Goal: Transaction & Acquisition: Purchase product/service

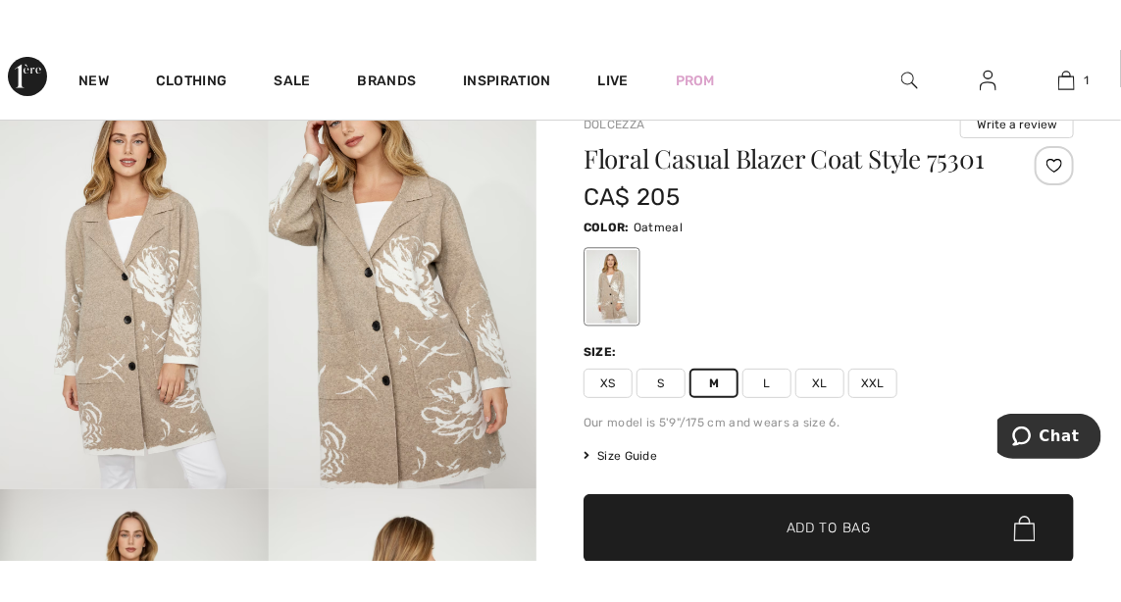
scroll to position [71, 0]
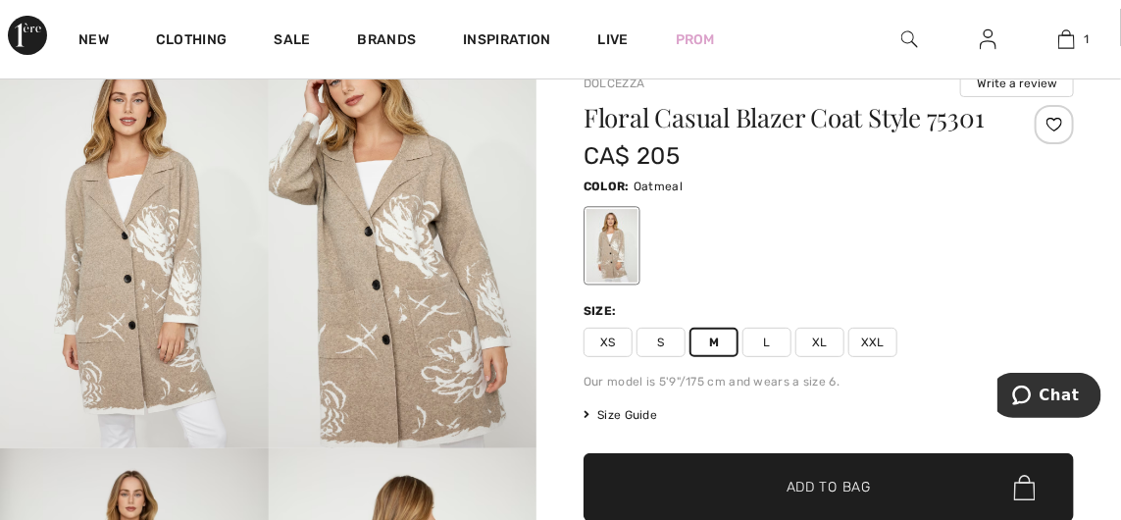
click at [808, 487] on span "Add to Bag" at bounding box center [829, 488] width 84 height 21
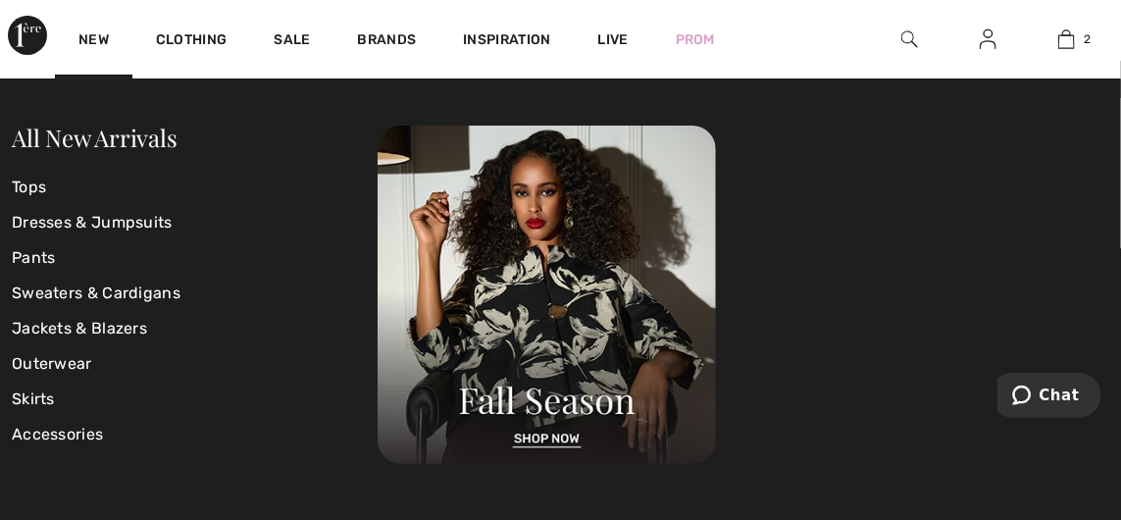
scroll to position [0, 0]
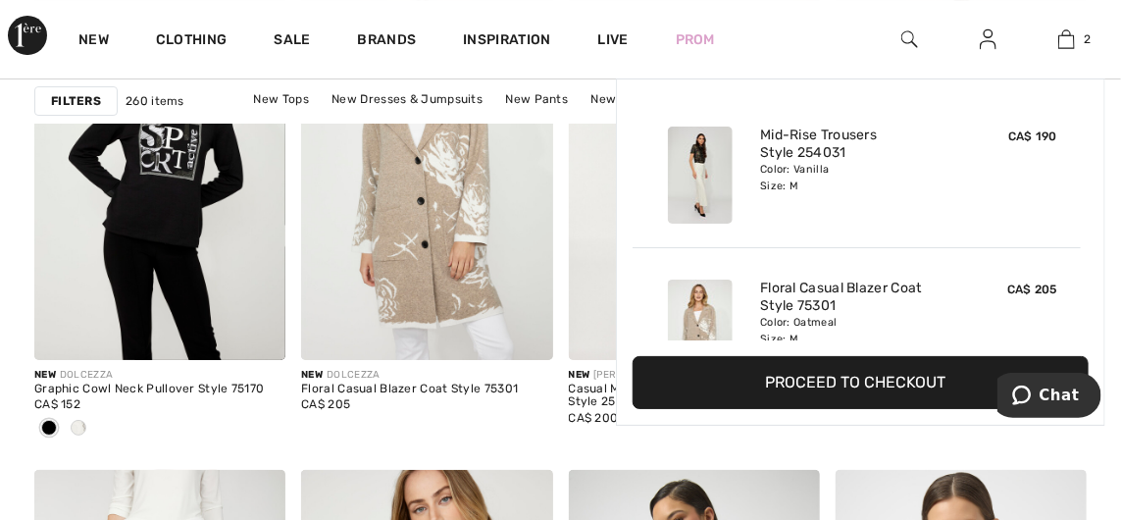
click at [1067, 38] on img at bounding box center [1067, 39] width 17 height 24
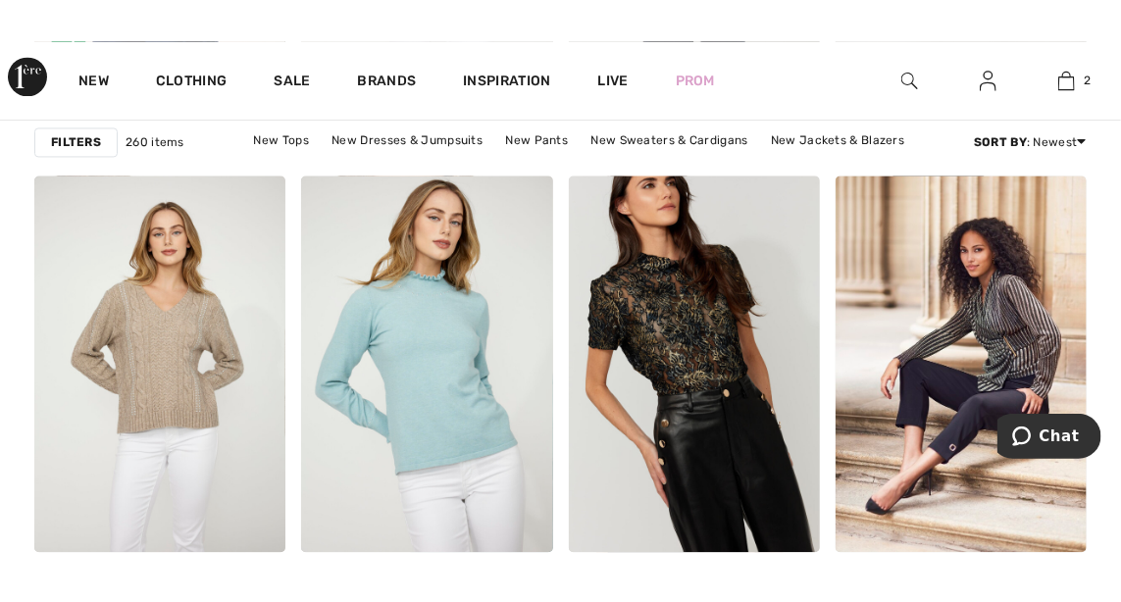
scroll to position [6637, 0]
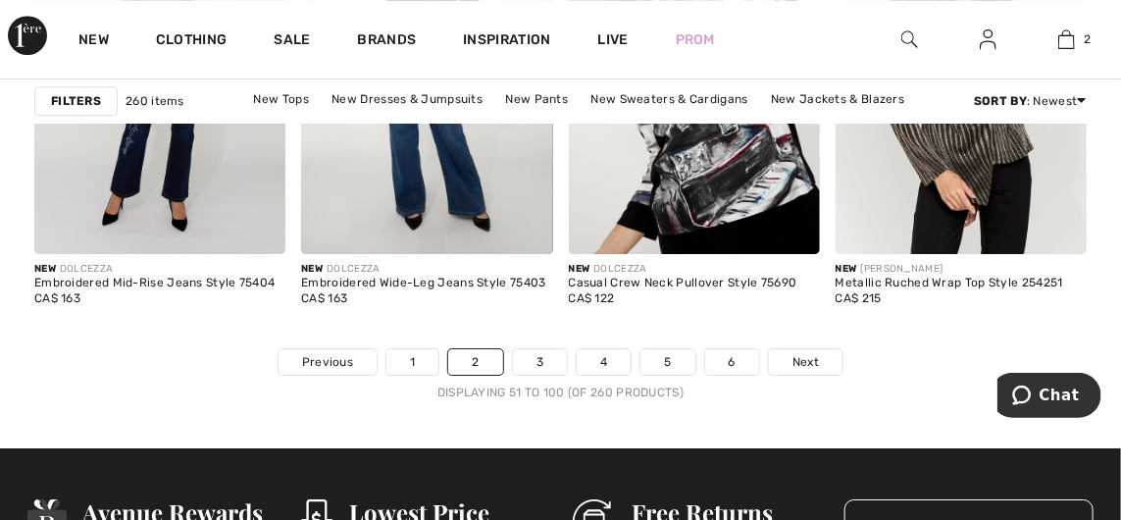
click at [544, 349] on link "3" at bounding box center [540, 362] width 54 height 26
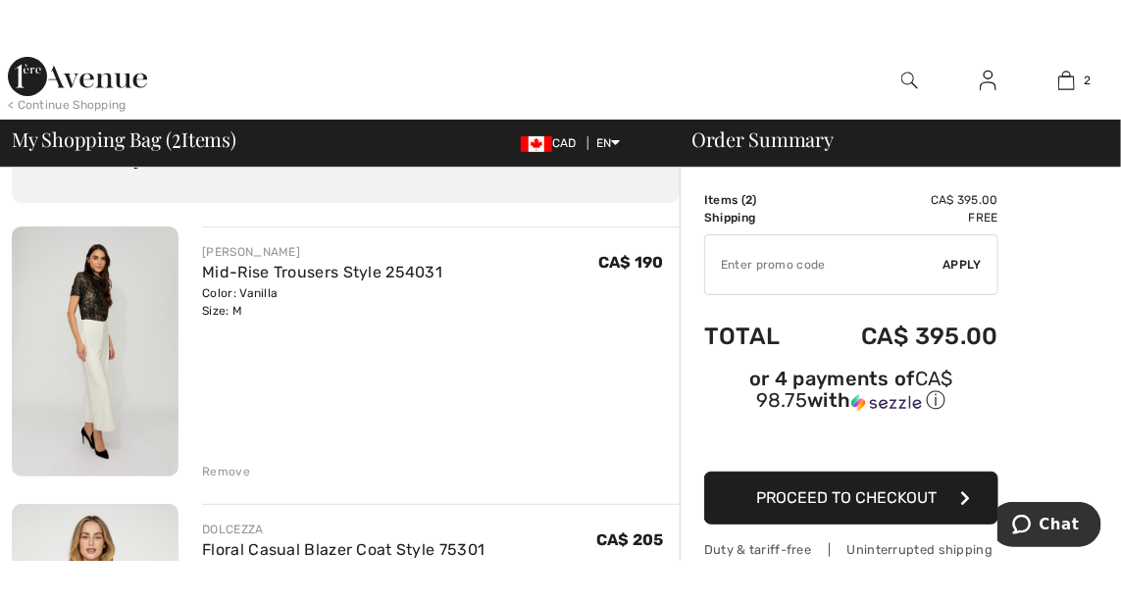
scroll to position [93, 0]
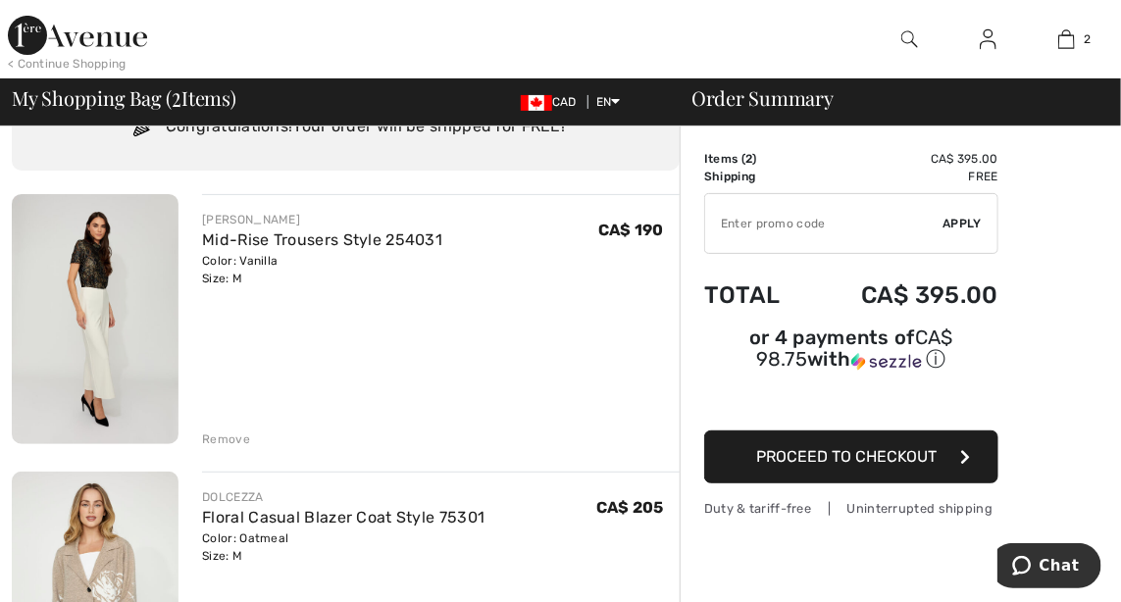
click at [532, 414] on div "[PERSON_NAME] Mid-Rise Trousers Style 254031 Color: Vanilla Size: M Final Sale …" at bounding box center [441, 321] width 478 height 254
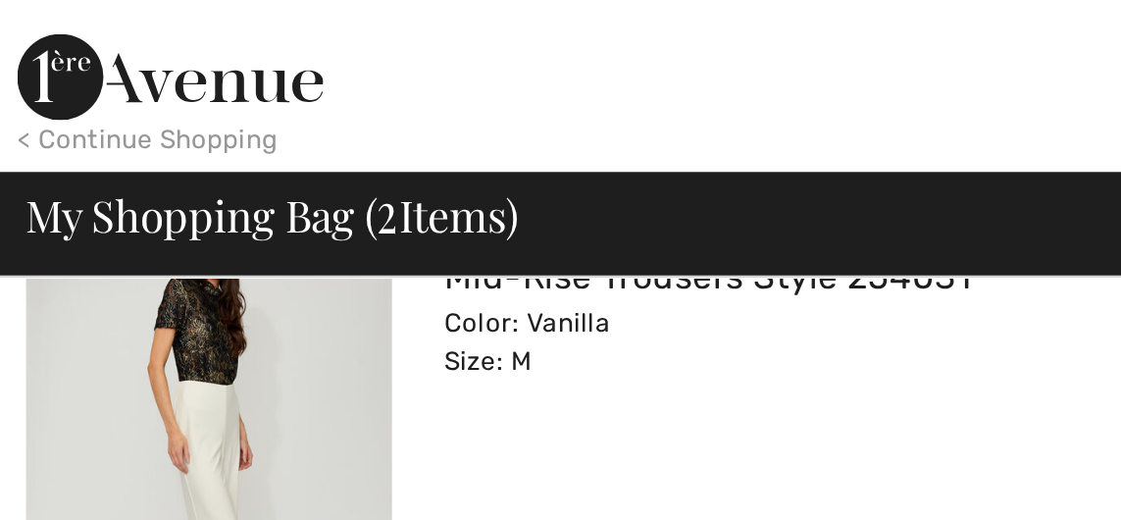
scroll to position [204, 0]
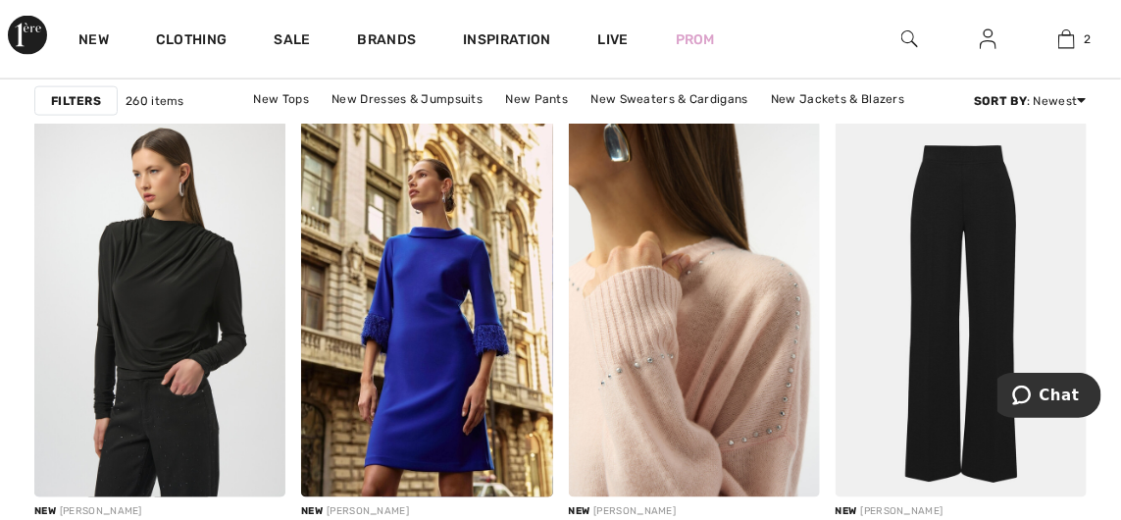
scroll to position [6168, 0]
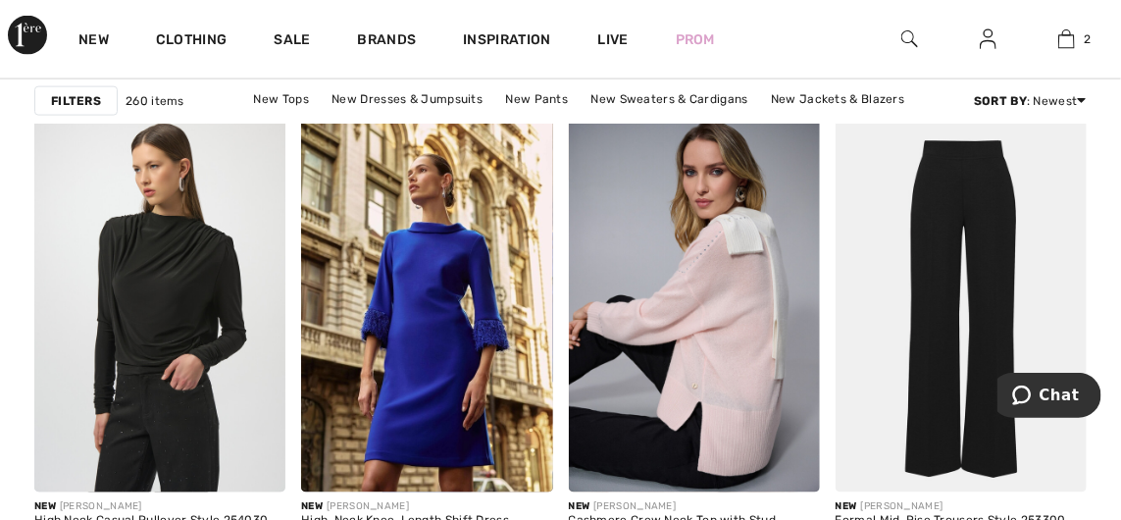
click at [964, 381] on img at bounding box center [961, 304] width 251 height 377
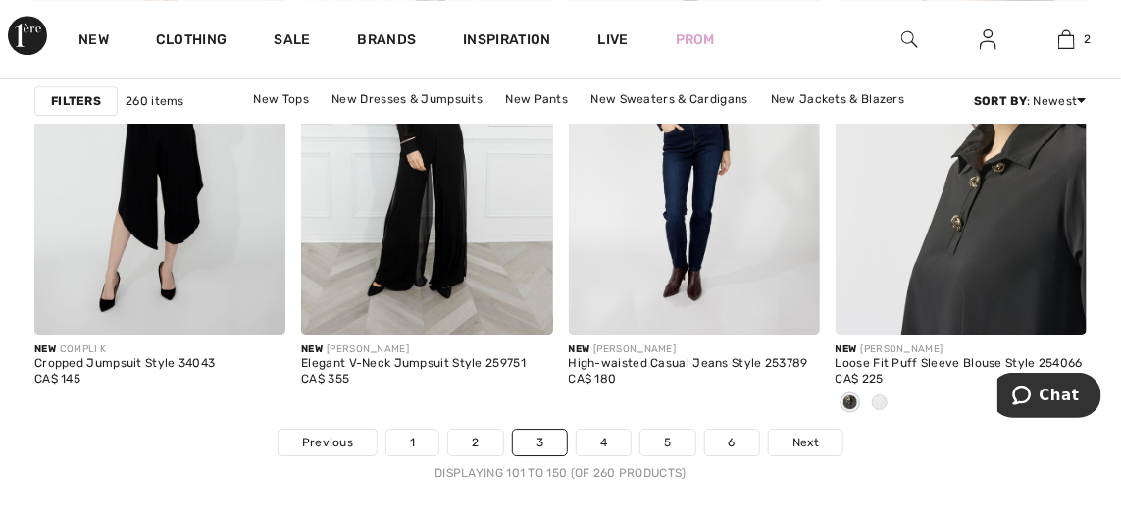
scroll to position [7301, 0]
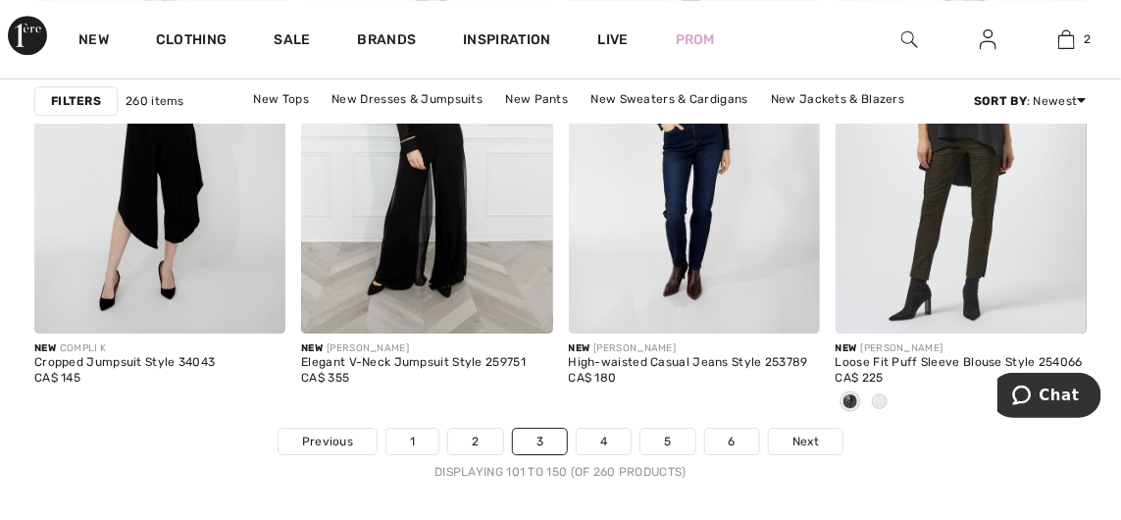
click at [600, 429] on link "4" at bounding box center [604, 442] width 54 height 26
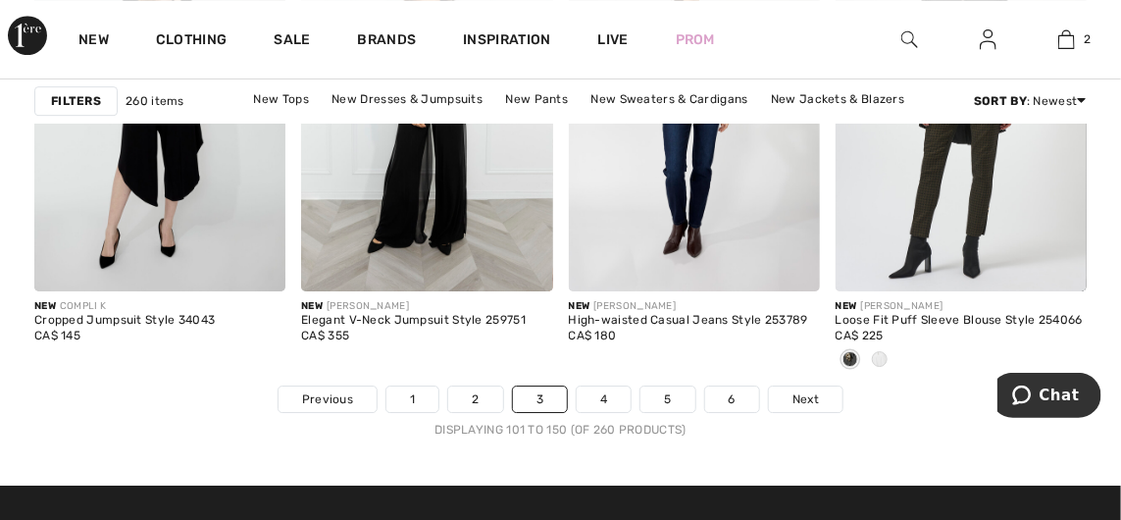
scroll to position [7383, 0]
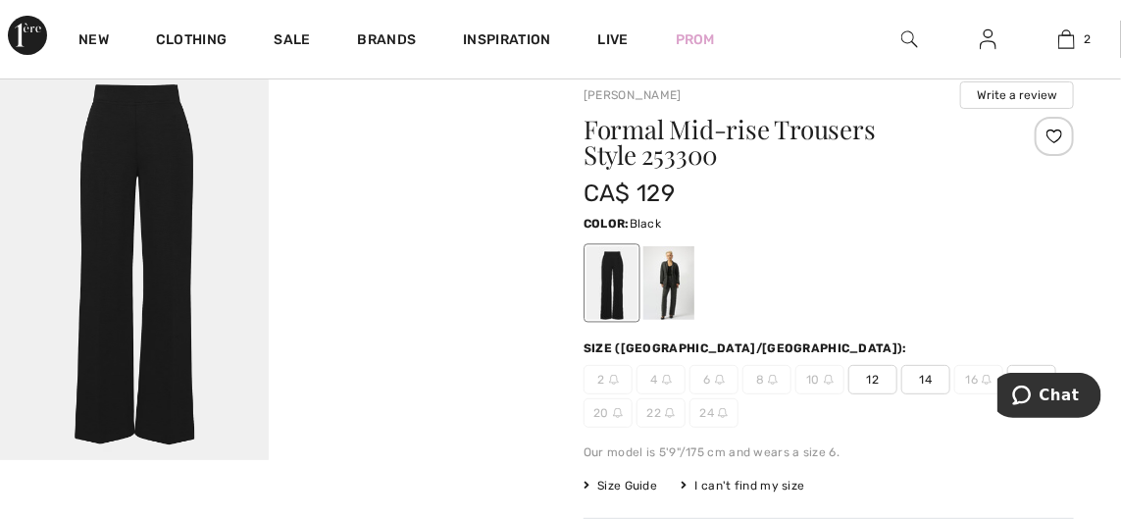
scroll to position [60, 0]
click at [671, 286] on div at bounding box center [669, 282] width 51 height 74
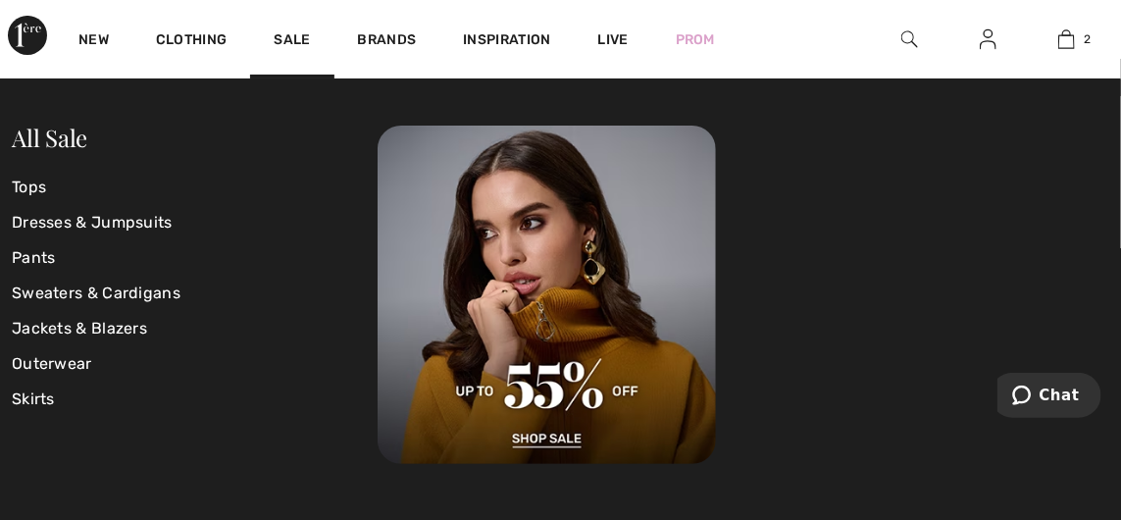
scroll to position [0, 0]
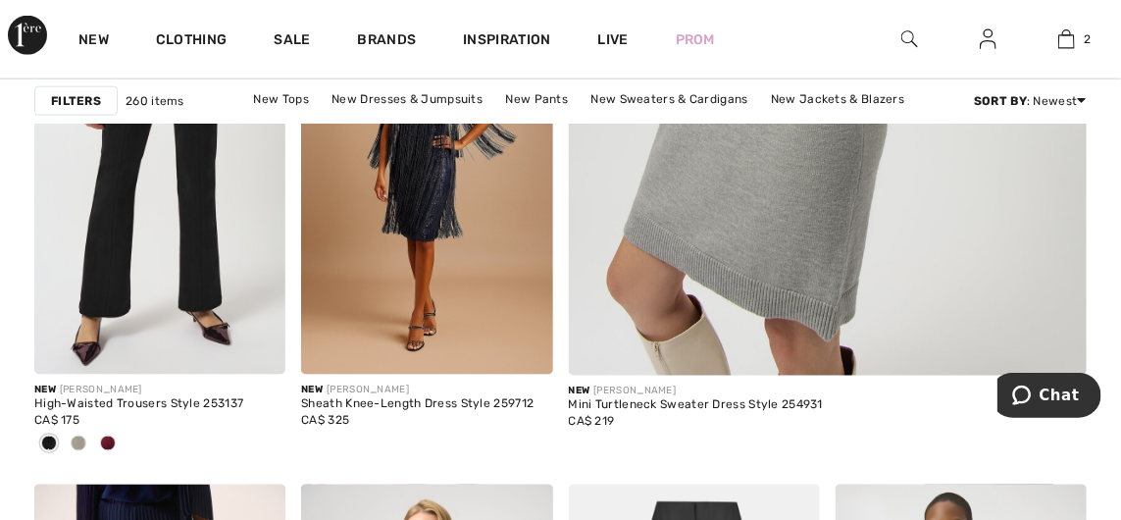
scroll to position [807, 0]
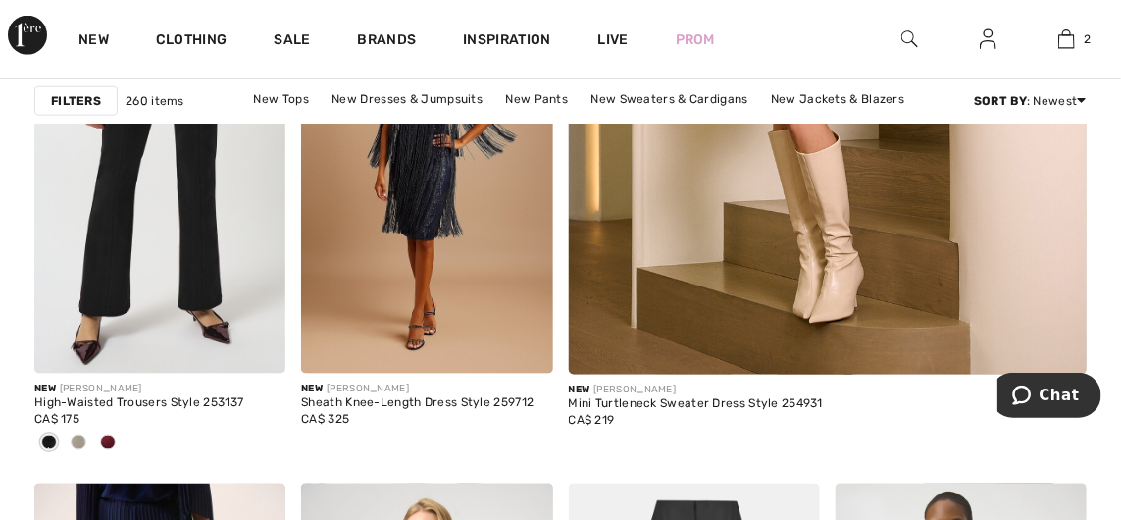
click at [173, 279] on img at bounding box center [159, 184] width 251 height 377
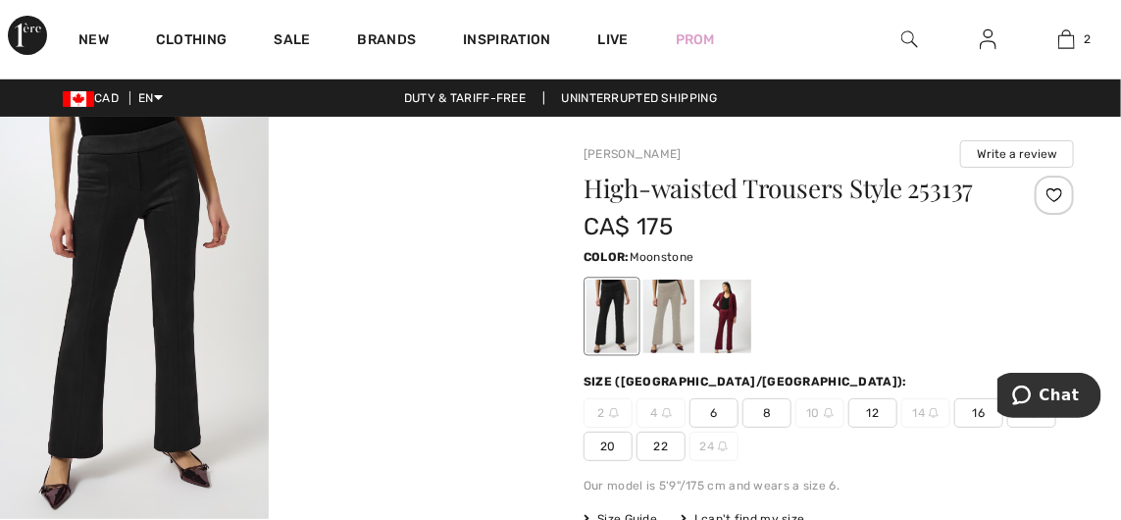
click at [669, 305] on div at bounding box center [669, 317] width 51 height 74
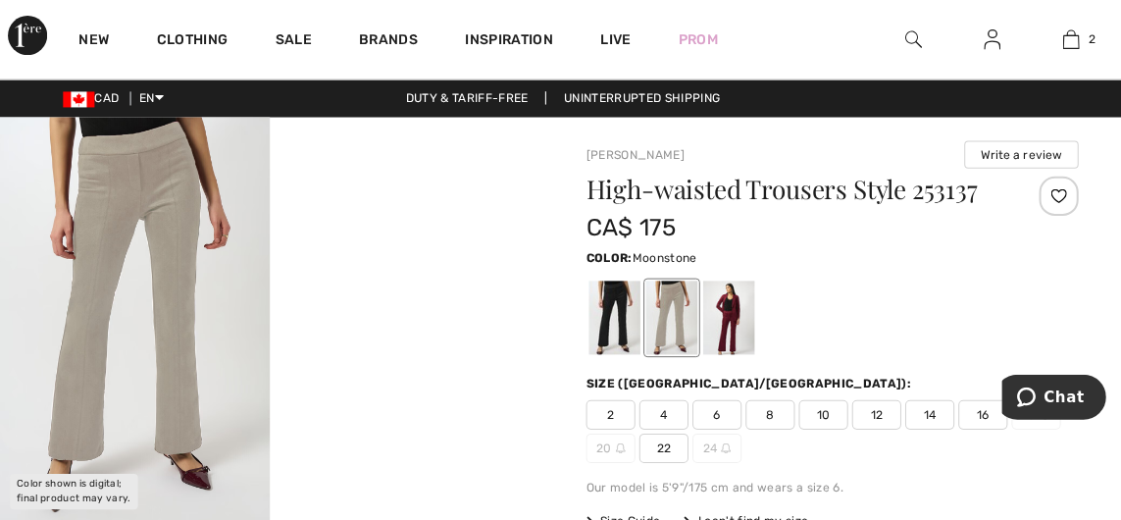
scroll to position [6, 0]
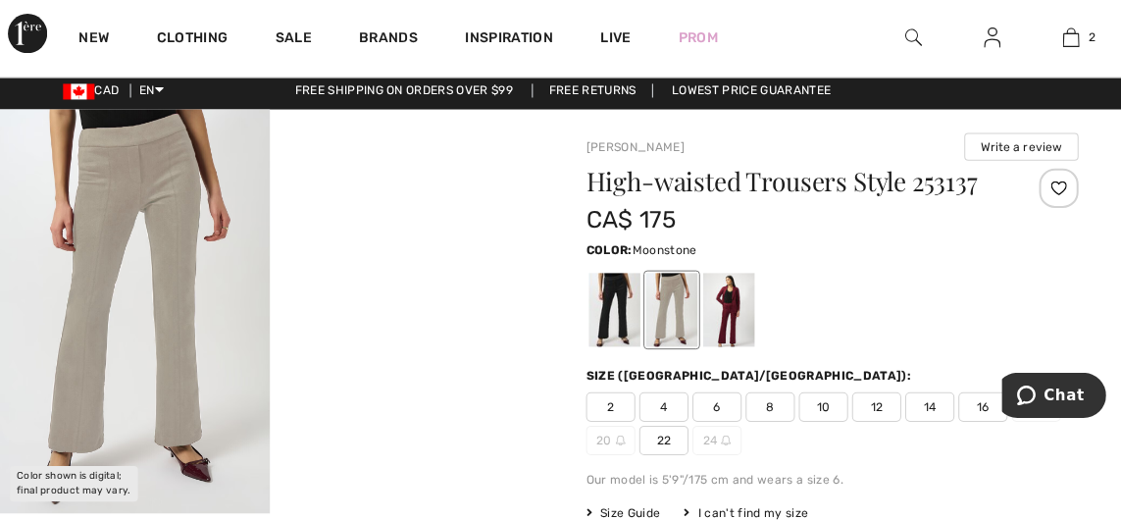
click at [871, 410] on span "12" at bounding box center [873, 406] width 49 height 29
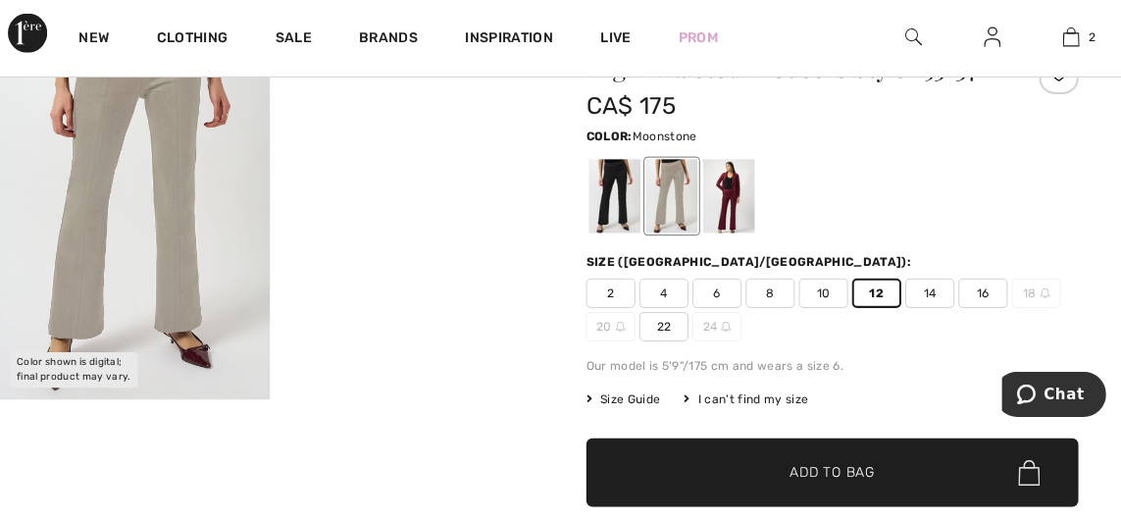
scroll to position [122, 0]
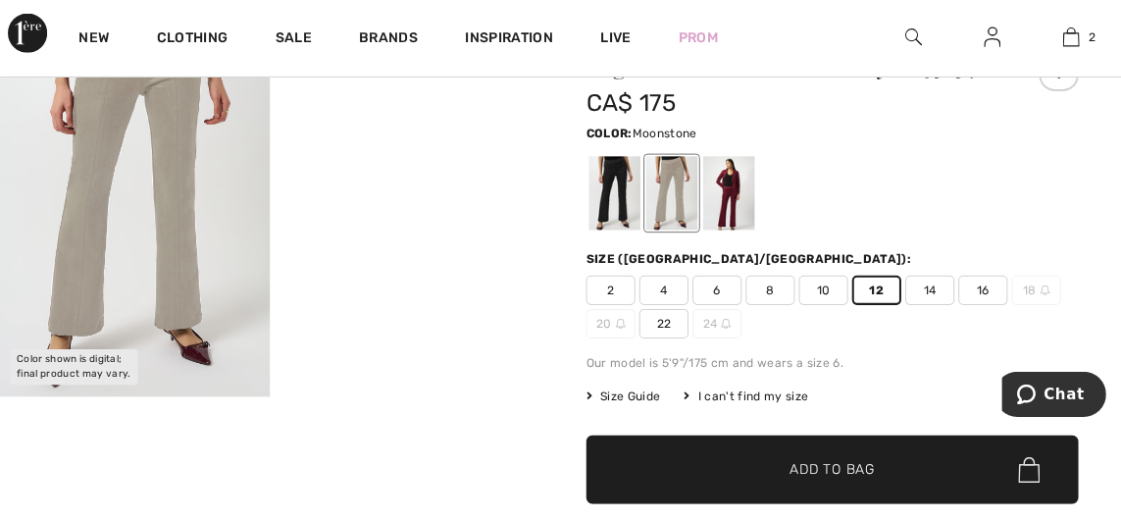
click at [835, 482] on span "✔ Added to Bag Add to Bag" at bounding box center [829, 470] width 491 height 69
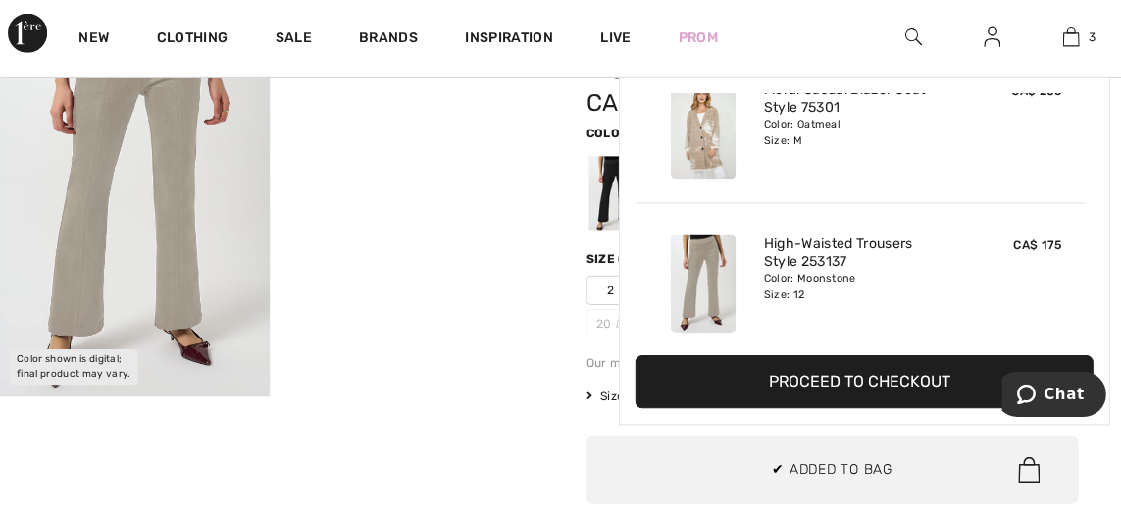
scroll to position [212, 0]
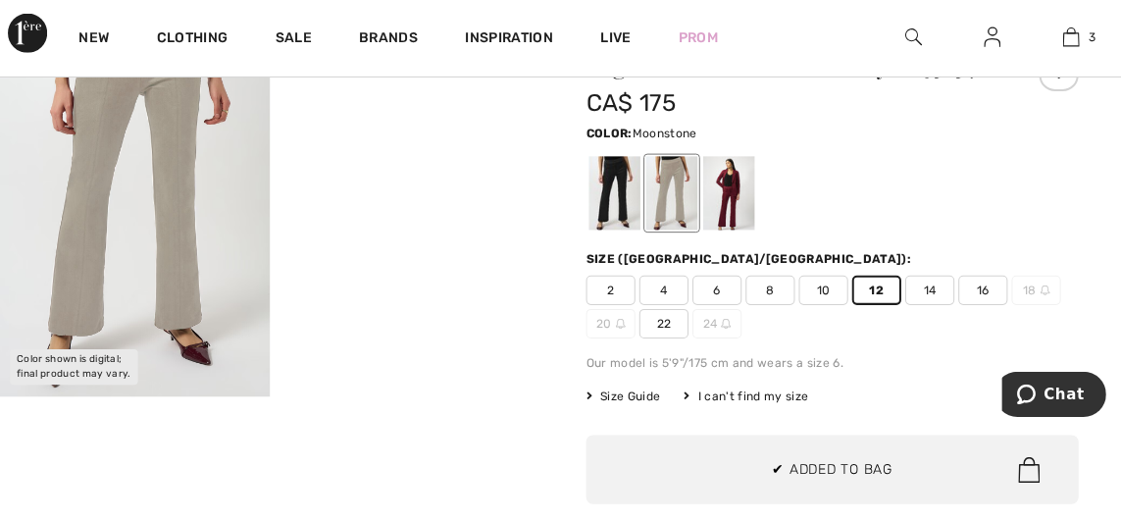
click at [852, 383] on div "High-waisted Trousers Style 253137 CA$ 175 Color: Moonstone Size (CA/US): 2 4 6…" at bounding box center [829, 329] width 491 height 551
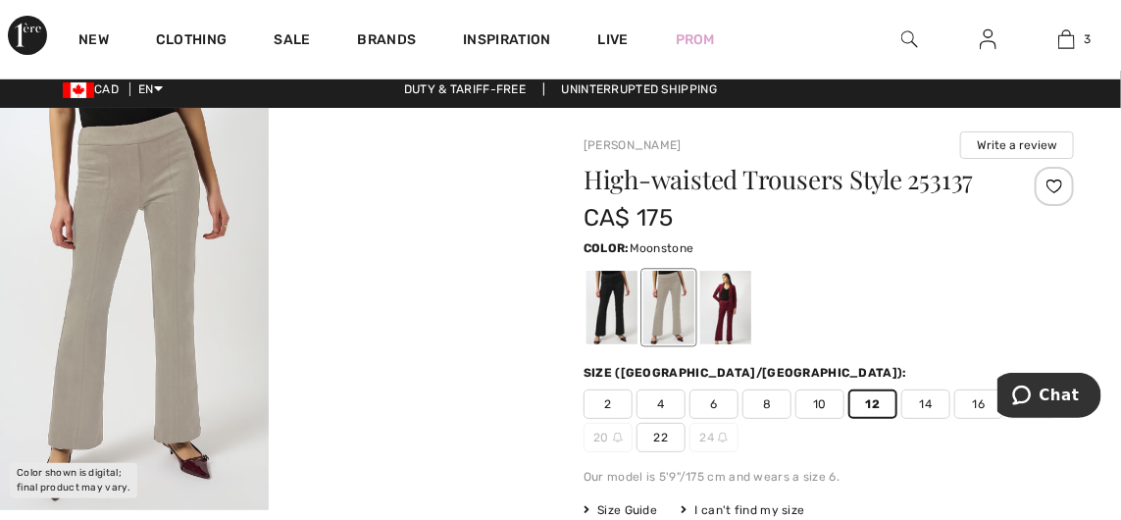
scroll to position [0, 0]
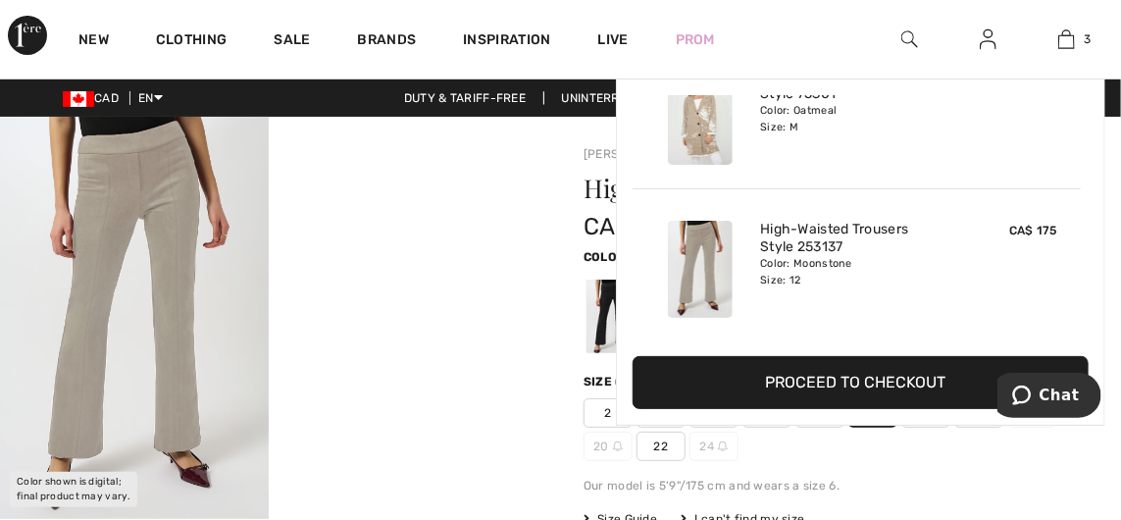
click at [1066, 48] on img at bounding box center [1067, 39] width 17 height 24
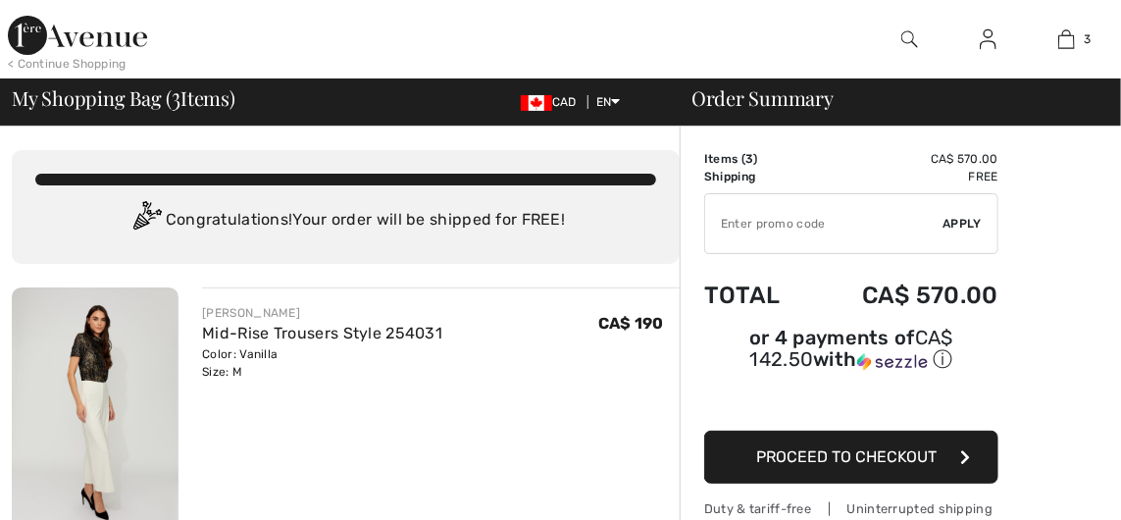
checkbox input "true"
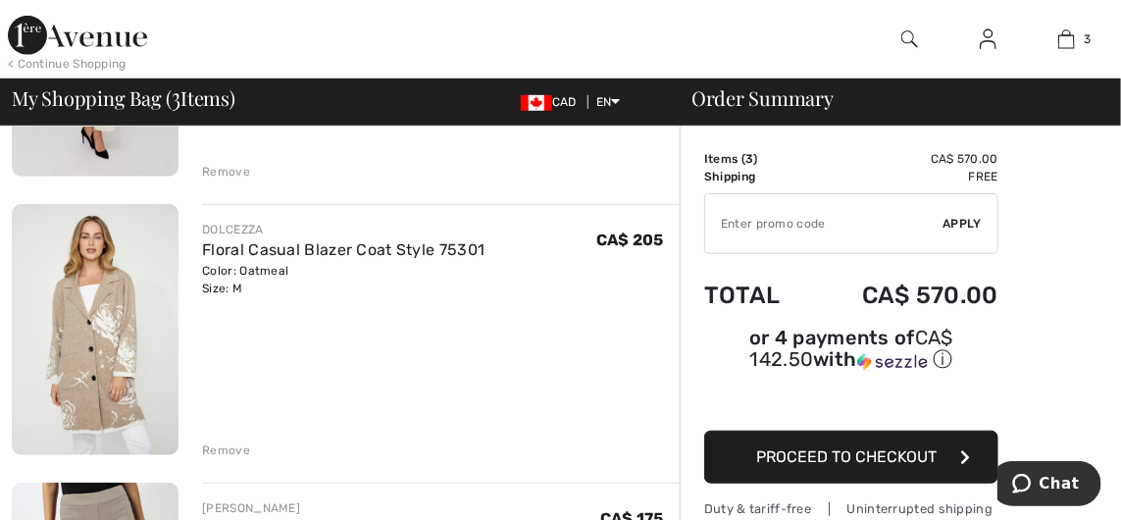
scroll to position [342, 0]
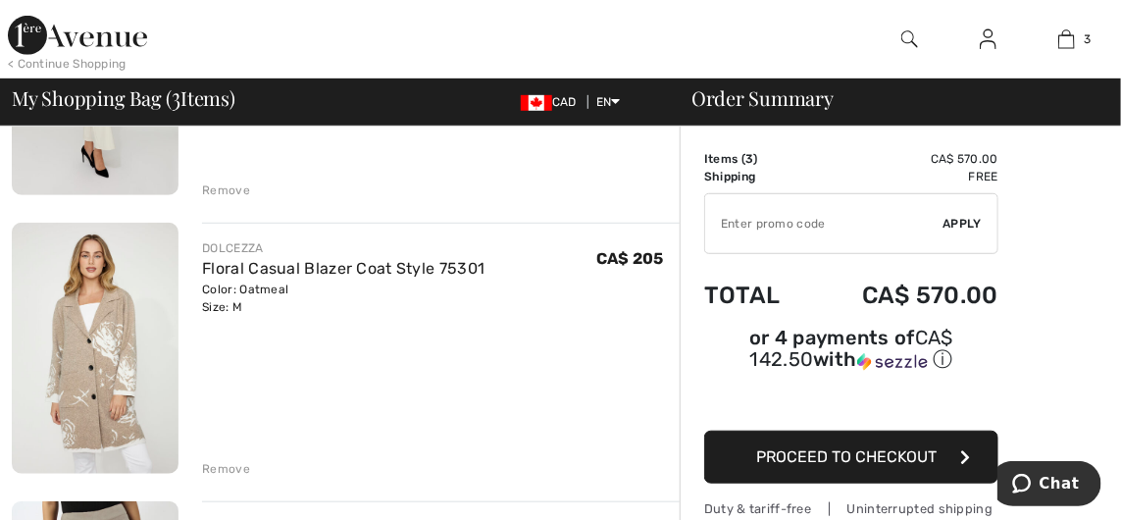
click at [233, 186] on div "Remove" at bounding box center [226, 190] width 48 height 18
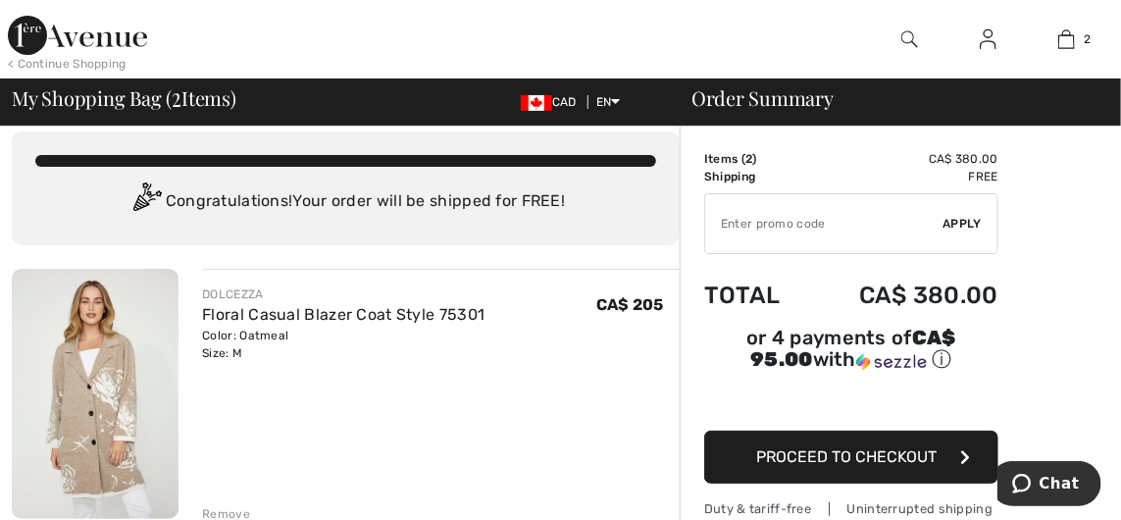
scroll to position [0, 0]
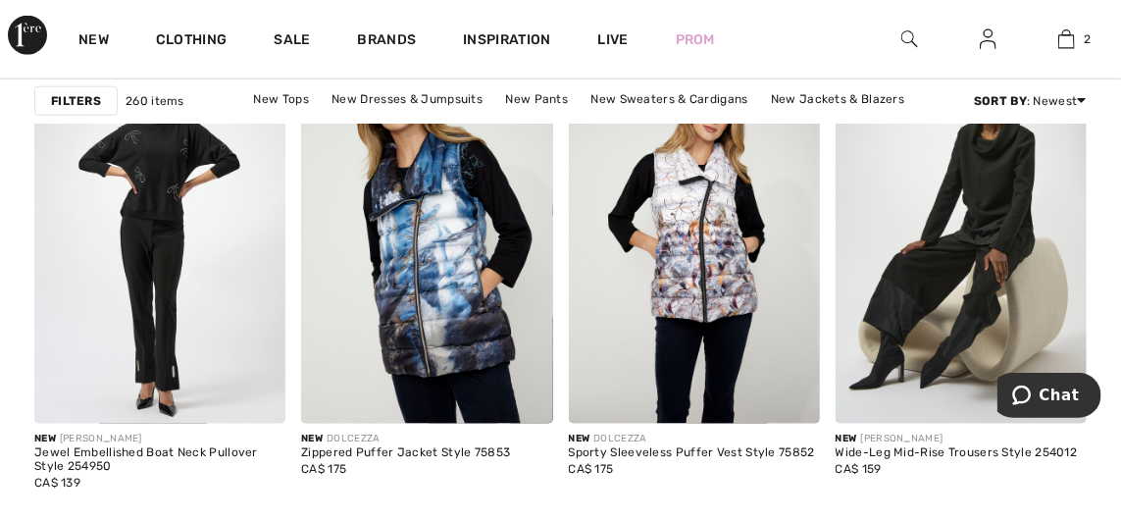
scroll to position [3377, 0]
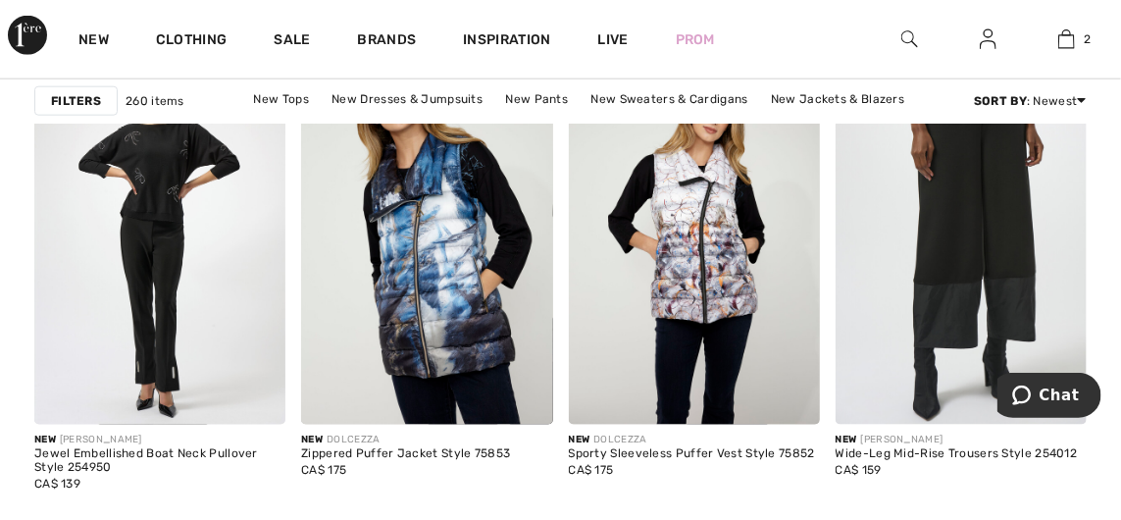
click at [952, 324] on img at bounding box center [961, 236] width 251 height 377
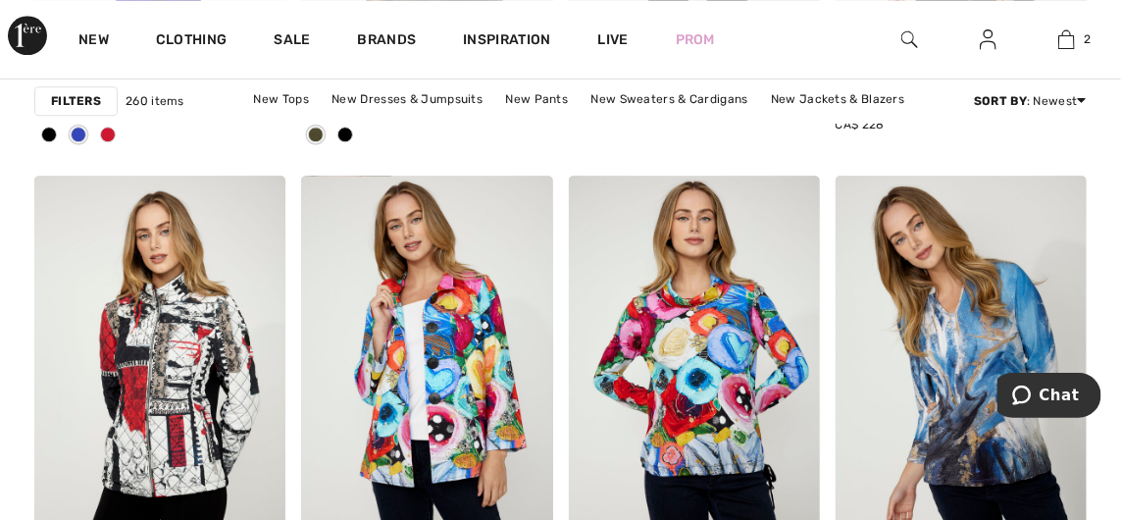
scroll to position [7082, 0]
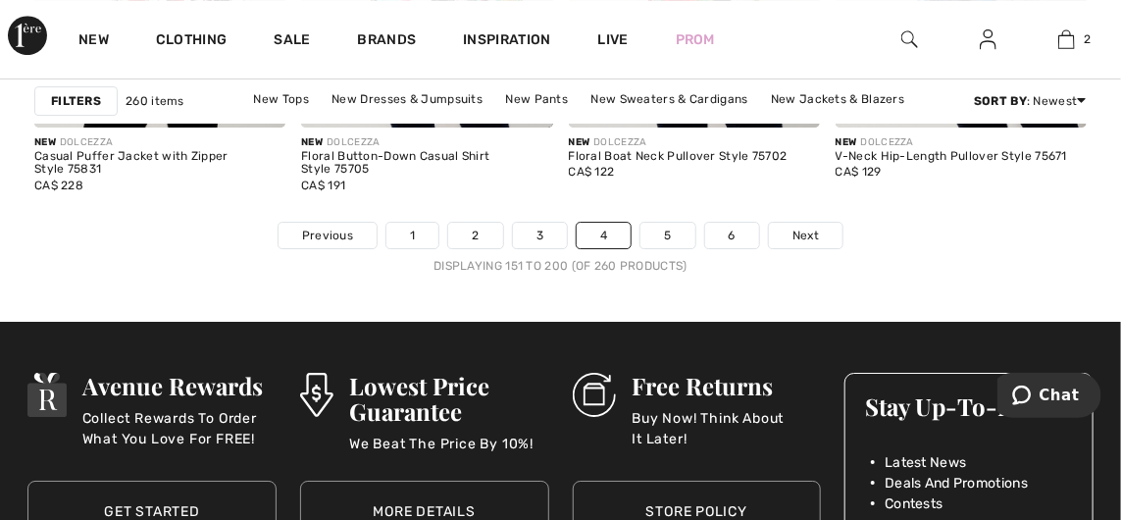
click at [659, 227] on link "5" at bounding box center [668, 236] width 54 height 26
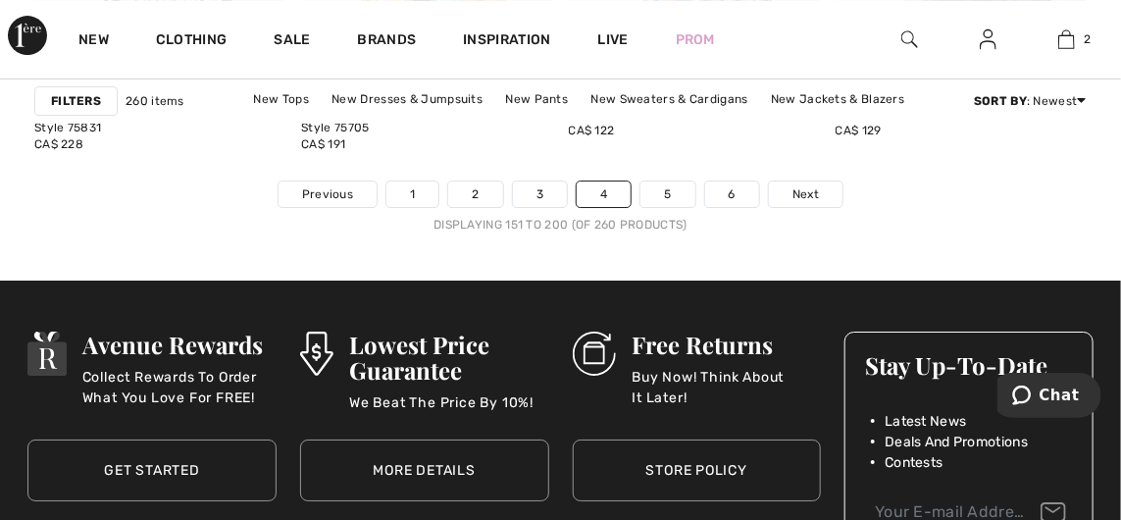
scroll to position [7589, 0]
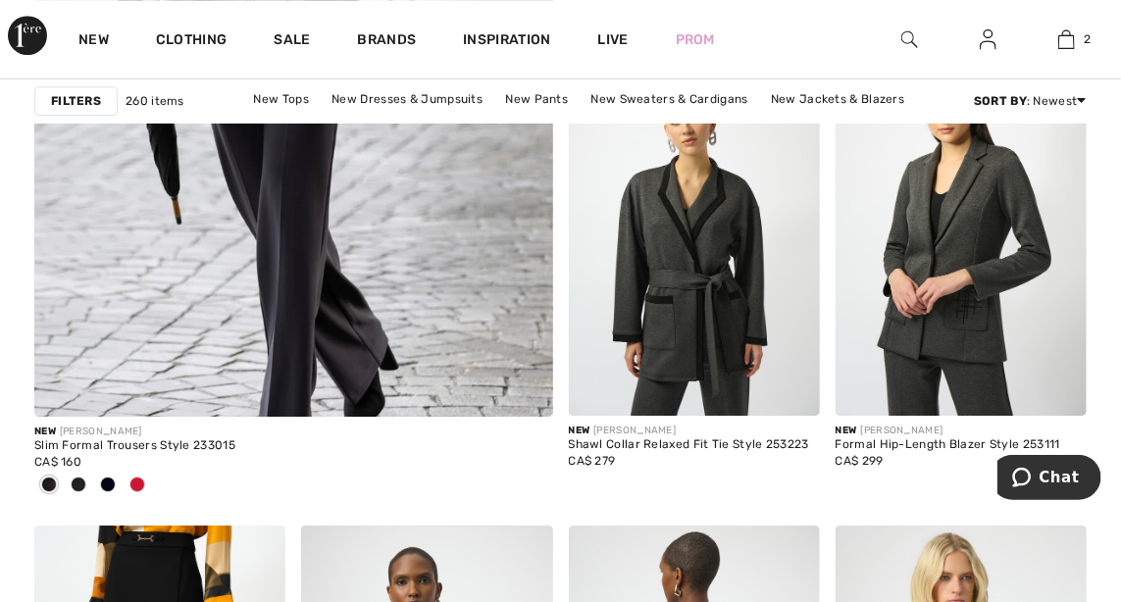
scroll to position [4597, 0]
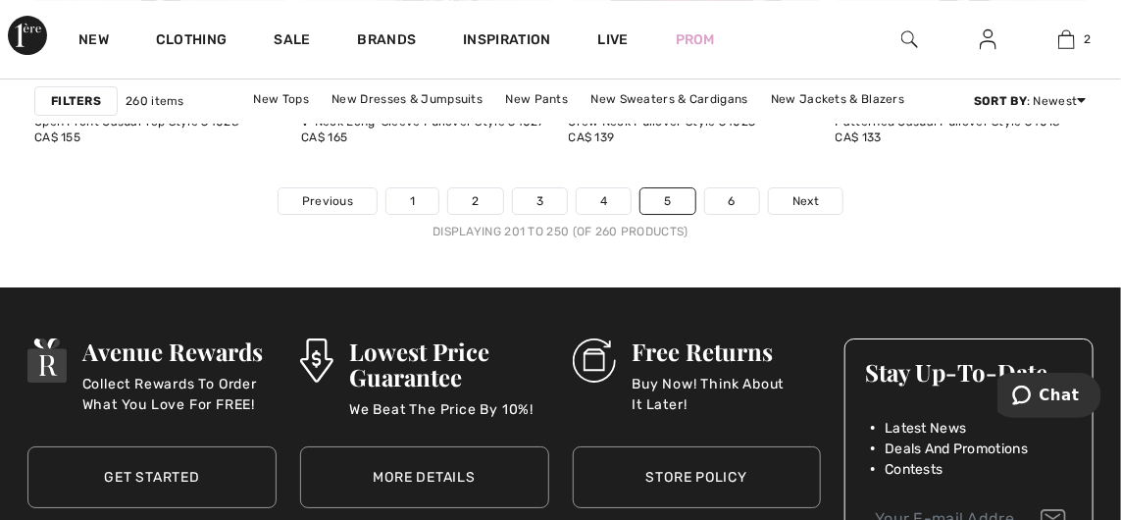
click at [725, 190] on link "6" at bounding box center [732, 201] width 54 height 26
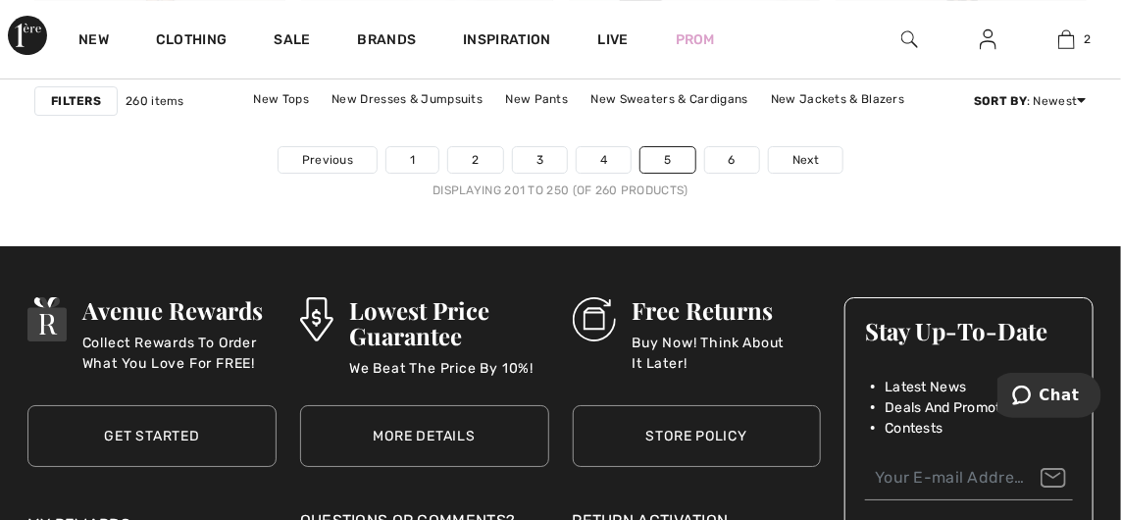
scroll to position [7624, 0]
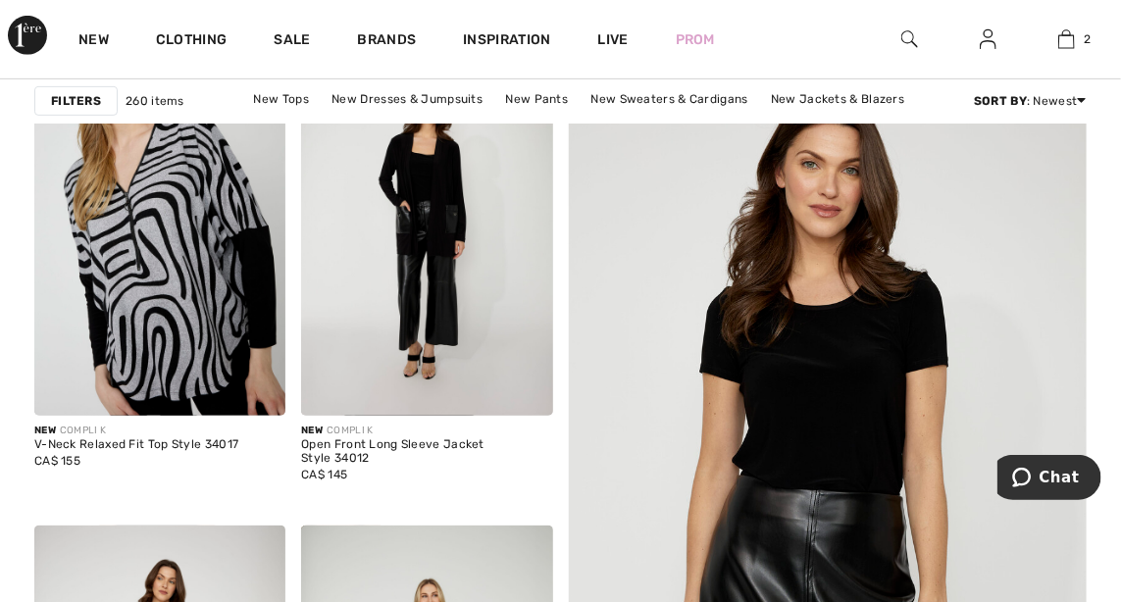
scroll to position [297, 0]
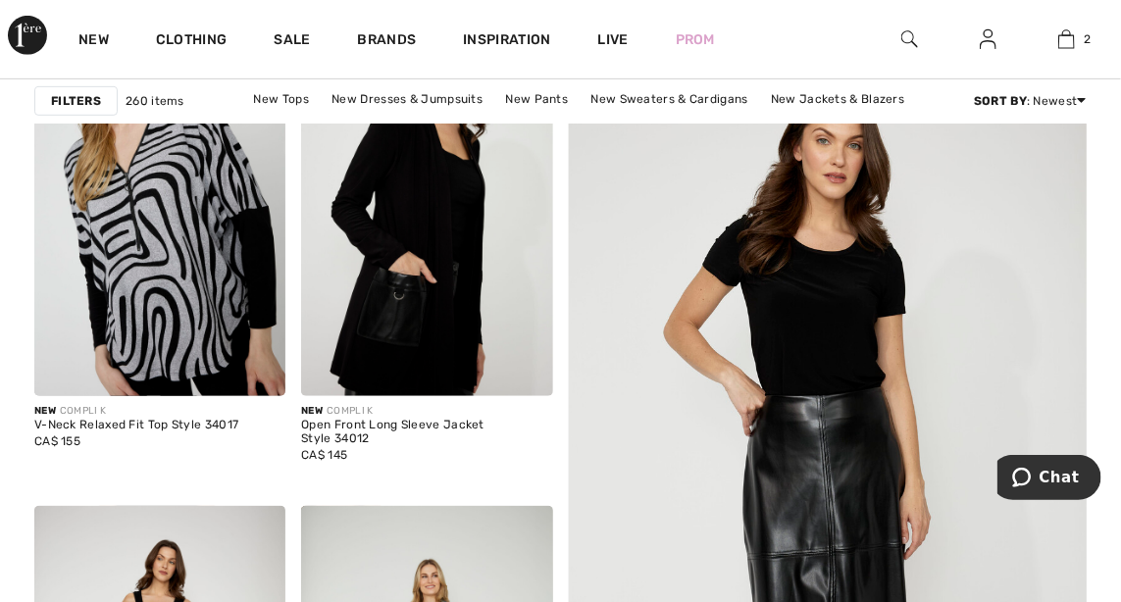
click at [449, 248] on img at bounding box center [426, 208] width 251 height 377
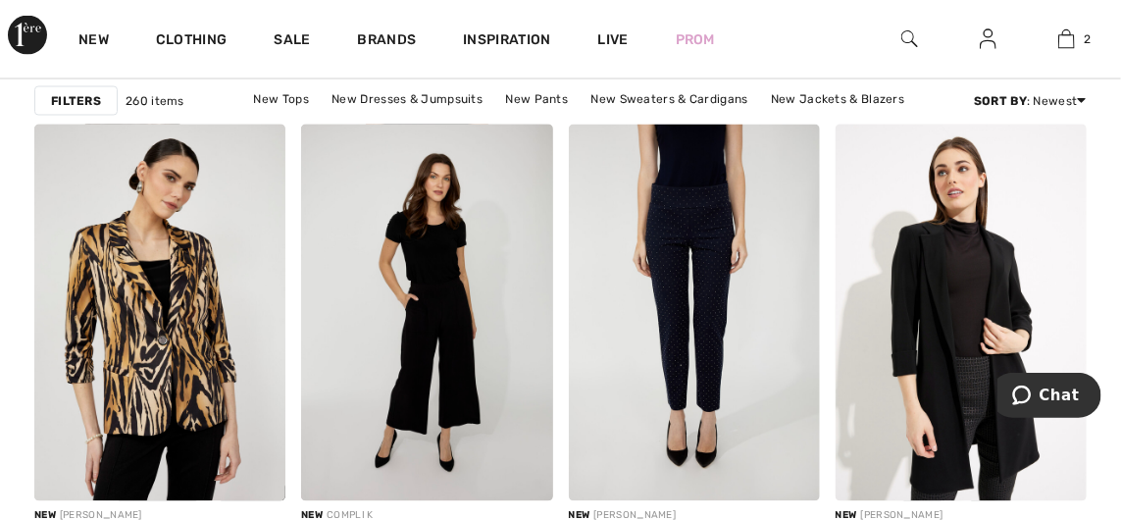
scroll to position [1167, 0]
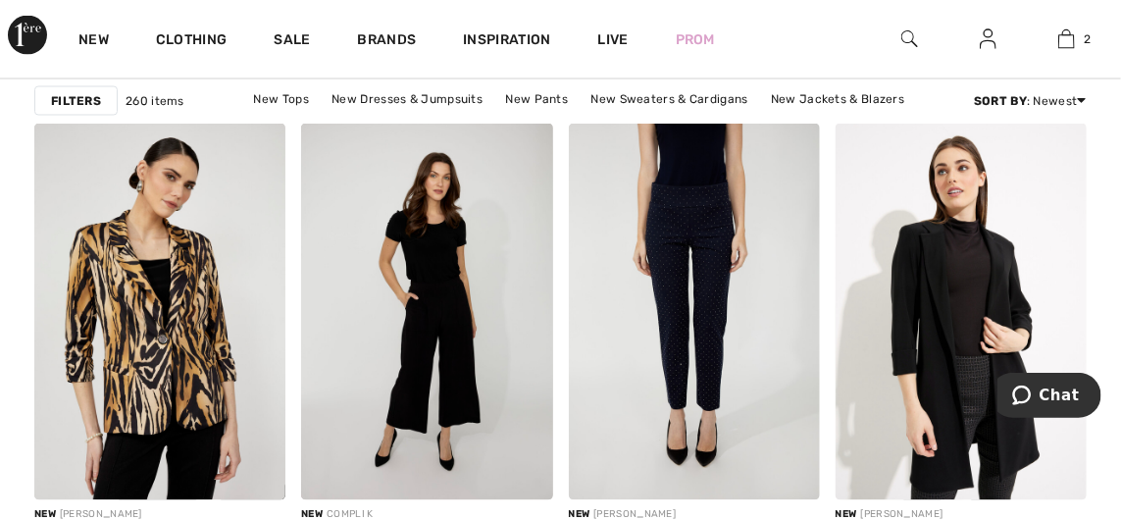
click at [701, 421] on img at bounding box center [694, 312] width 251 height 377
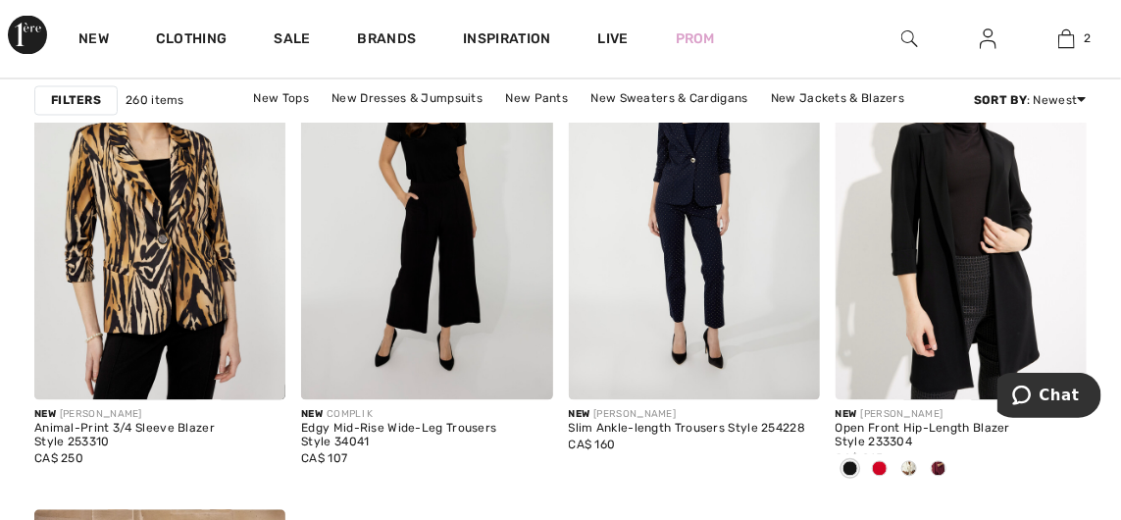
scroll to position [1269, 0]
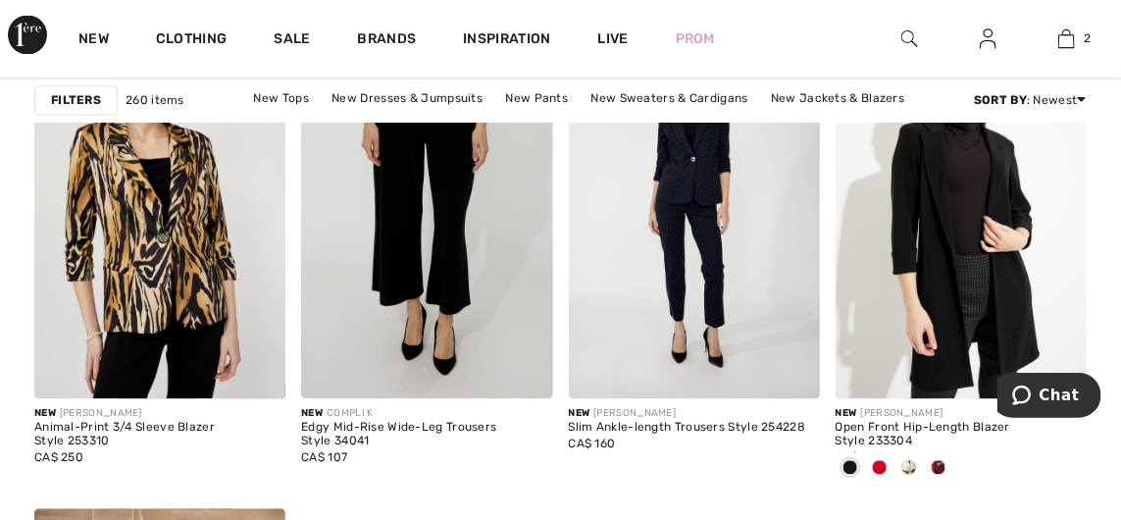
click at [445, 318] on img at bounding box center [426, 211] width 251 height 377
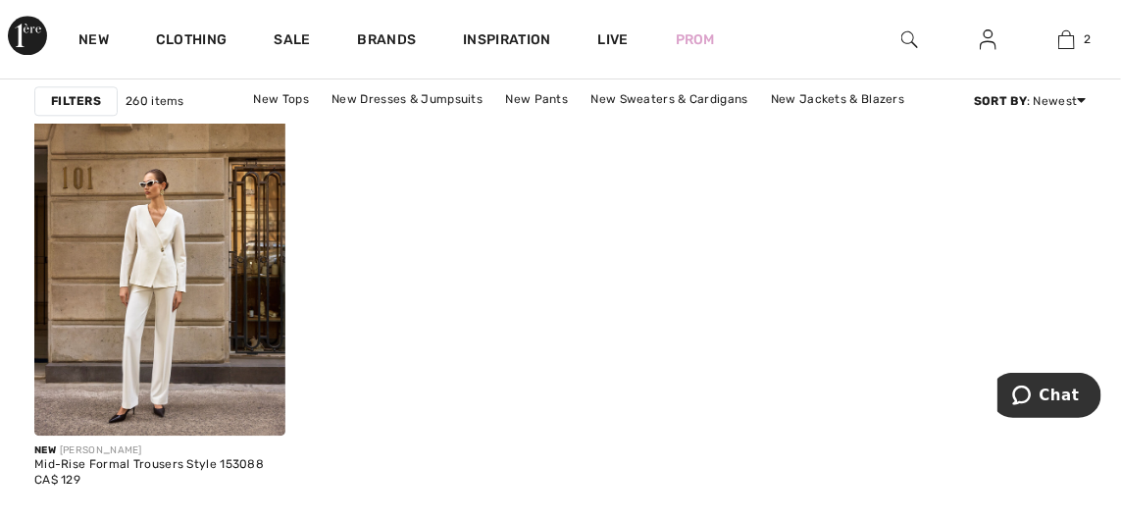
scroll to position [1723, 0]
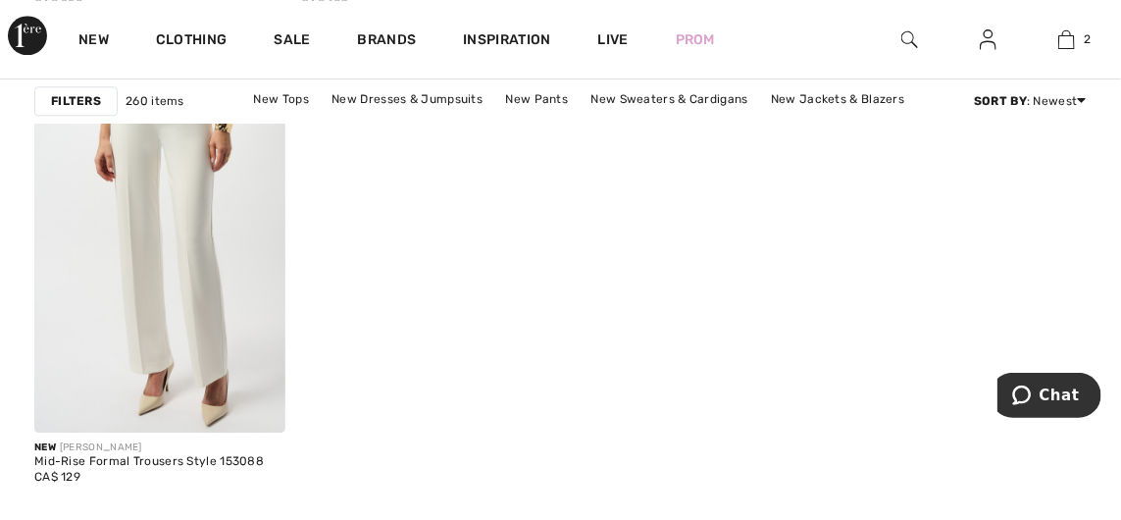
click at [181, 281] on img at bounding box center [159, 243] width 251 height 377
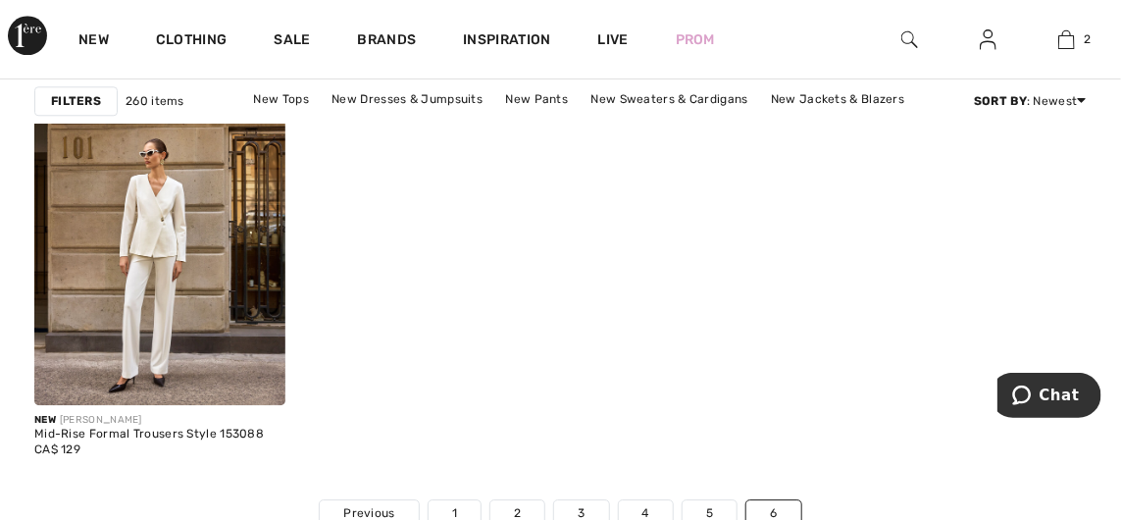
scroll to position [1805, 0]
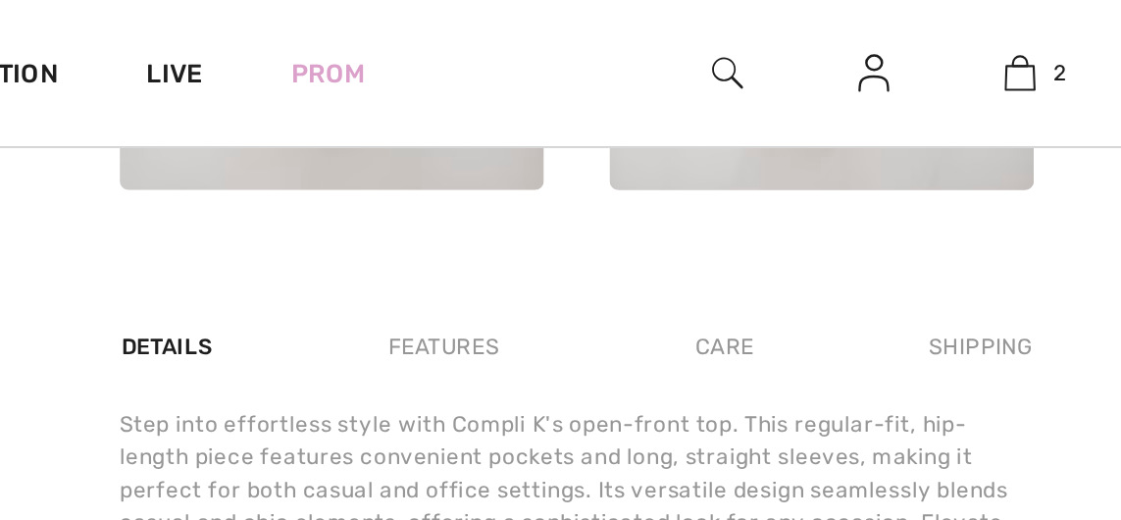
scroll to position [1038, 0]
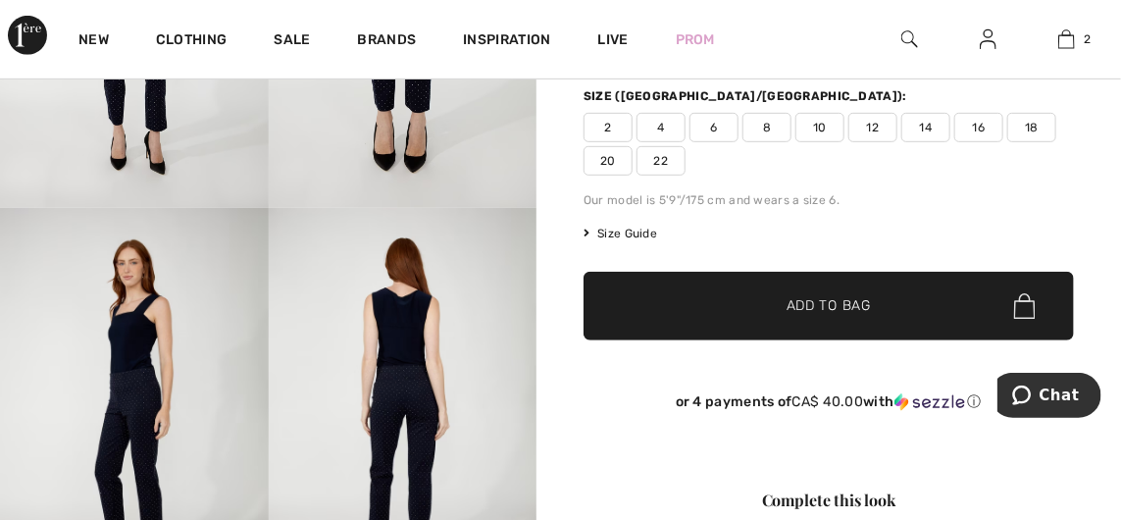
scroll to position [281, 0]
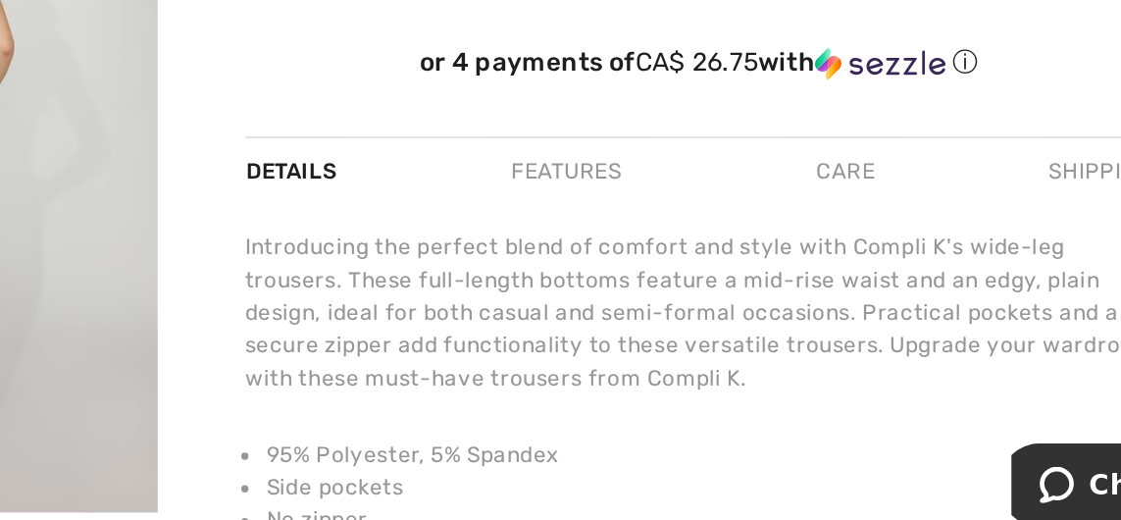
scroll to position [512, 0]
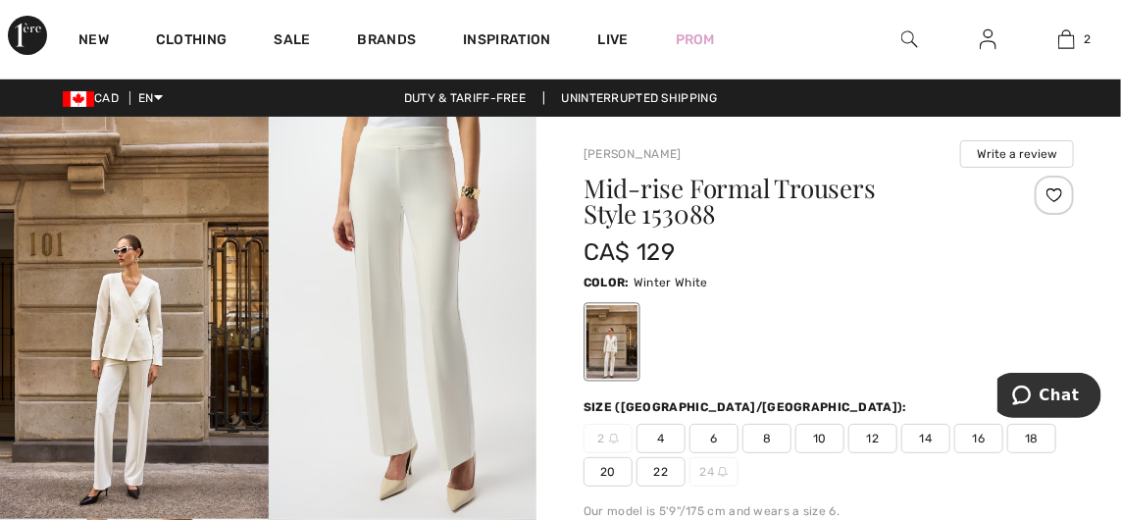
checkbox input "true"
click at [886, 436] on span "12" at bounding box center [873, 438] width 49 height 29
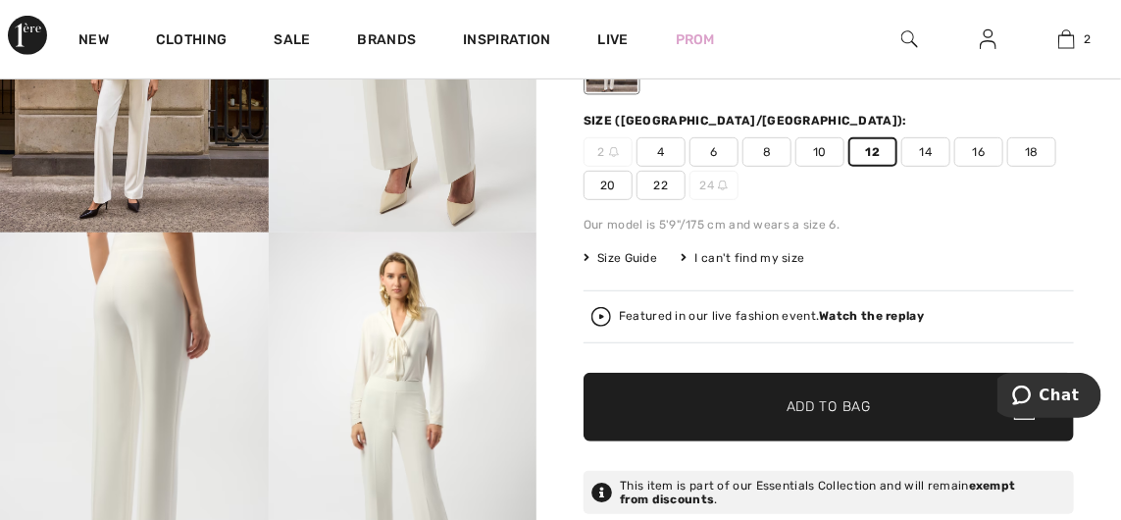
scroll to position [287, 0]
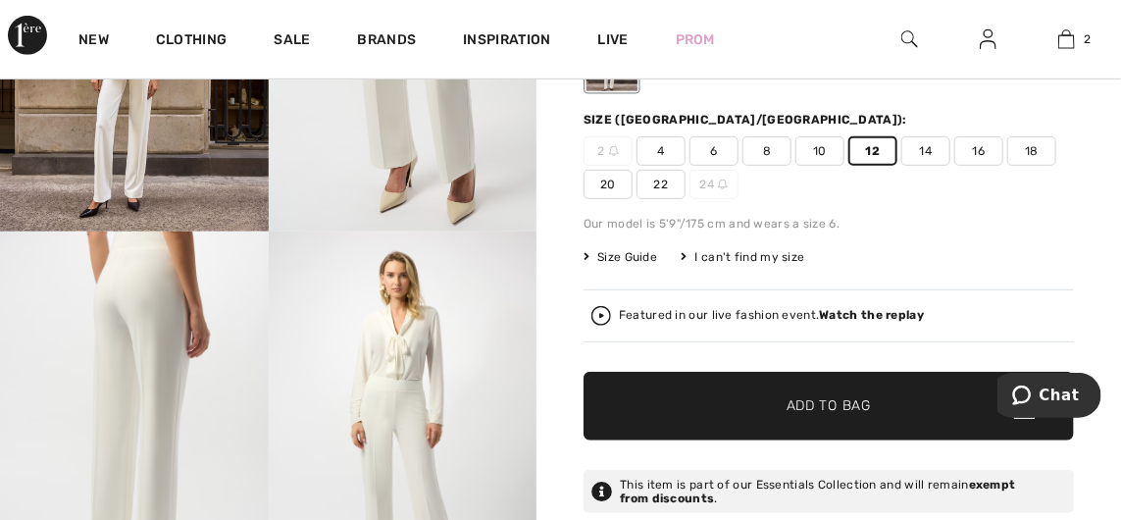
click at [821, 403] on span "Add to Bag" at bounding box center [829, 406] width 84 height 21
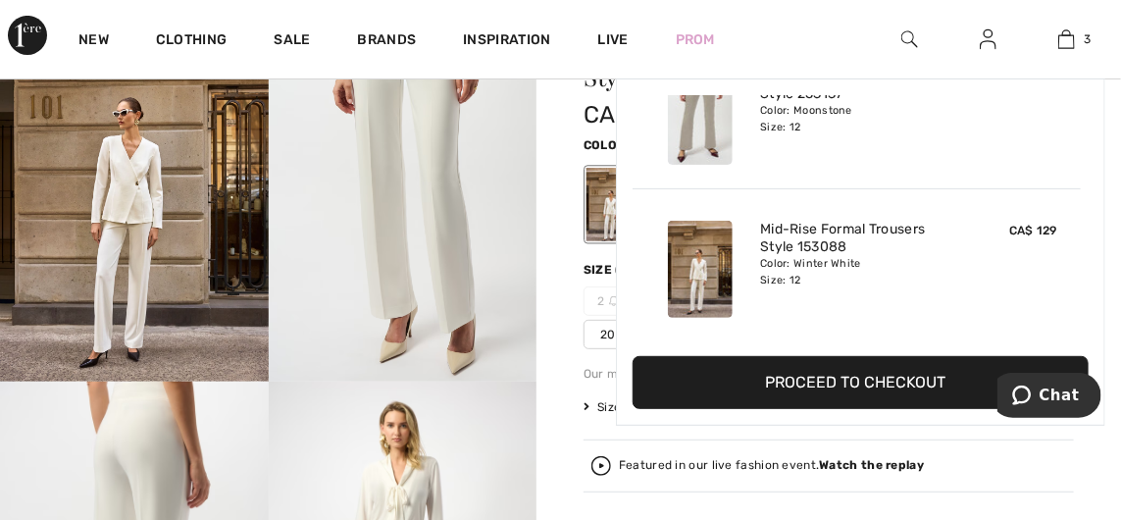
scroll to position [123, 0]
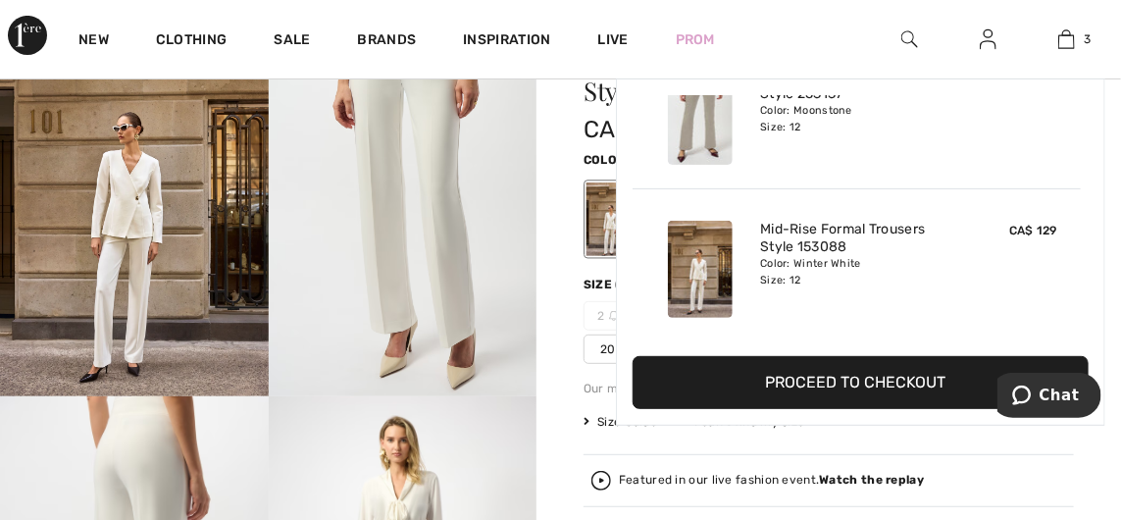
click at [1071, 36] on img at bounding box center [1067, 39] width 17 height 24
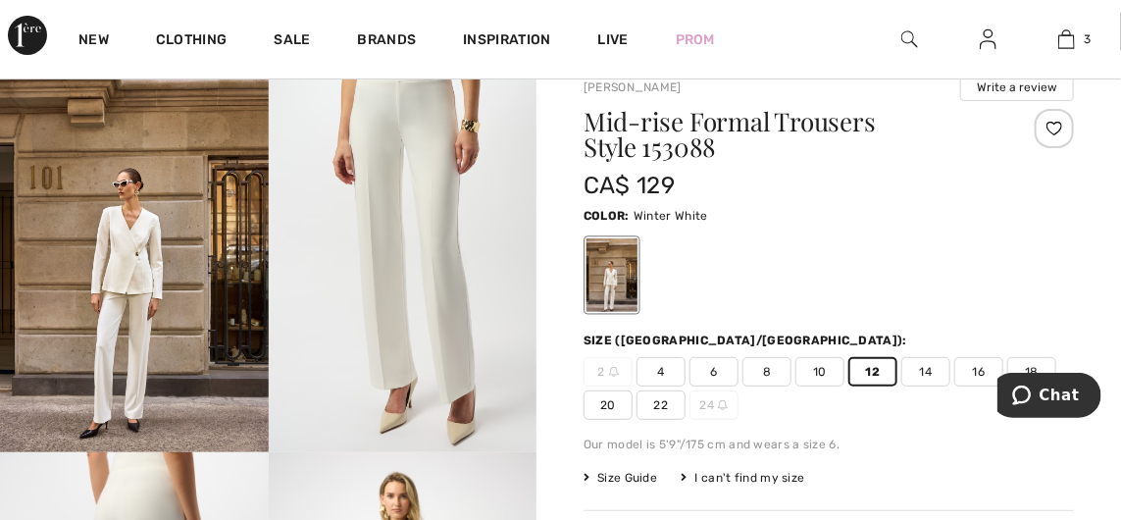
scroll to position [0, 0]
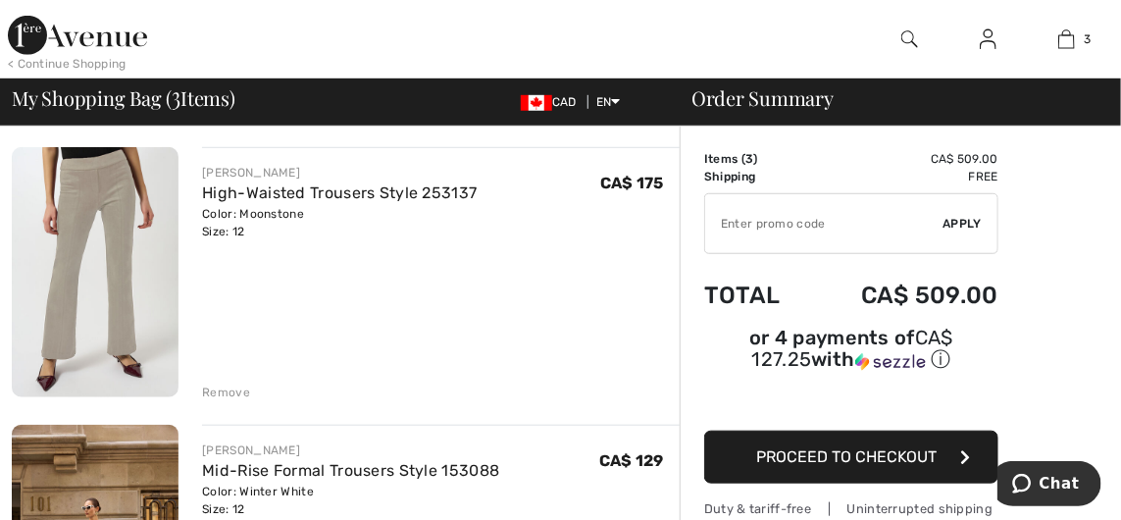
scroll to position [416, 0]
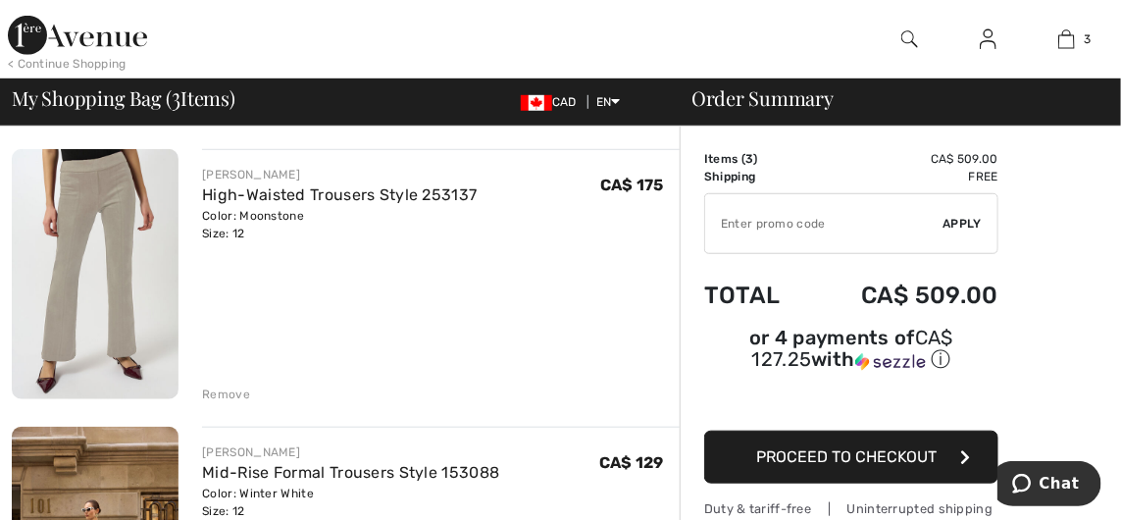
click at [218, 387] on div "Remove" at bounding box center [226, 395] width 48 height 18
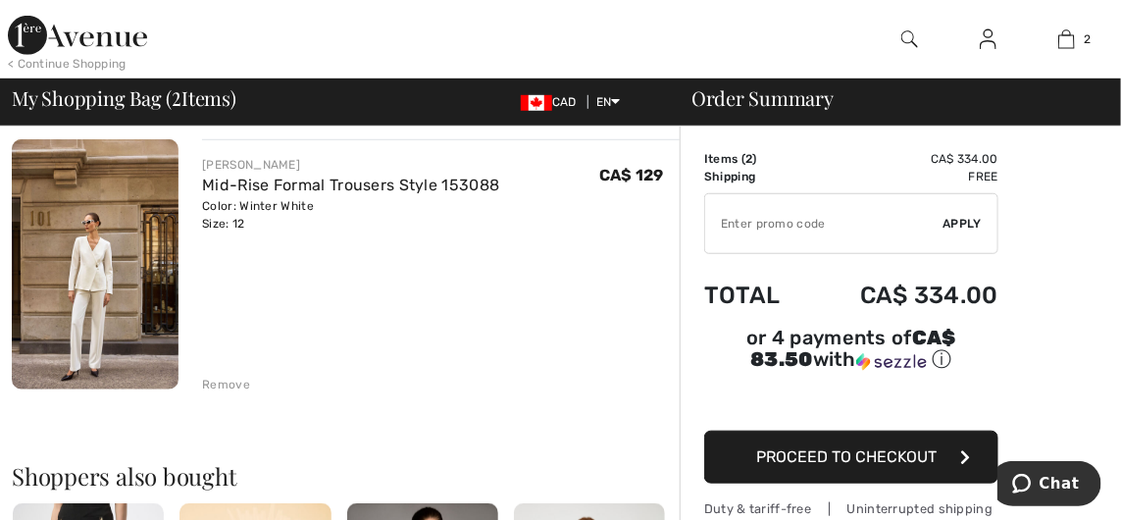
scroll to position [426, 0]
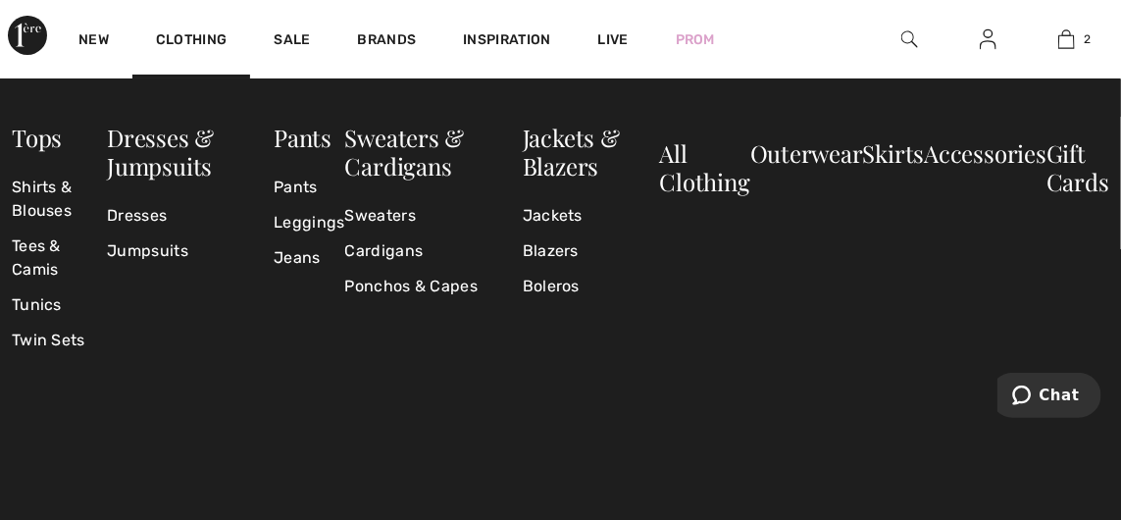
click at [570, 205] on link "Jackets" at bounding box center [591, 215] width 137 height 35
click at [560, 254] on link "Blazers" at bounding box center [591, 250] width 137 height 35
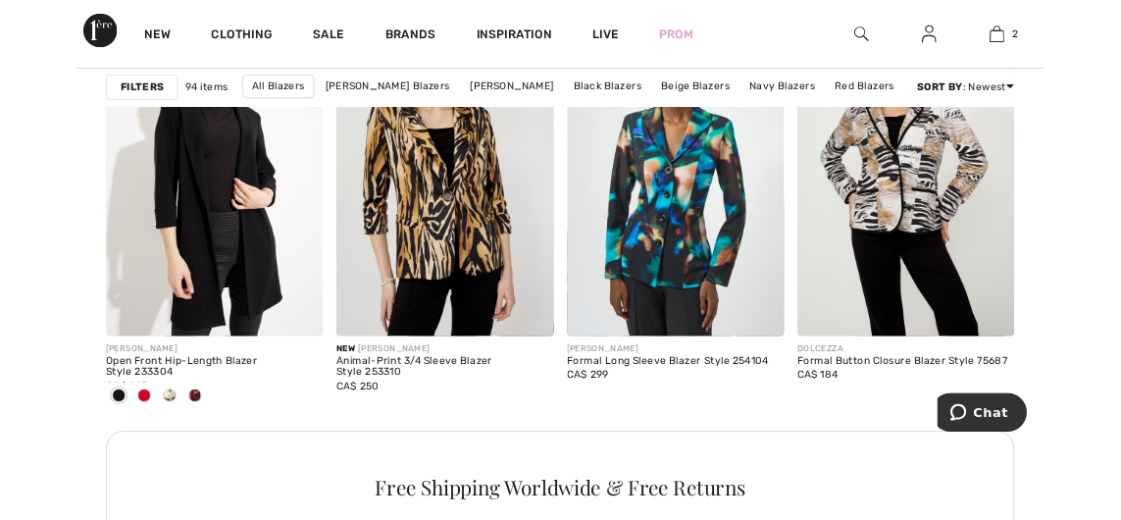
scroll to position [1743, 0]
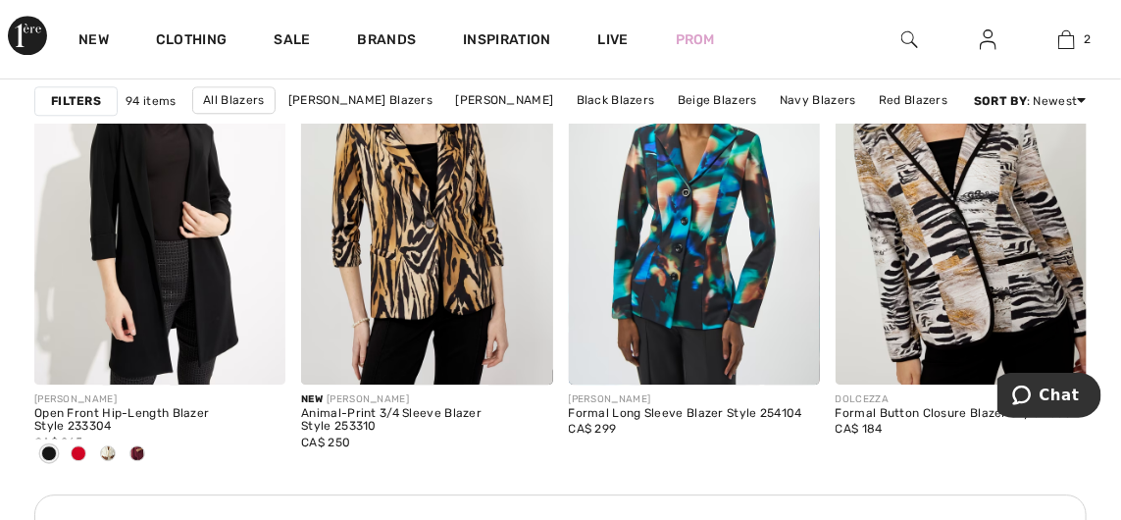
click at [954, 246] on img at bounding box center [961, 195] width 251 height 377
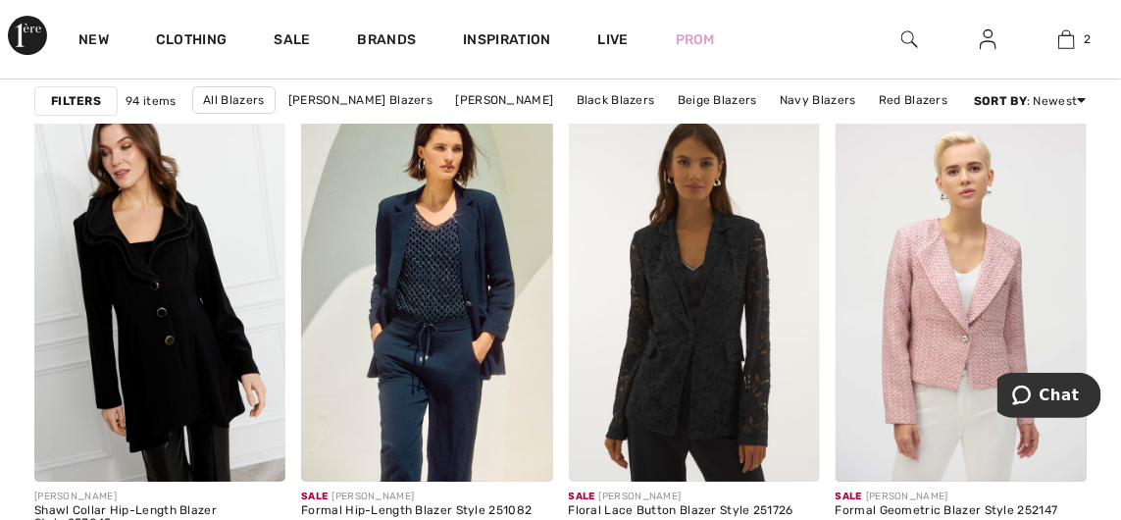
scroll to position [4993, 0]
click at [682, 396] on img at bounding box center [694, 291] width 251 height 377
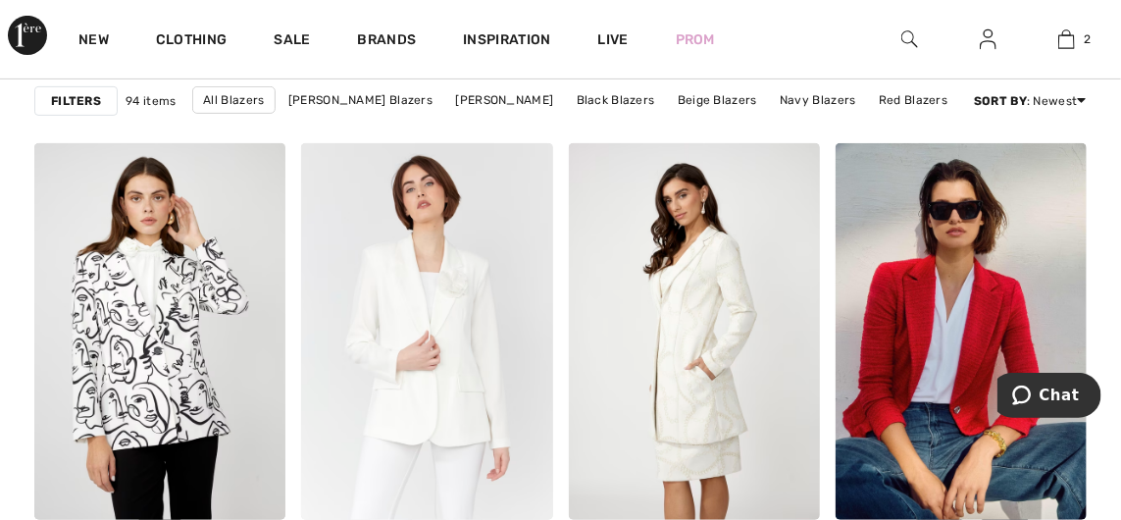
scroll to position [5438, 0]
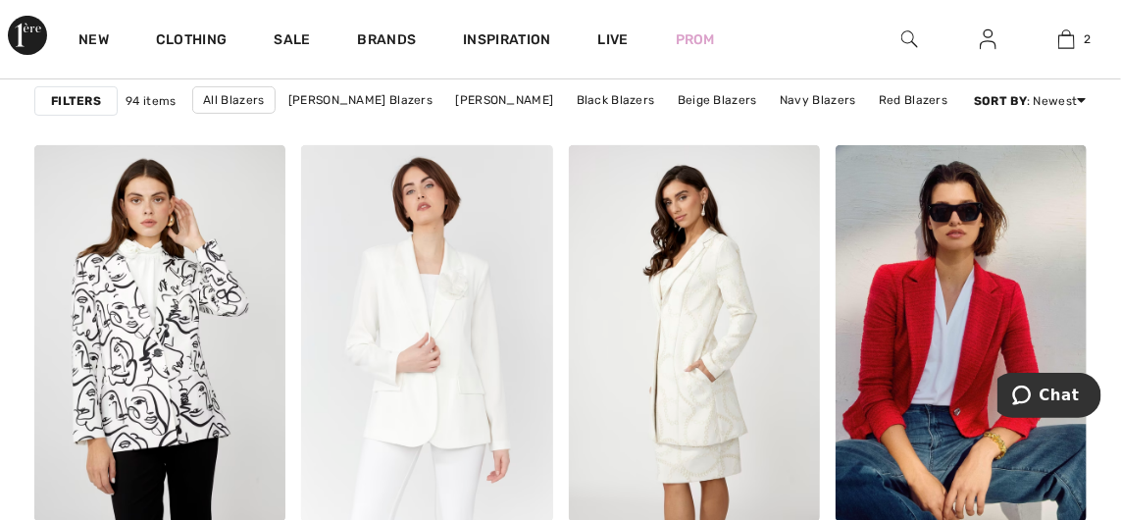
click at [460, 410] on img at bounding box center [426, 333] width 251 height 377
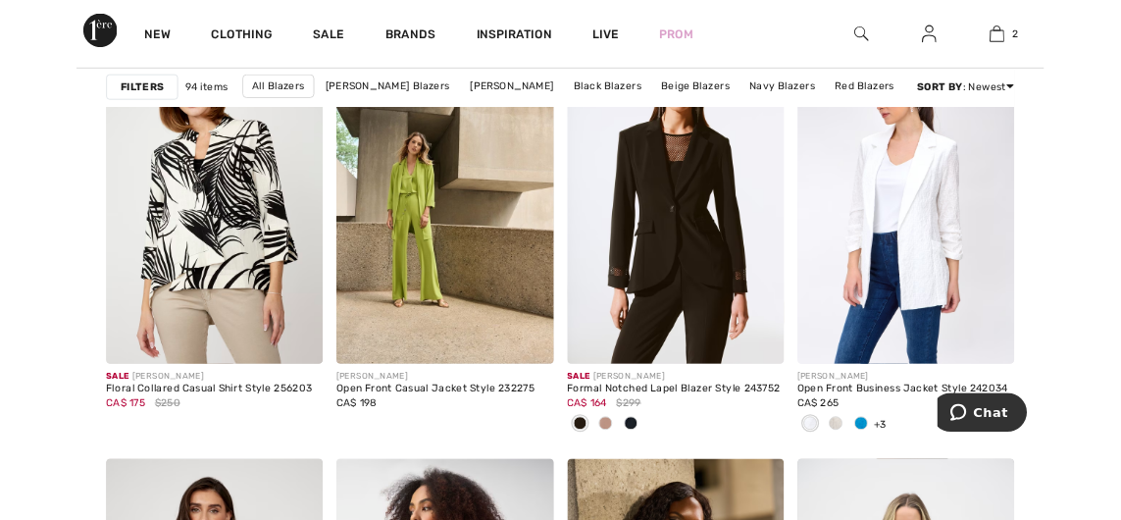
scroll to position [6699, 0]
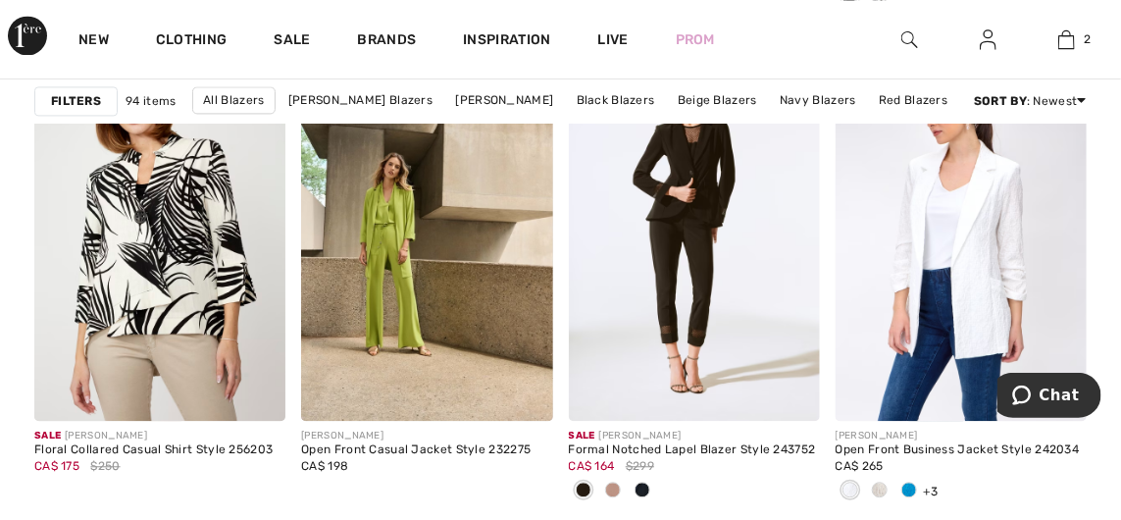
click at [709, 339] on img at bounding box center [694, 232] width 251 height 377
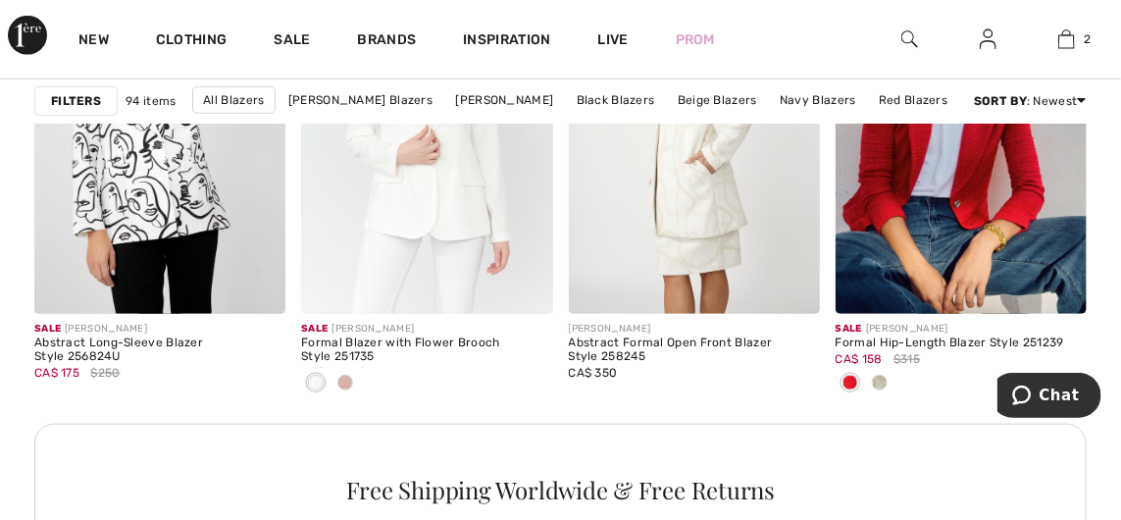
scroll to position [5643, 0]
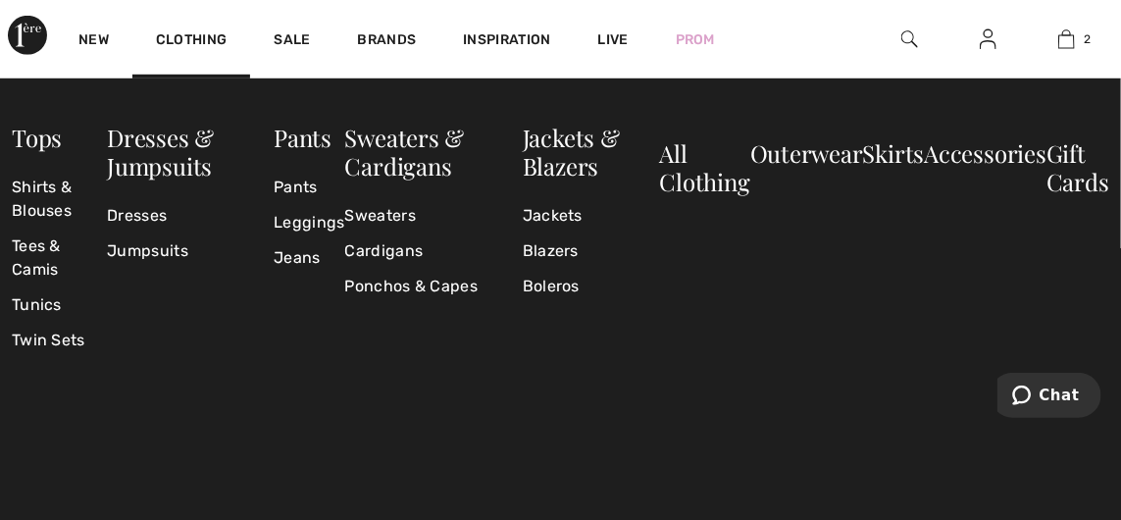
click at [559, 220] on link "Jackets" at bounding box center [591, 215] width 137 height 35
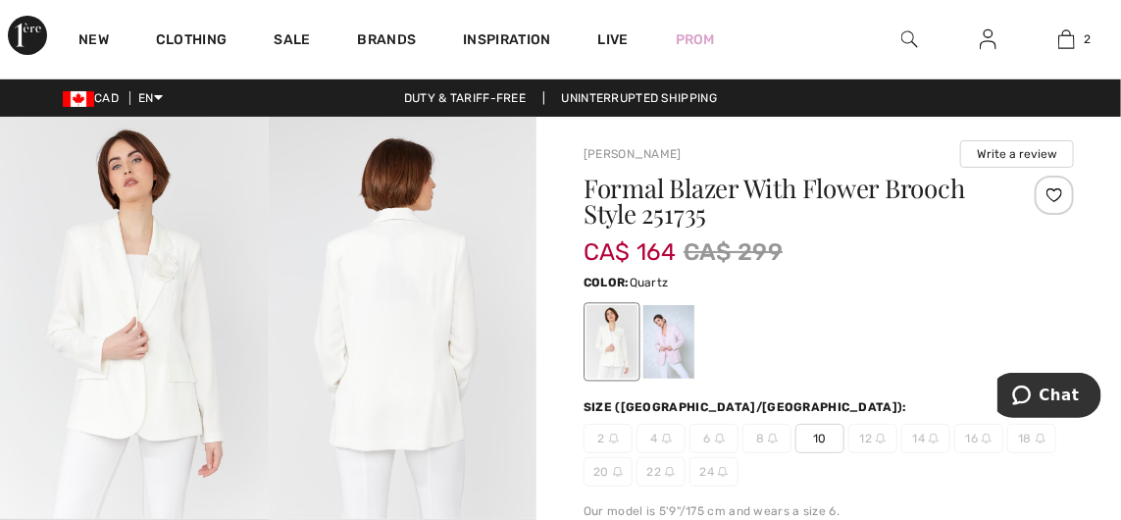
click at [661, 339] on div at bounding box center [669, 342] width 51 height 74
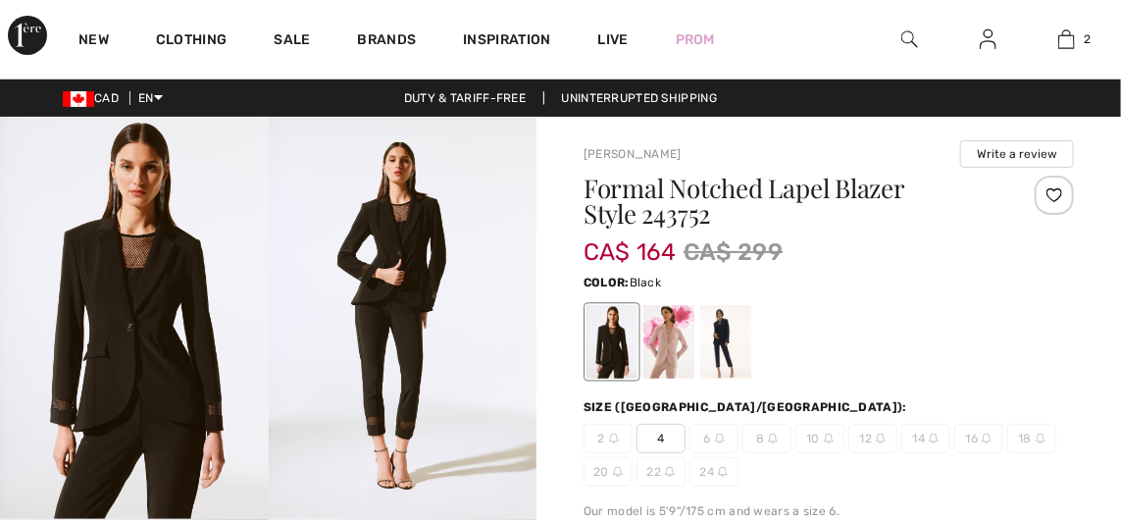
scroll to position [39, 0]
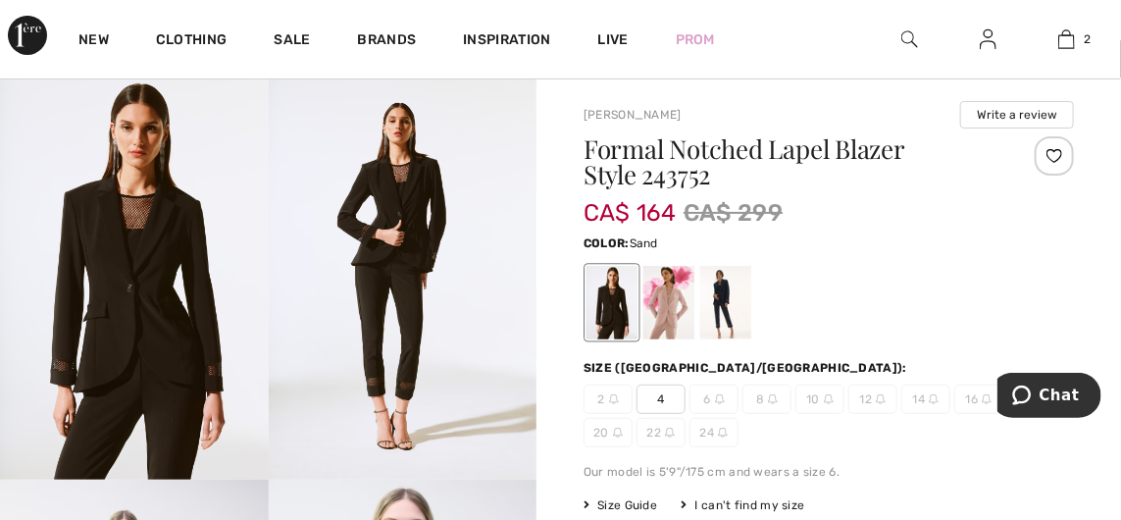
click at [669, 317] on div at bounding box center [669, 303] width 51 height 74
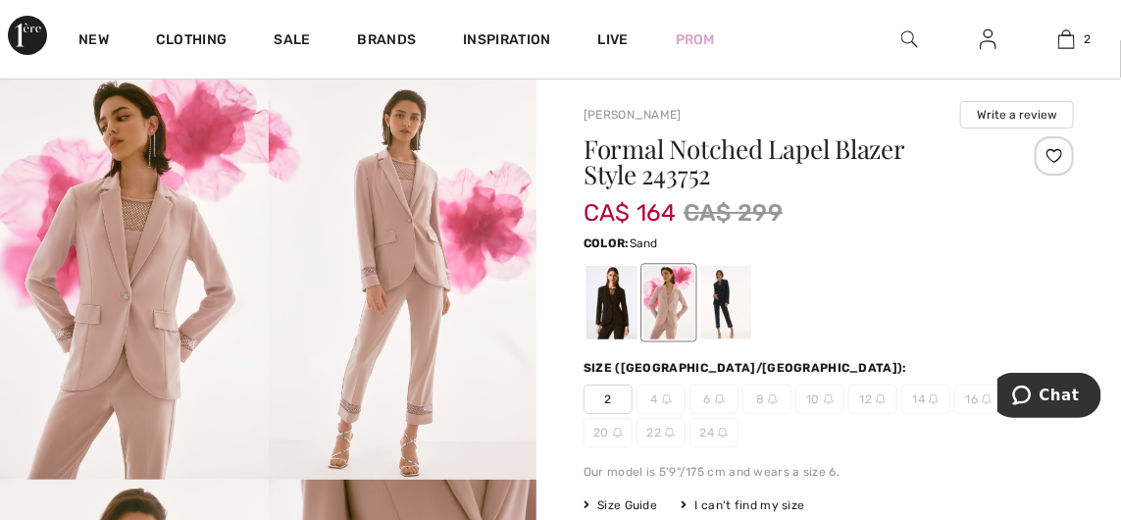
scroll to position [0, 0]
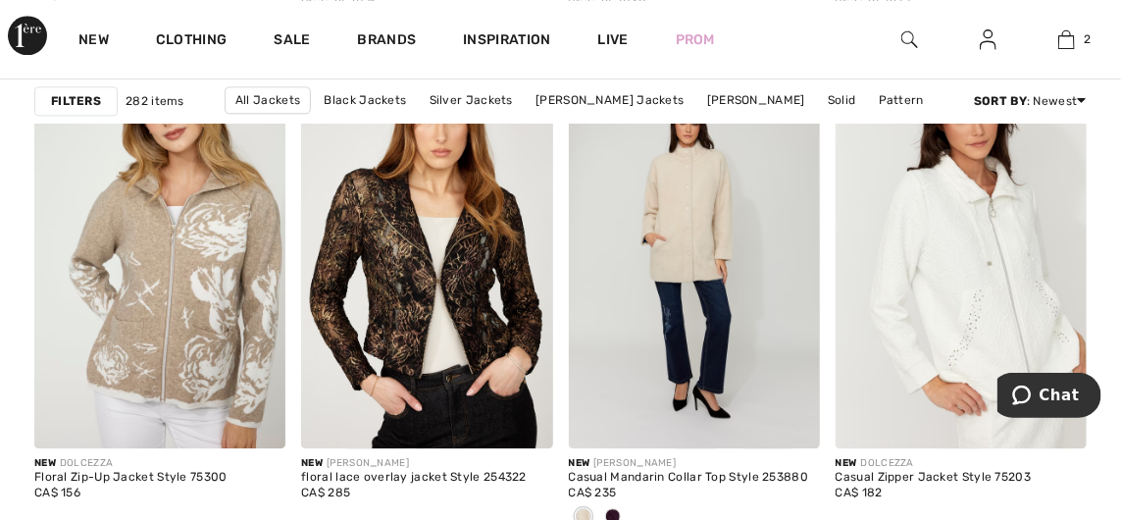
scroll to position [1704, 0]
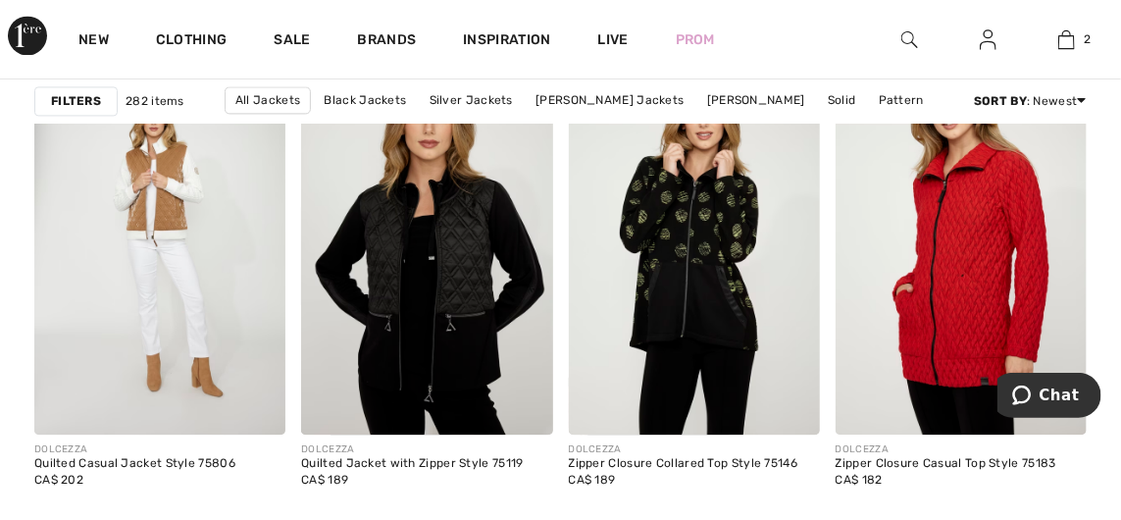
click at [957, 311] on img at bounding box center [961, 246] width 251 height 377
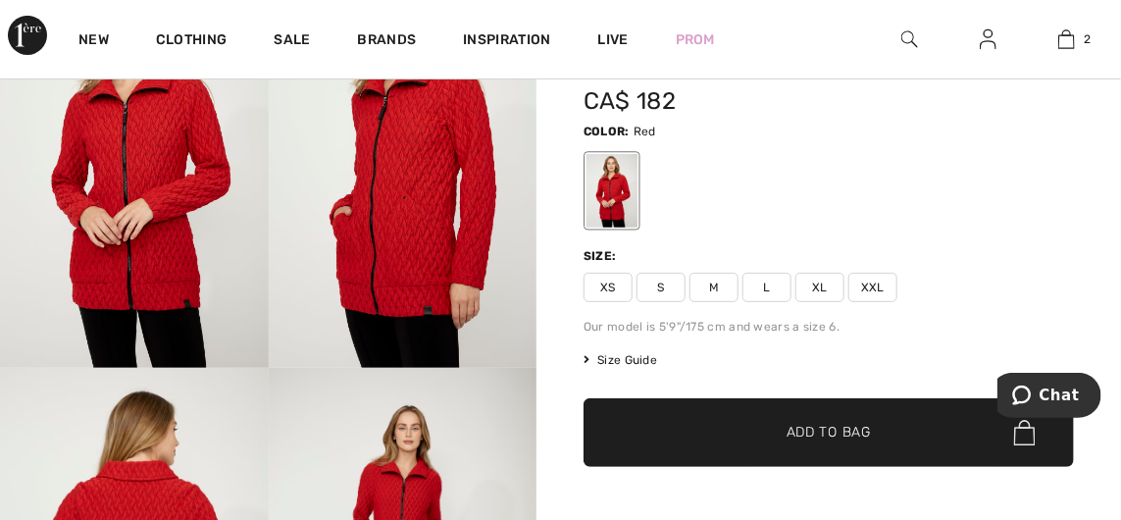
scroll to position [150, 0]
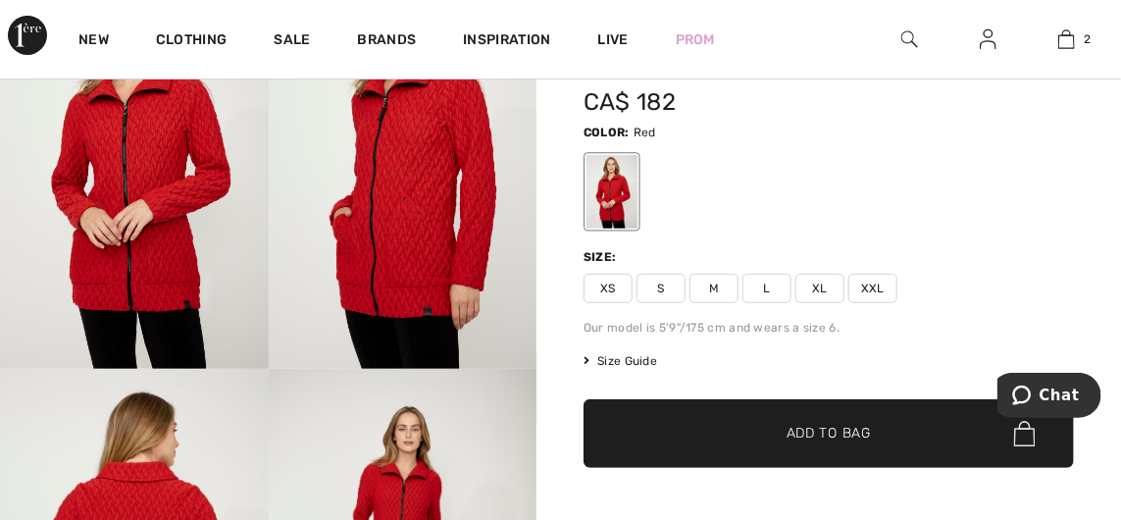
click at [713, 306] on div "Zipper Closure Casual Top Style 75183 CA$ 182 Color: Red Size: XS S M L XL XXL …" at bounding box center [829, 298] width 491 height 544
click at [710, 285] on span "M" at bounding box center [714, 288] width 49 height 29
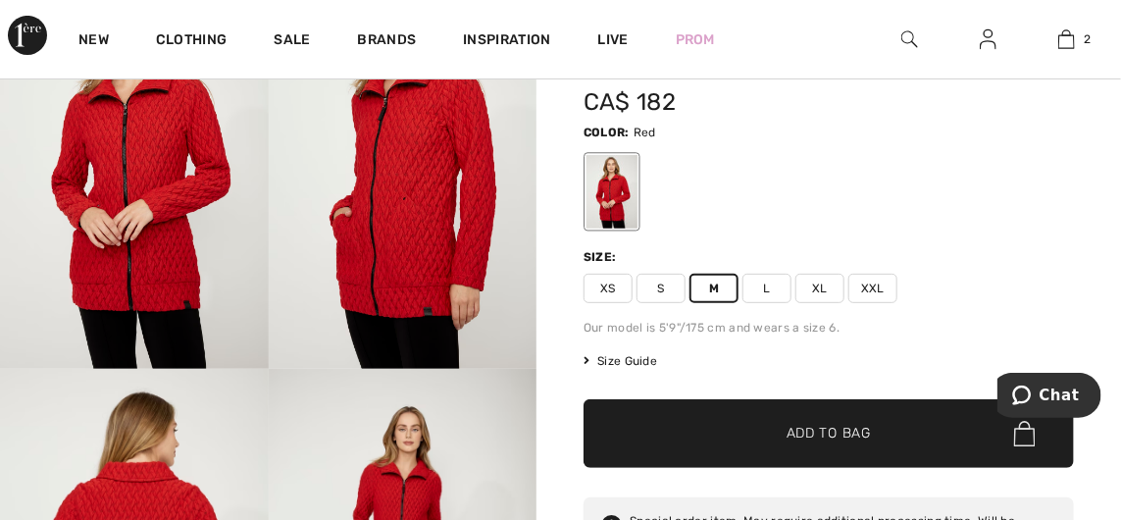
click at [819, 436] on span "Add to Bag" at bounding box center [829, 434] width 84 height 21
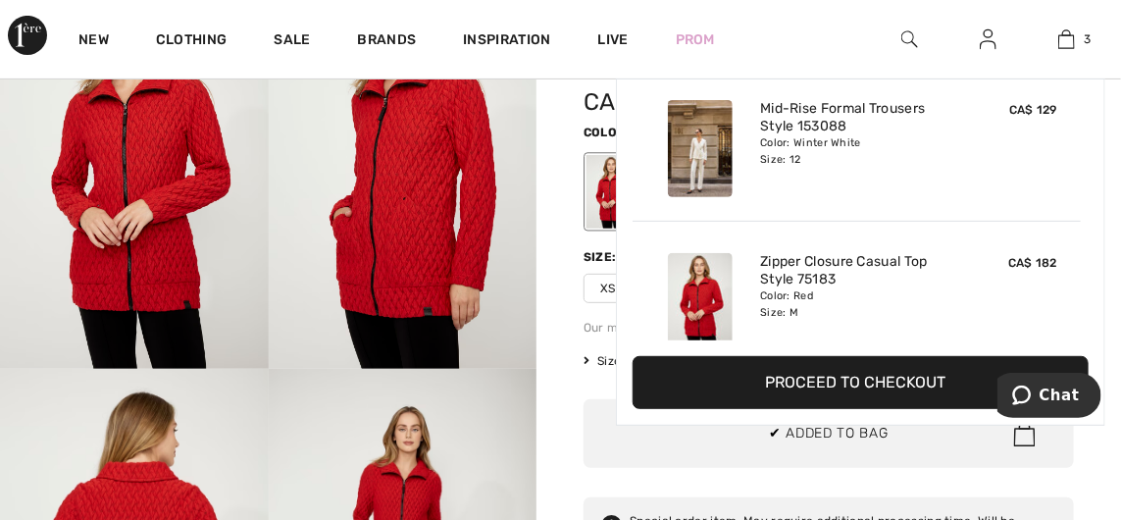
scroll to position [212, 0]
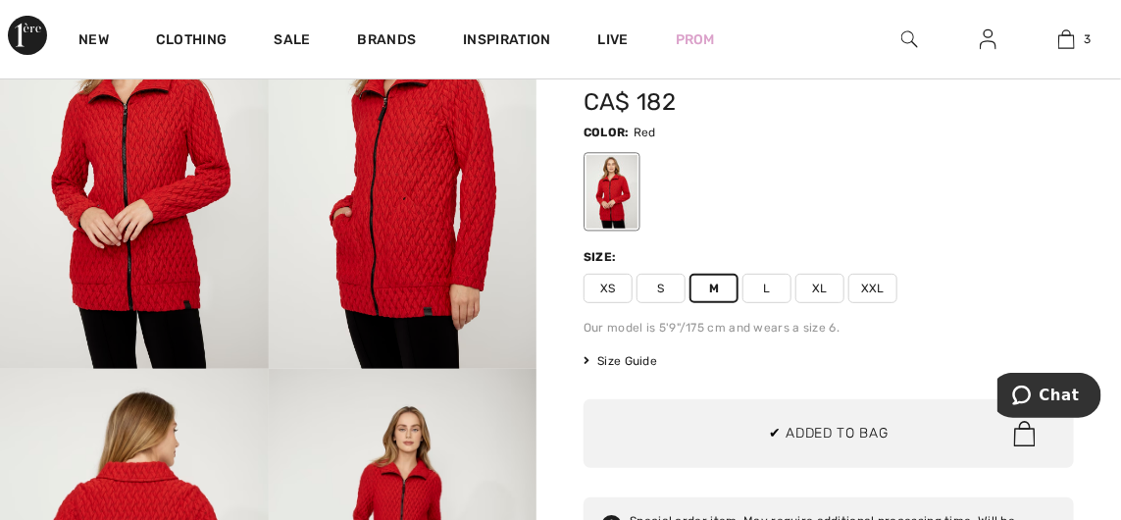
click at [1068, 33] on img at bounding box center [1067, 39] width 17 height 24
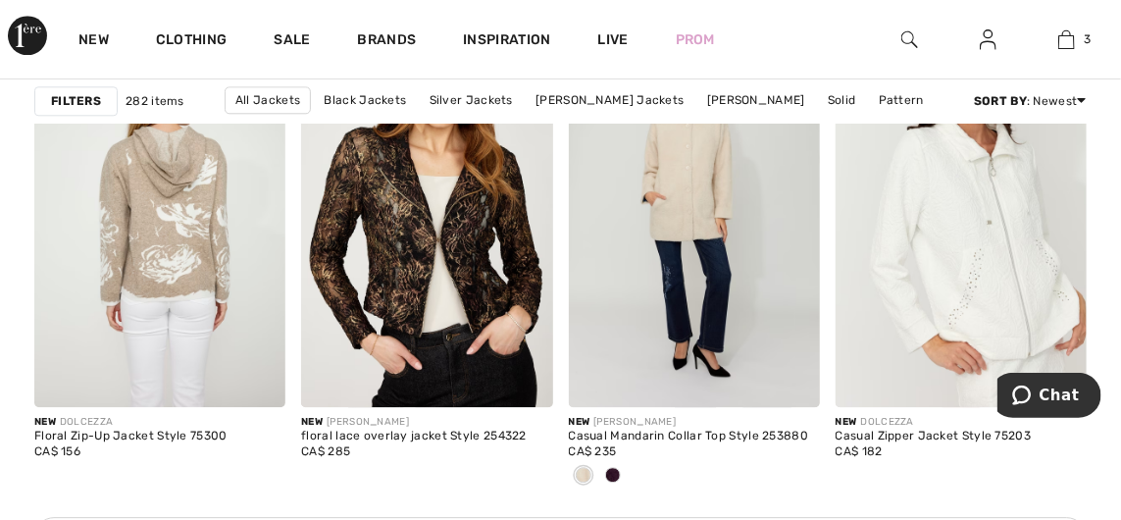
scroll to position [1715, 0]
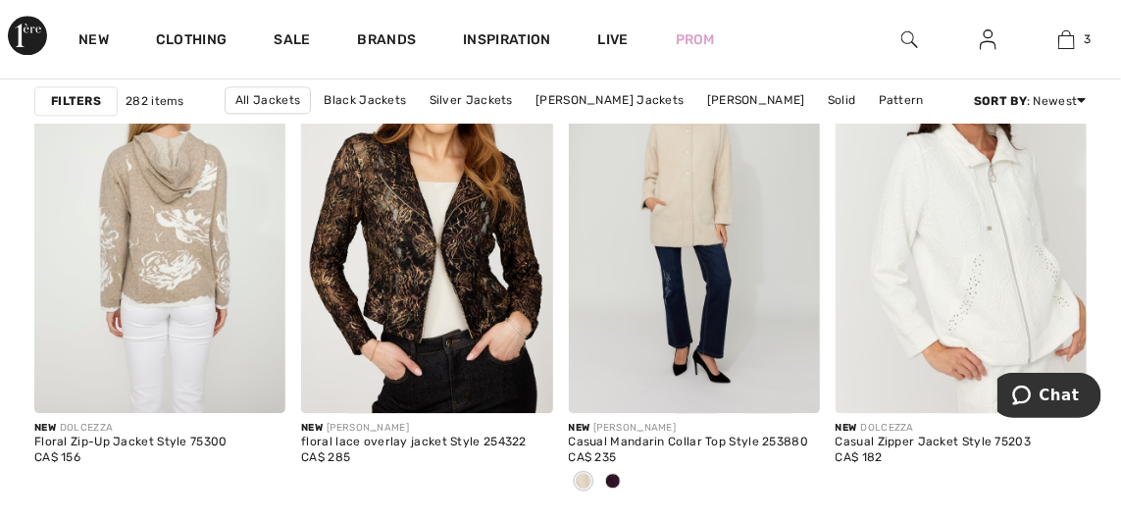
click at [191, 283] on img at bounding box center [159, 223] width 251 height 377
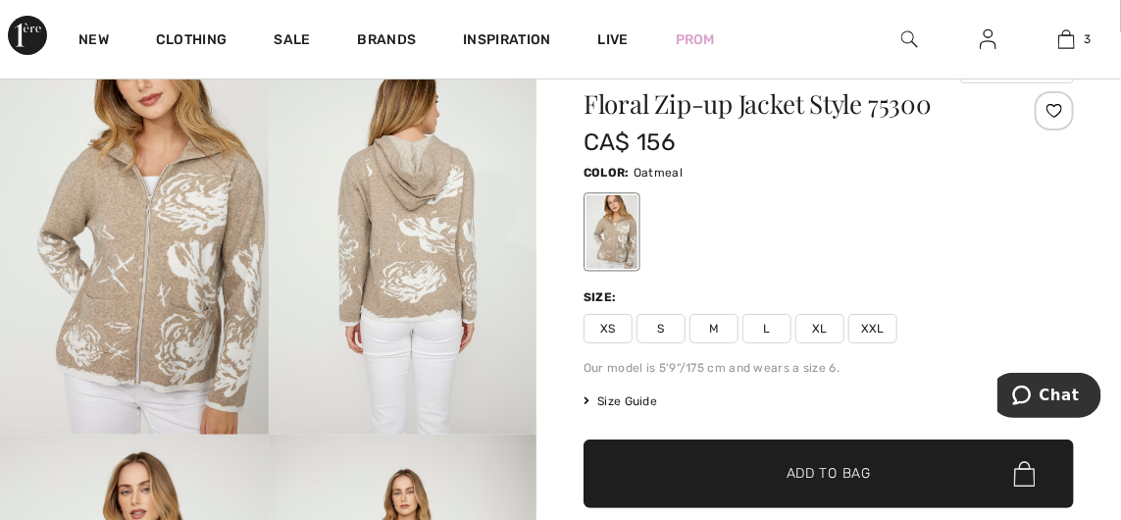
scroll to position [83, 0]
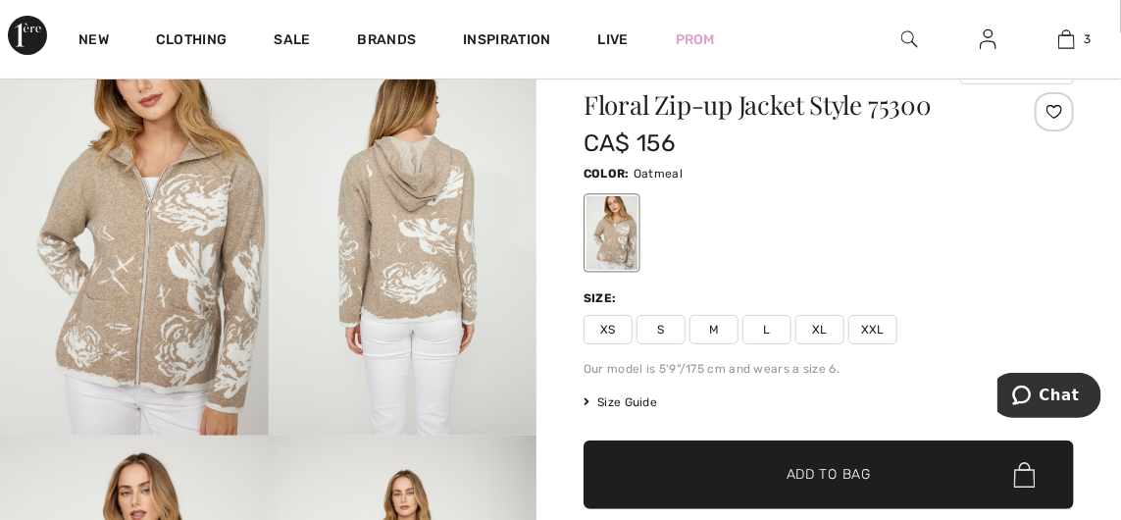
click at [712, 325] on span "M" at bounding box center [714, 329] width 49 height 29
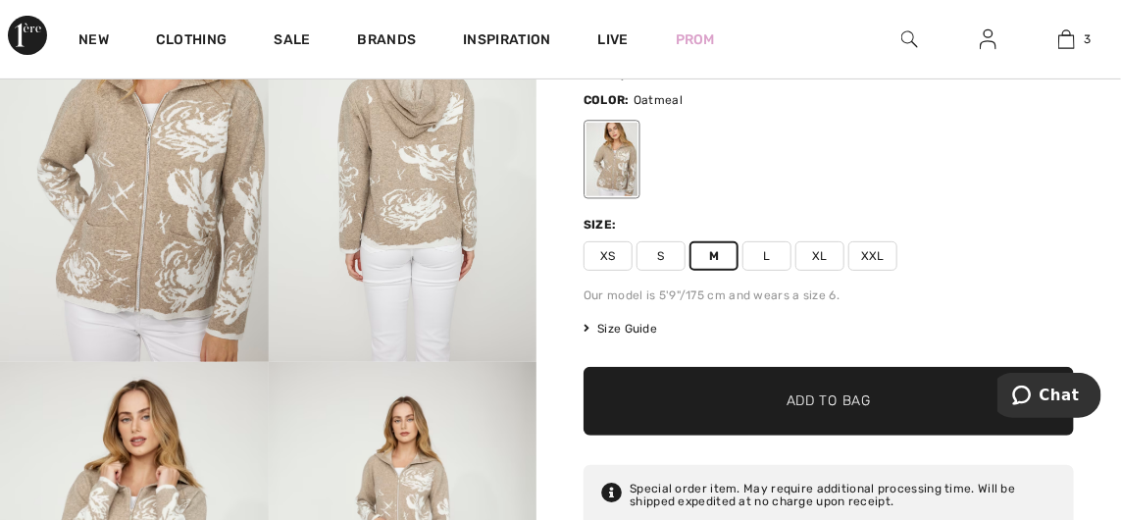
scroll to position [138, 0]
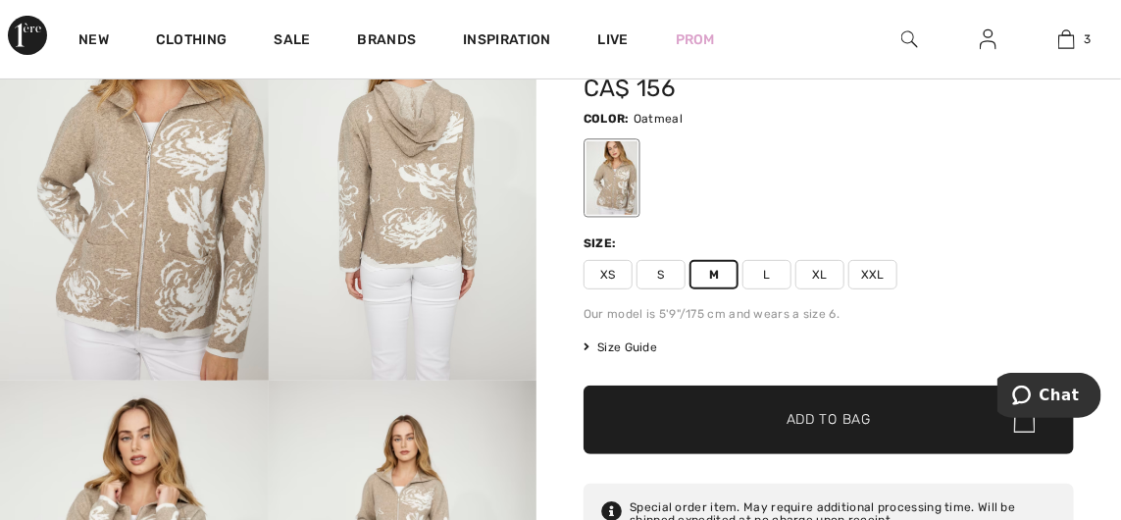
click at [761, 267] on span "L" at bounding box center [767, 274] width 49 height 29
click at [809, 421] on span "Add to Bag" at bounding box center [829, 420] width 84 height 21
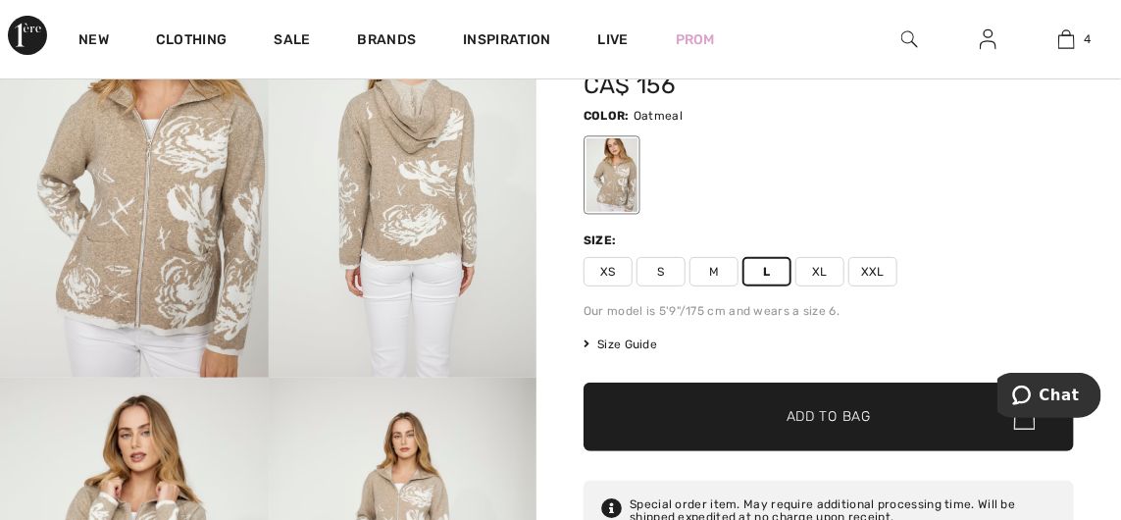
scroll to position [0, 0]
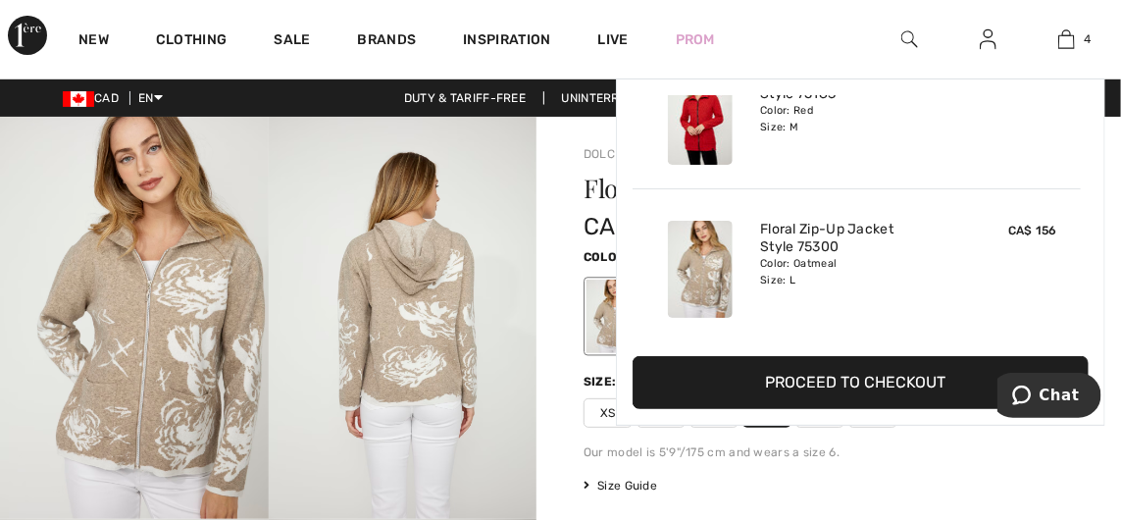
click at [1080, 29] on link "4" at bounding box center [1066, 39] width 77 height 24
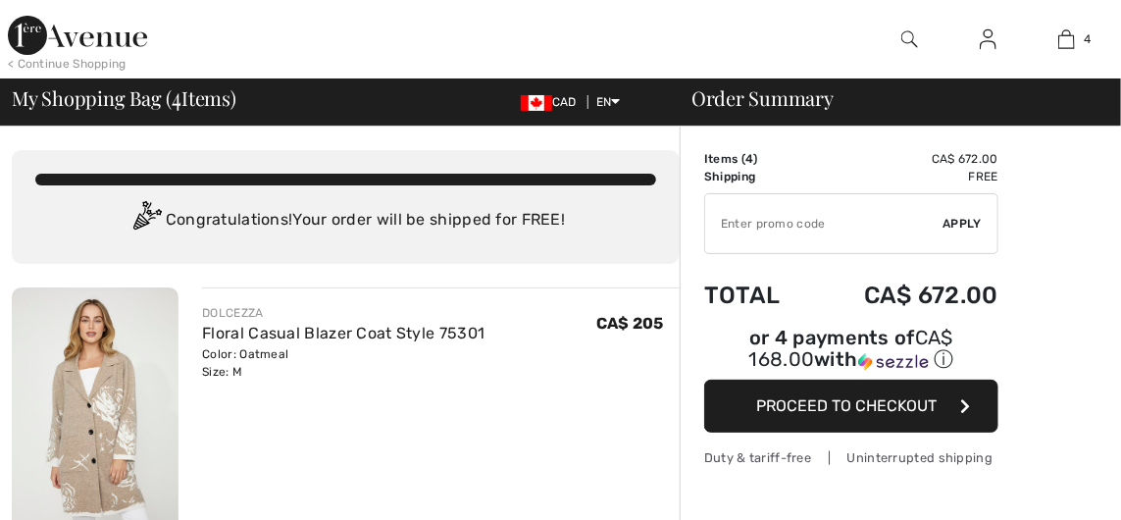
checkbox input "true"
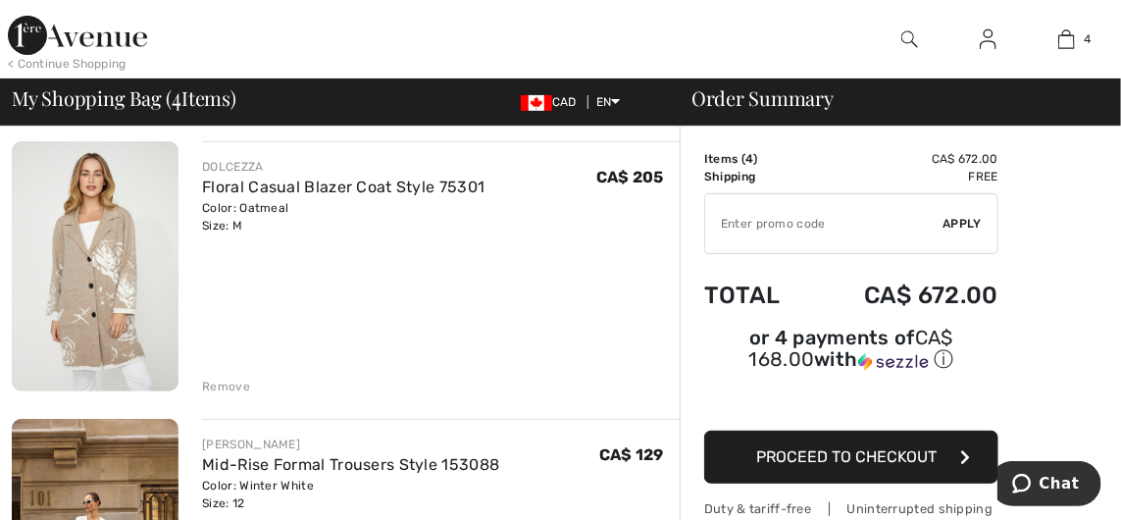
scroll to position [147, 0]
click at [223, 389] on div "Remove" at bounding box center [226, 386] width 48 height 18
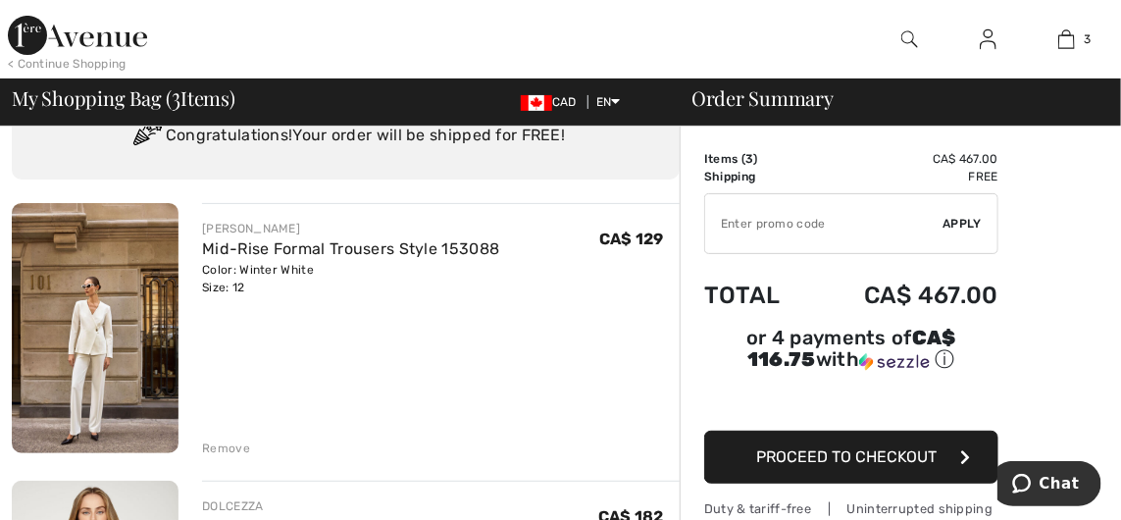
scroll to position [0, 0]
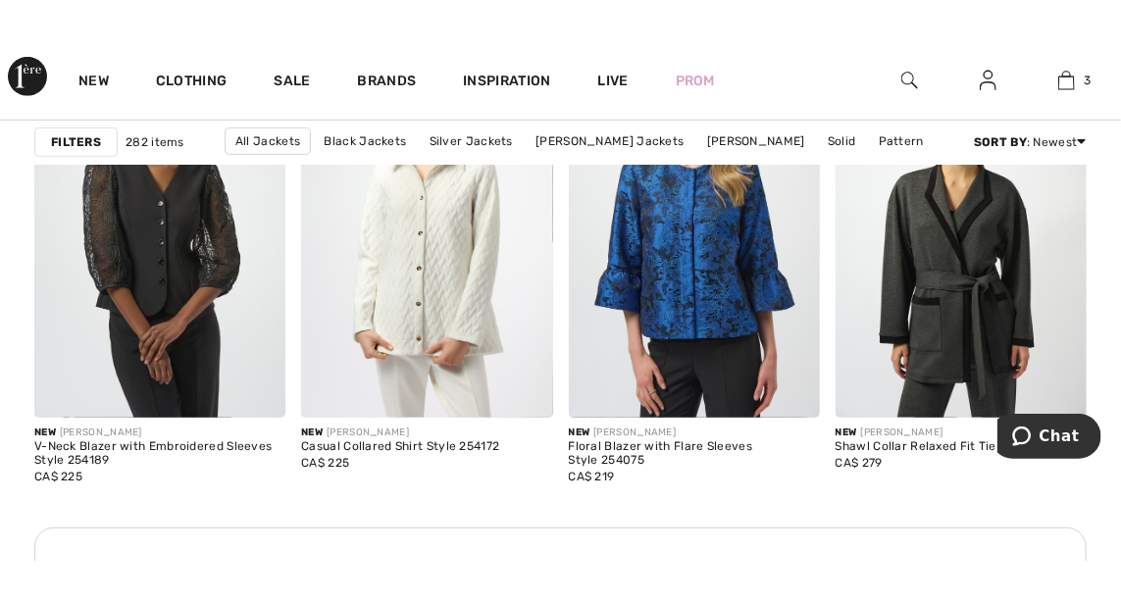
scroll to position [5584, 0]
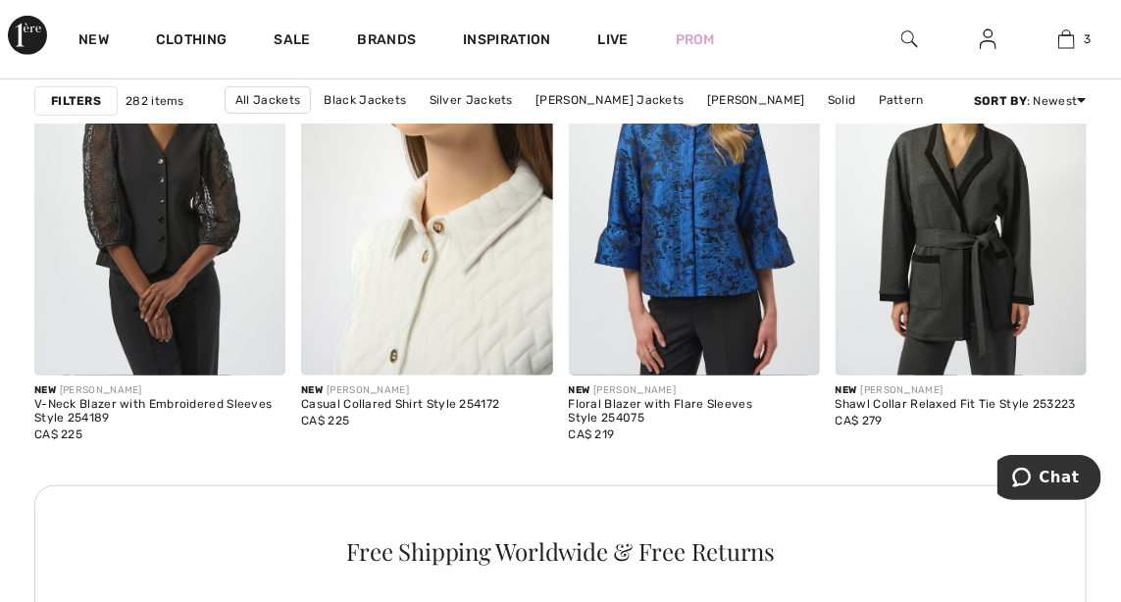
click at [428, 307] on img at bounding box center [426, 187] width 251 height 377
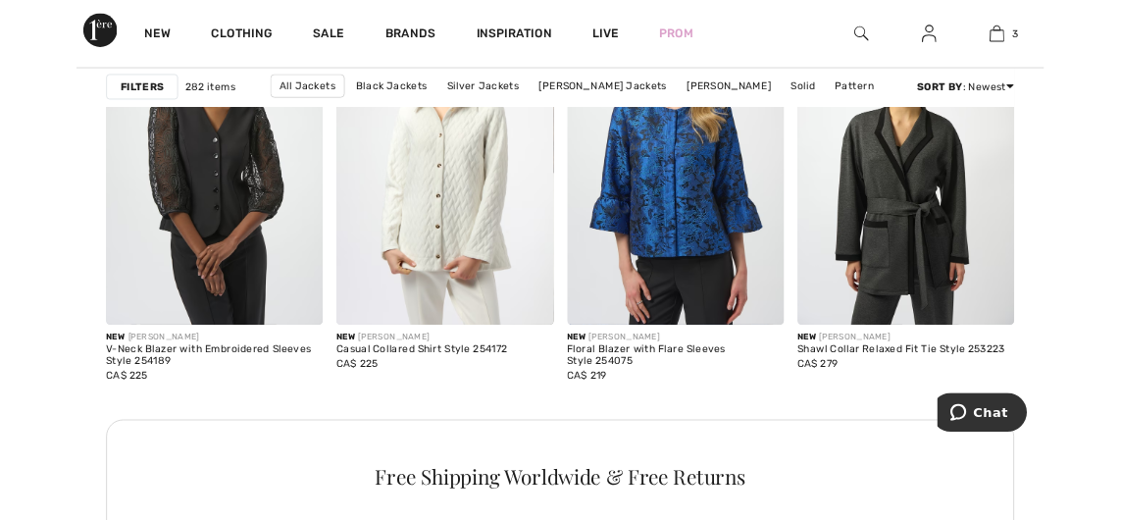
scroll to position [5667, 0]
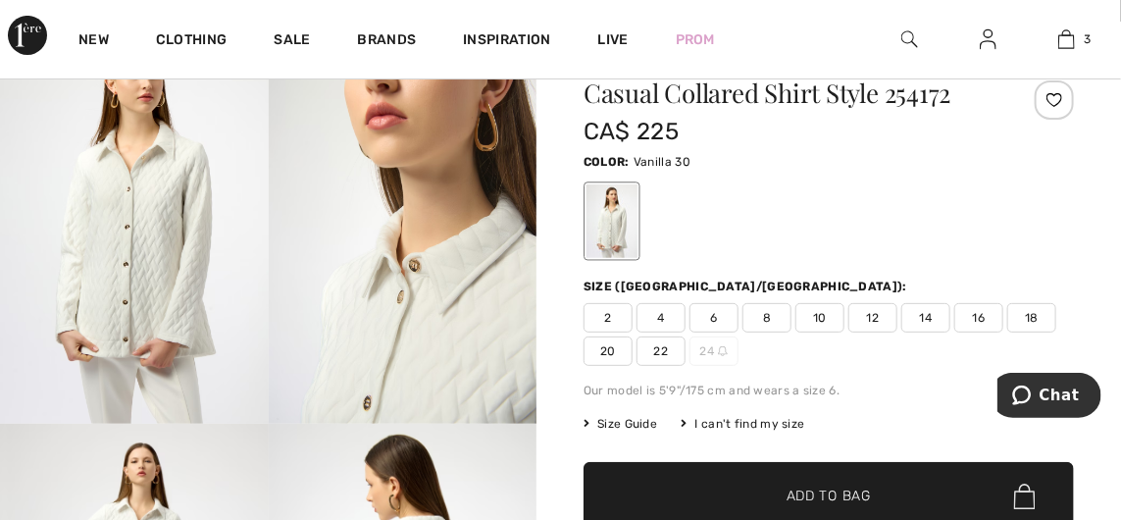
scroll to position [94, 0]
click at [816, 316] on span "10" at bounding box center [820, 318] width 49 height 29
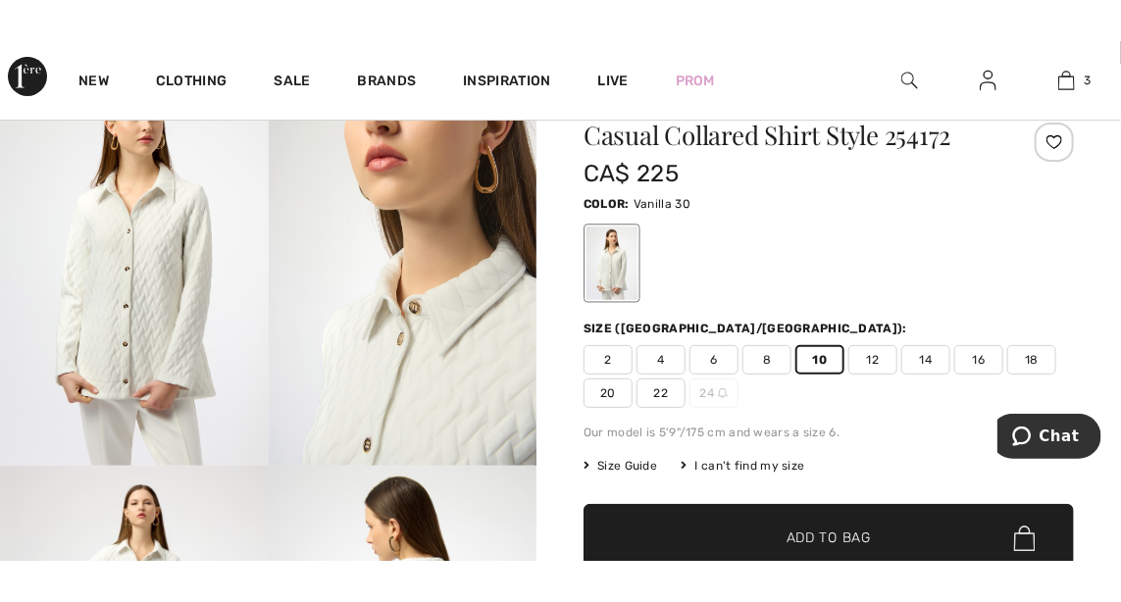
scroll to position [87, 0]
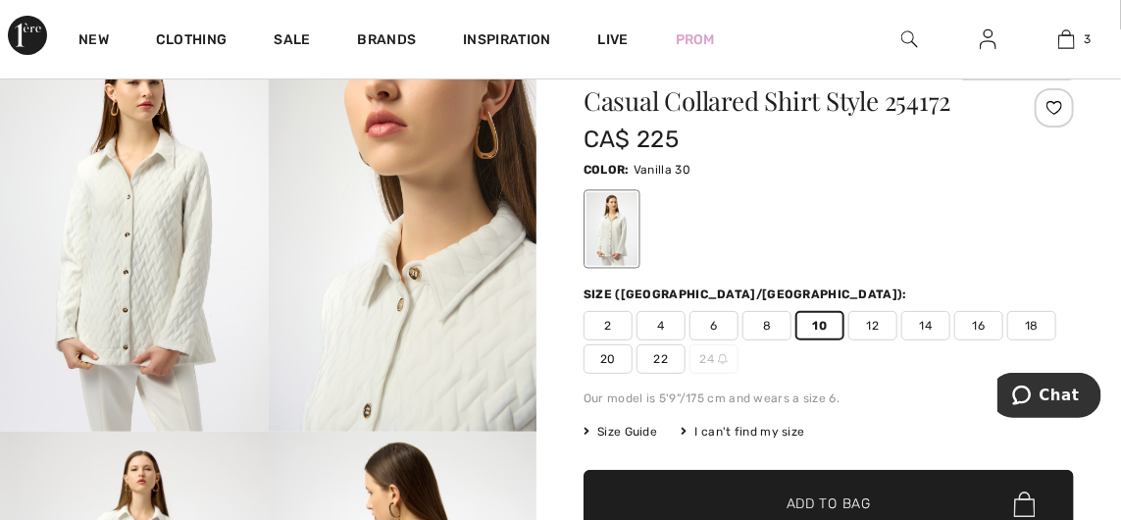
click at [838, 506] on span "Add to Bag" at bounding box center [829, 504] width 84 height 21
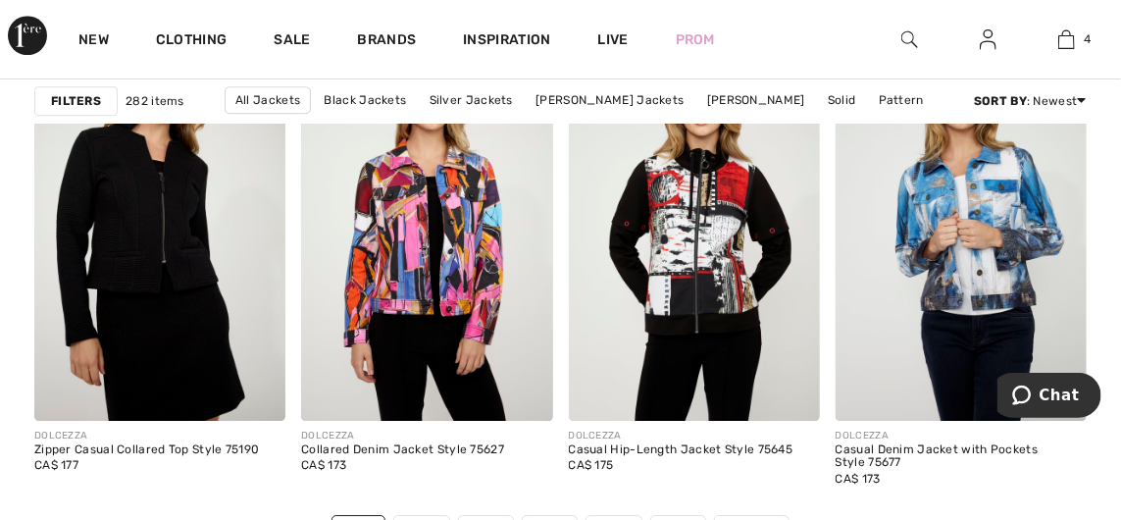
scroll to position [7186, 0]
click at [437, 519] on link "2" at bounding box center [421, 529] width 54 height 26
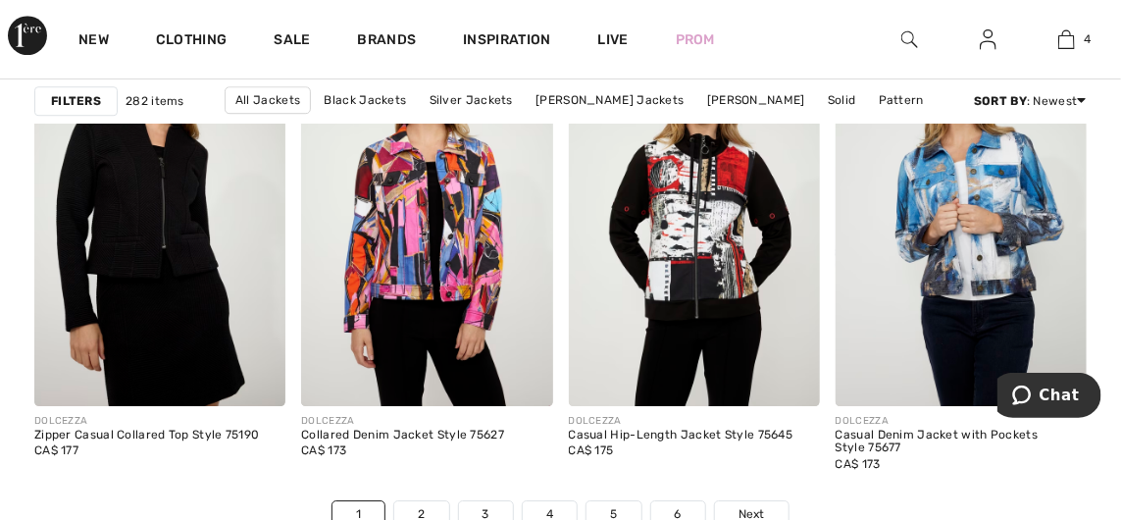
scroll to position [7269, 0]
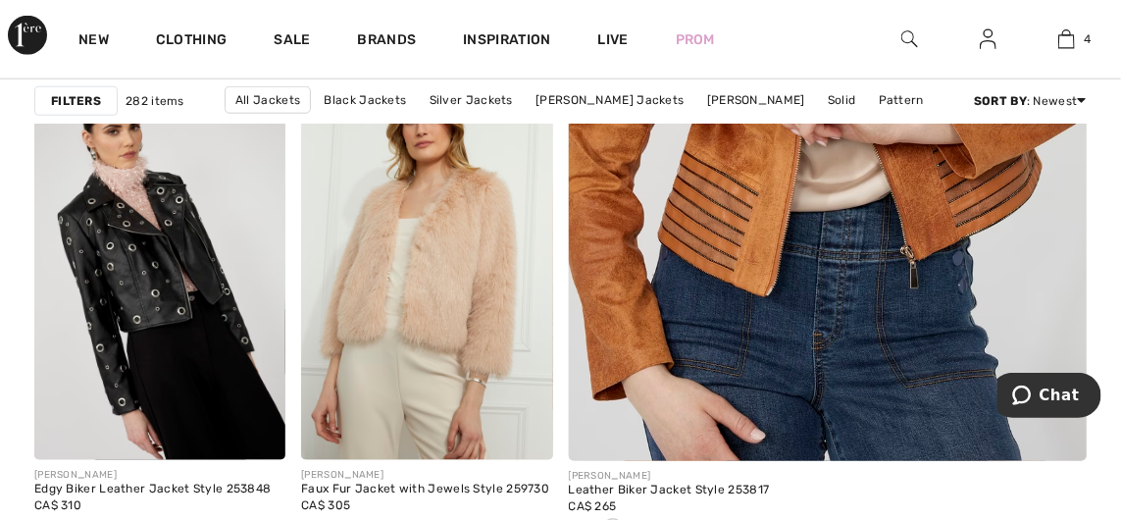
scroll to position [698, 0]
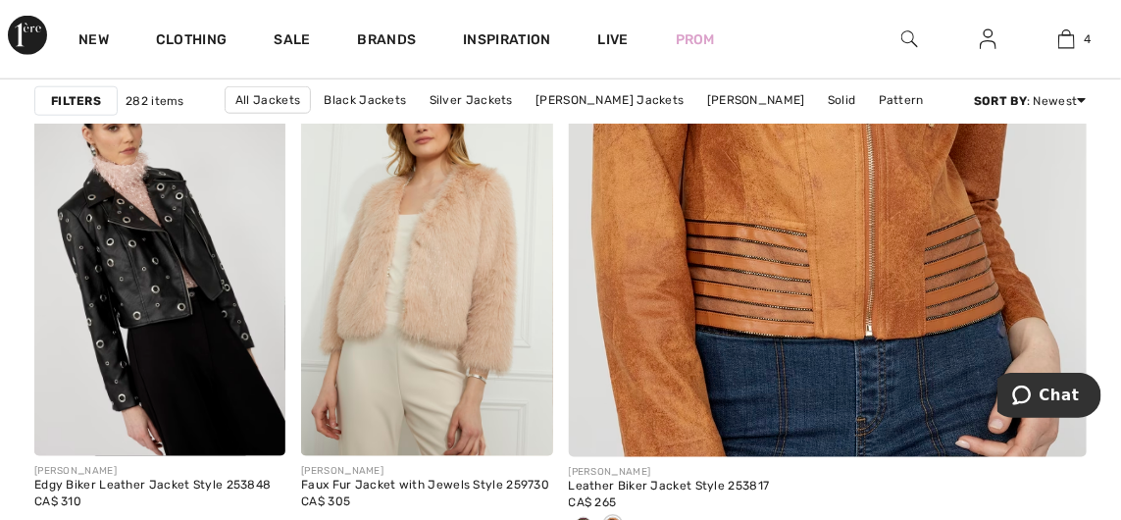
click at [773, 301] on img at bounding box center [828, 58] width 622 height 933
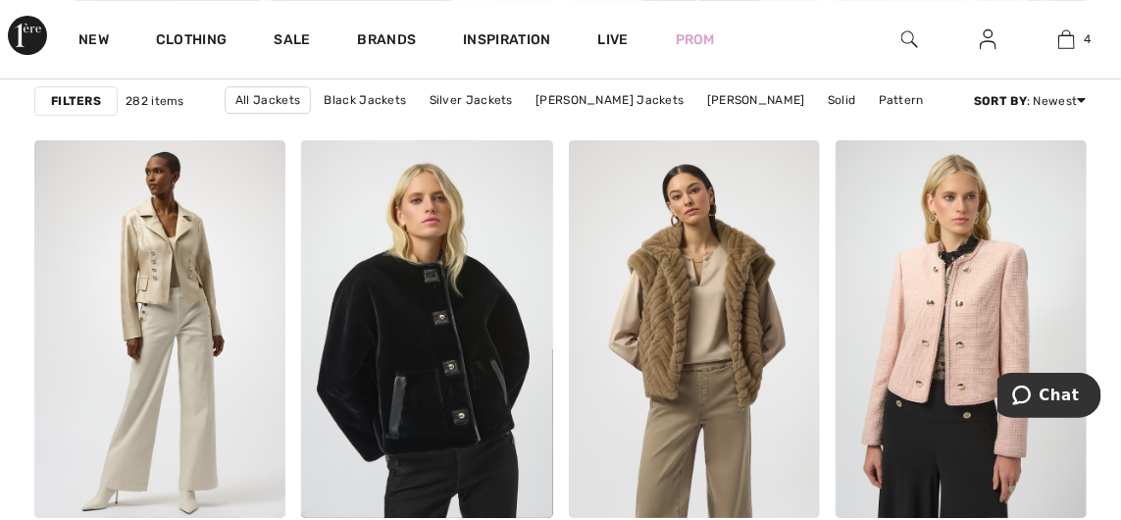
scroll to position [4953, 0]
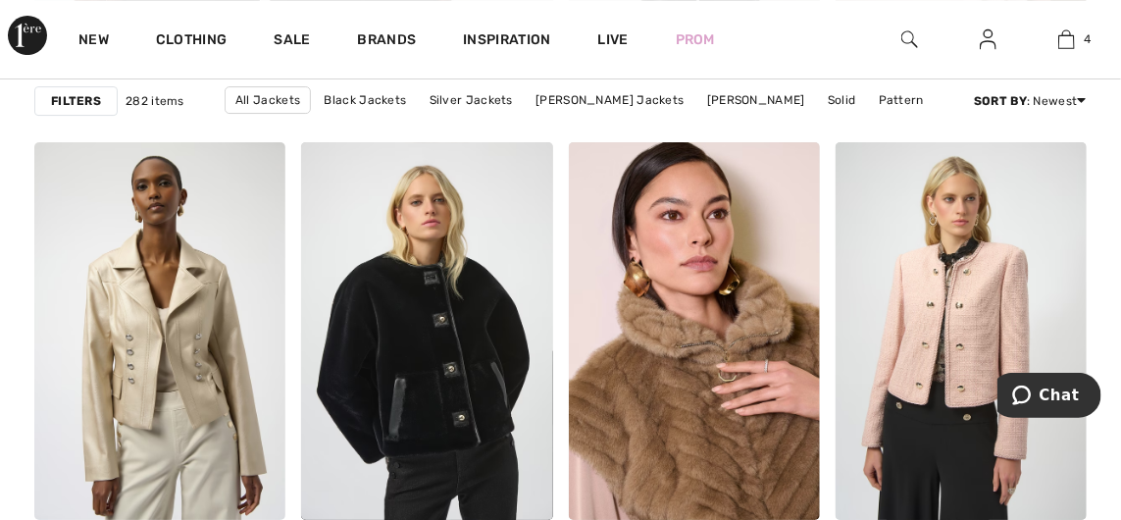
click at [197, 349] on img at bounding box center [159, 330] width 251 height 377
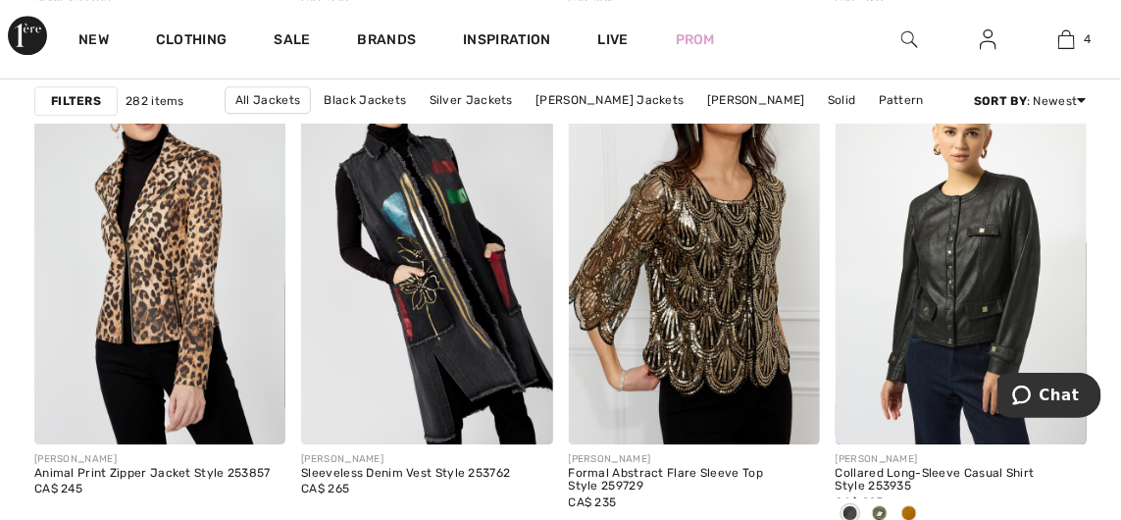
scroll to position [7166, 0]
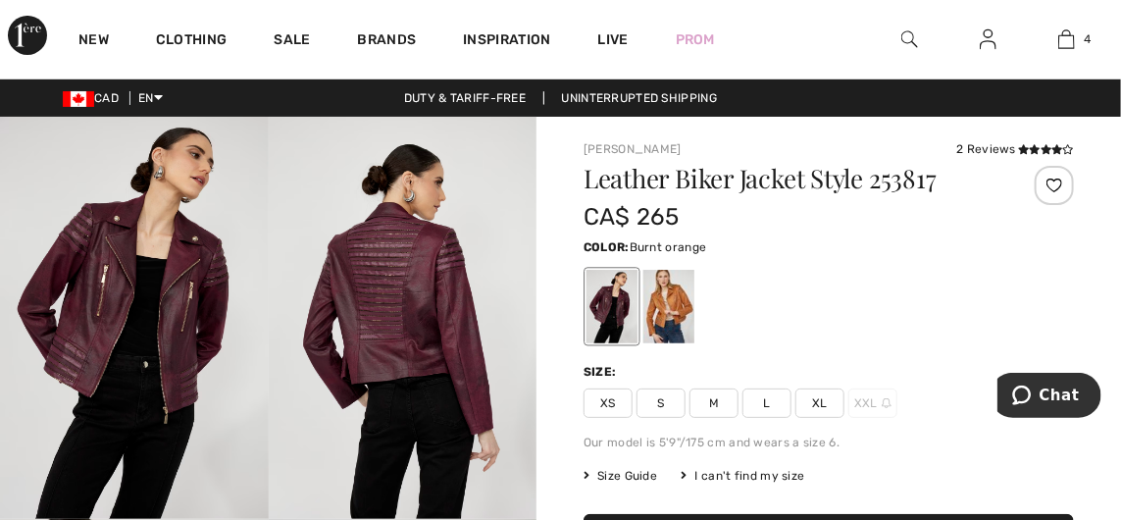
click at [667, 315] on div at bounding box center [669, 307] width 51 height 74
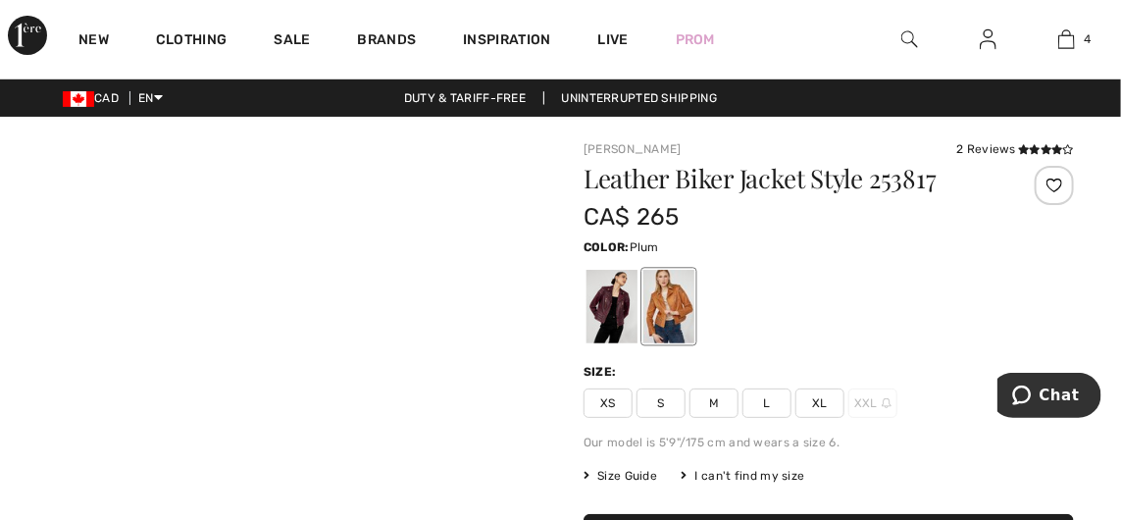
checkbox input "true"
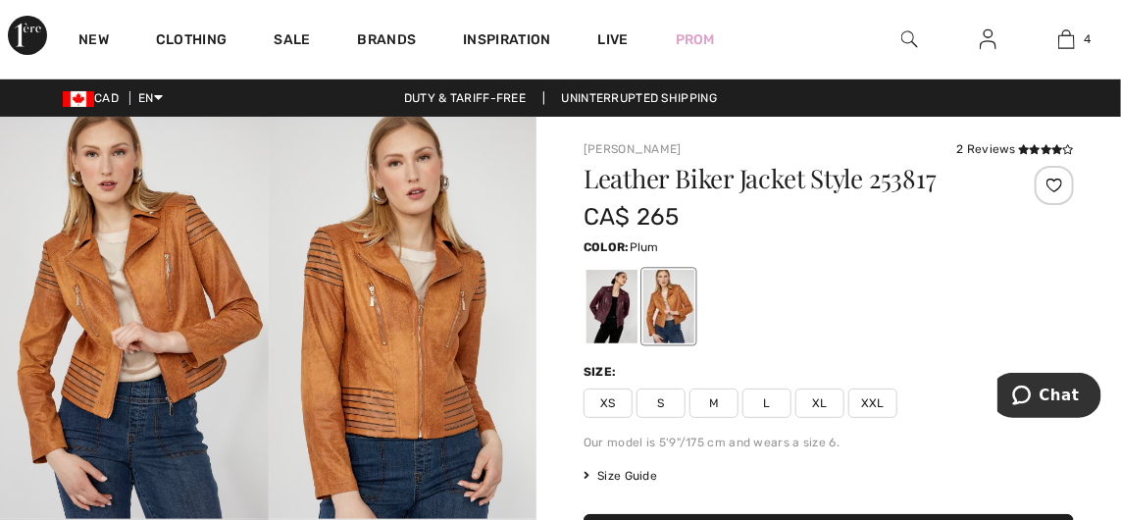
click at [612, 319] on div at bounding box center [612, 307] width 51 height 74
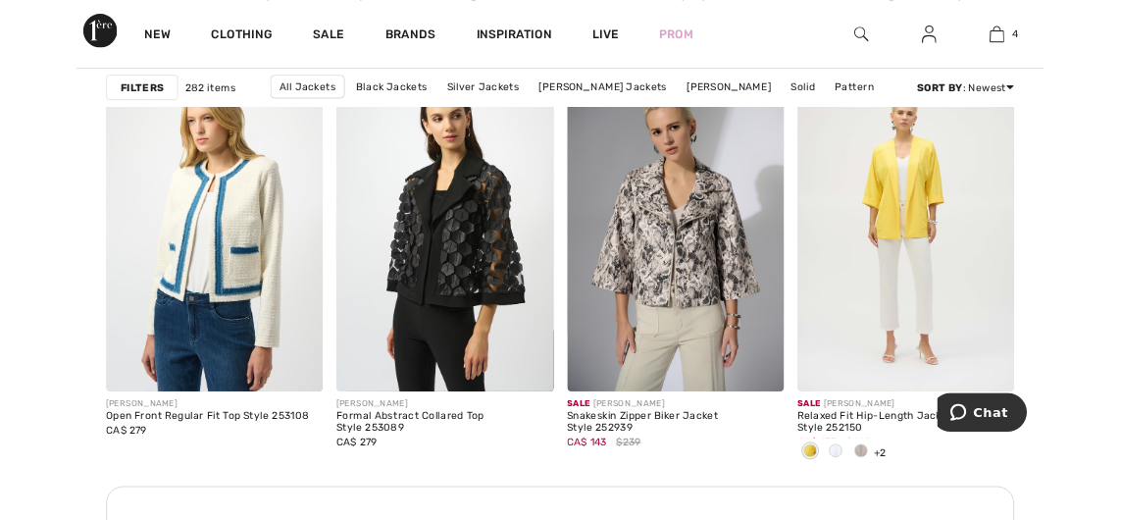
scroll to position [5509, 0]
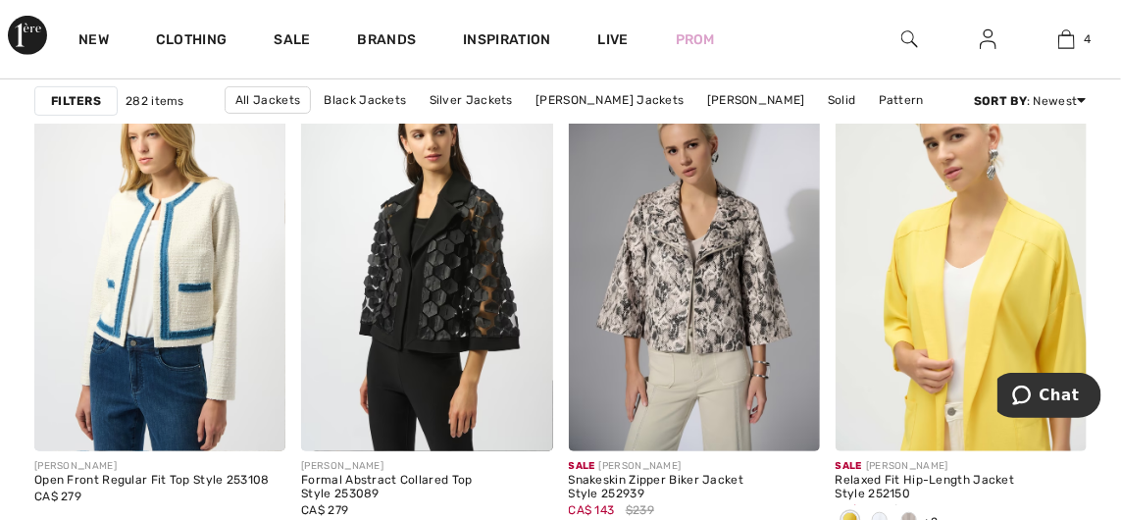
click at [931, 370] on img at bounding box center [961, 263] width 251 height 377
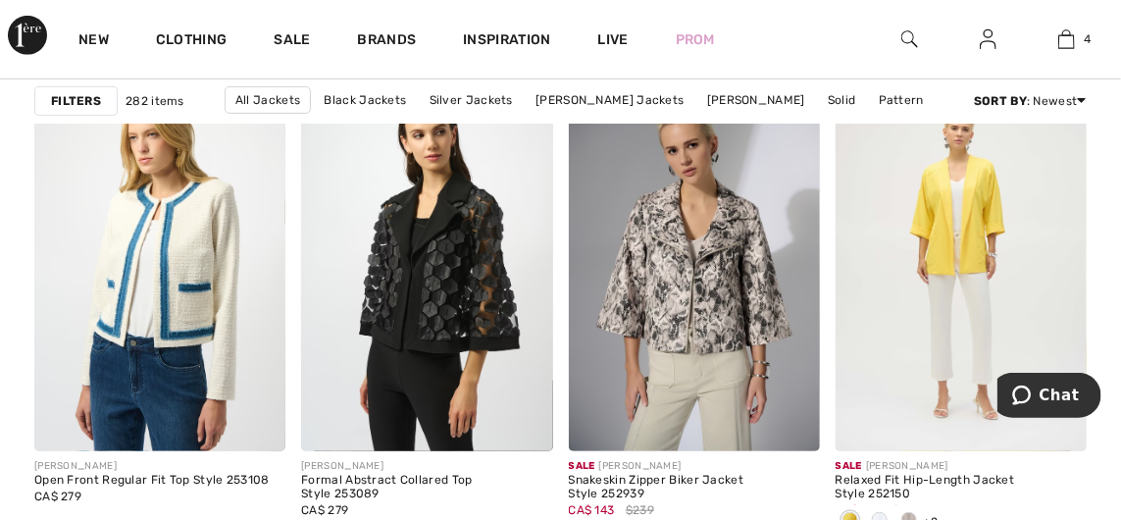
scroll to position [5591, 0]
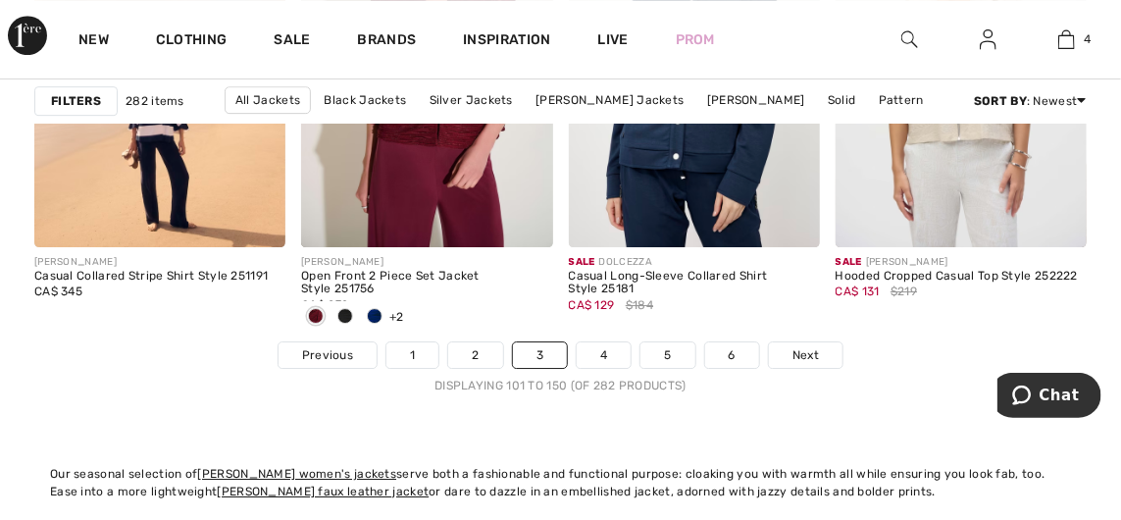
click at [609, 353] on link "4" at bounding box center [604, 355] width 54 height 26
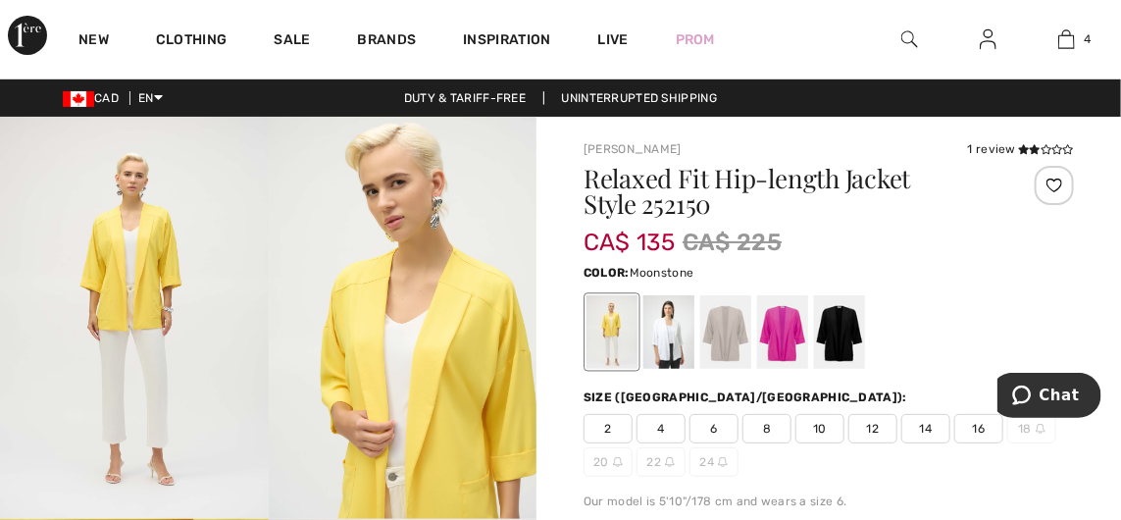
click at [725, 336] on div at bounding box center [725, 332] width 51 height 74
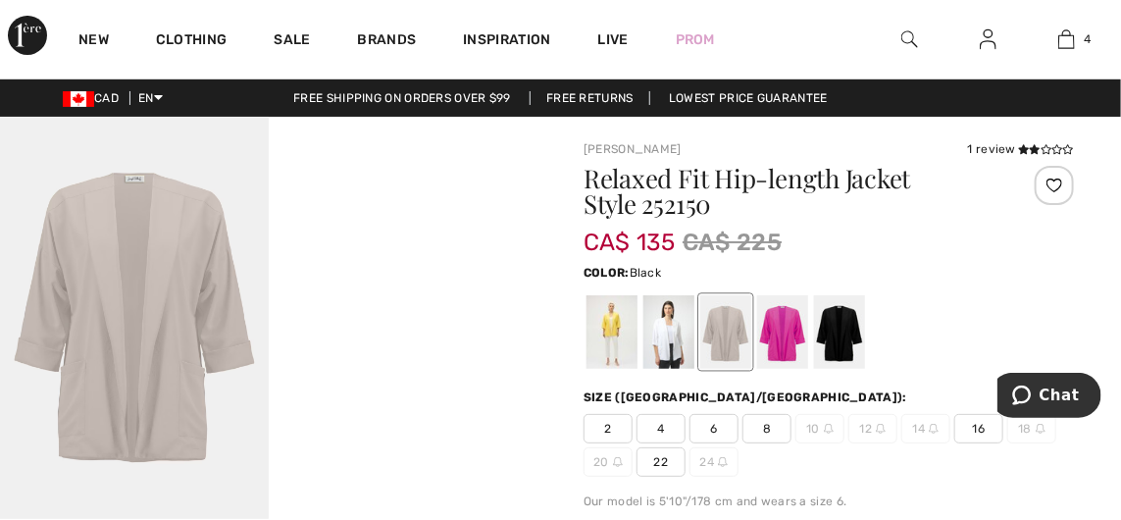
click at [843, 337] on div at bounding box center [839, 332] width 51 height 74
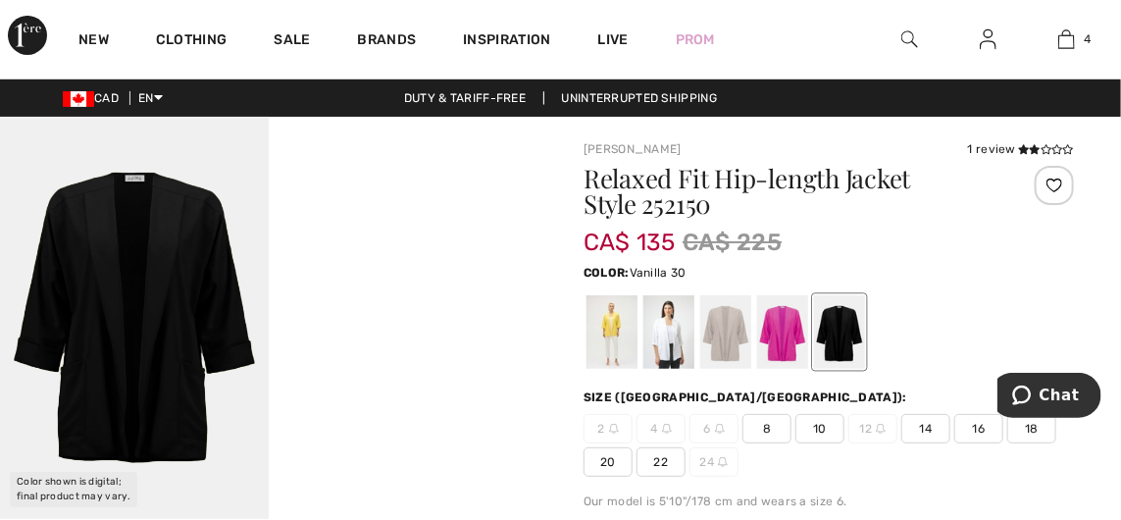
click at [677, 349] on div at bounding box center [669, 332] width 51 height 74
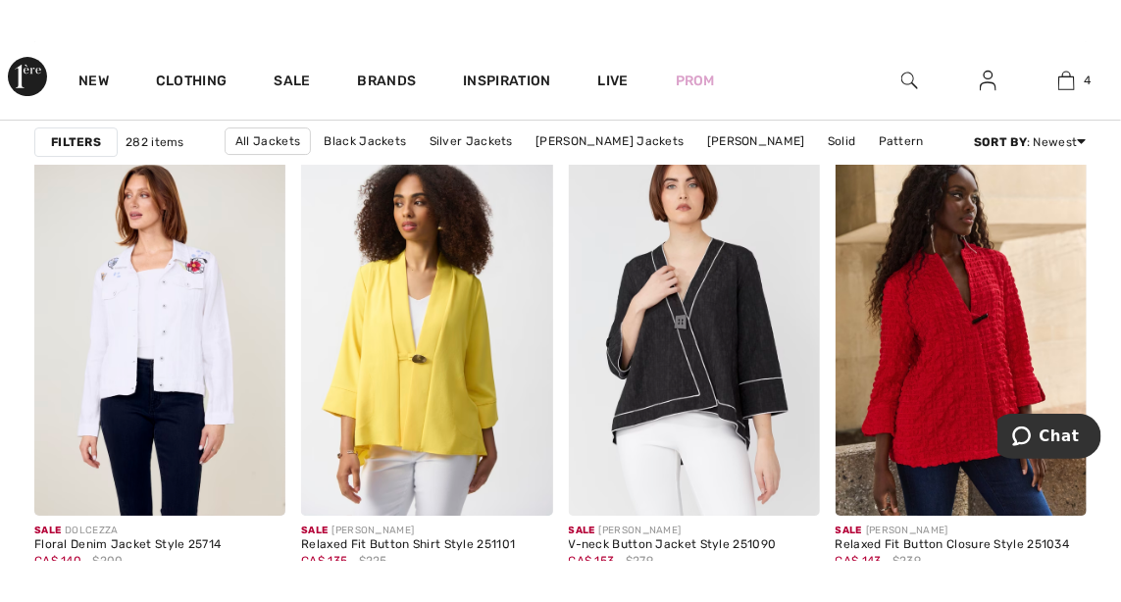
scroll to position [2327, 0]
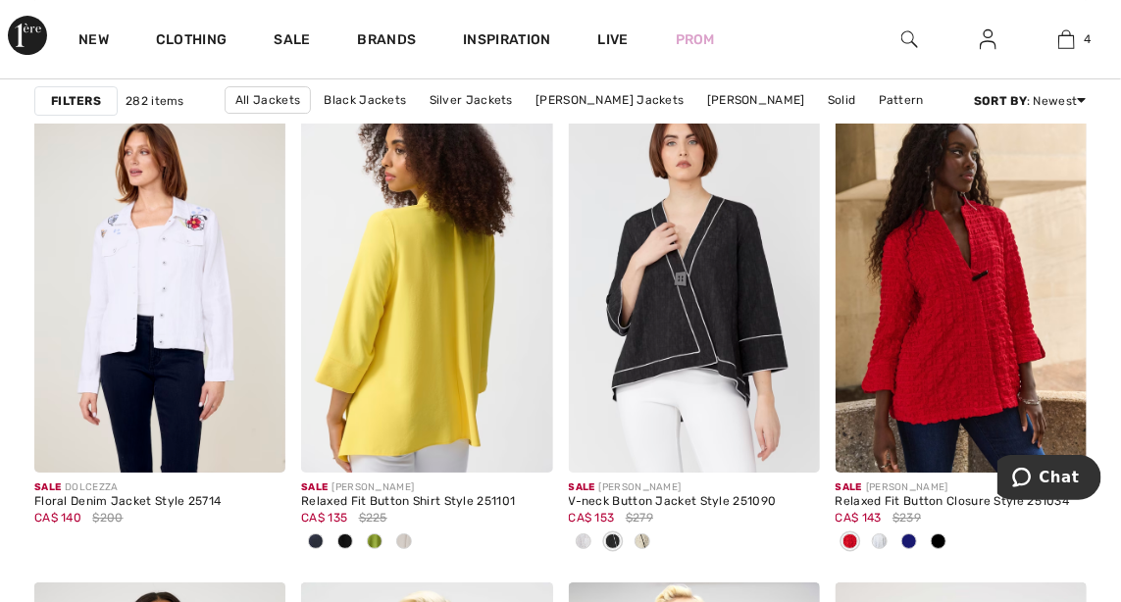
click at [436, 370] on img at bounding box center [426, 284] width 251 height 377
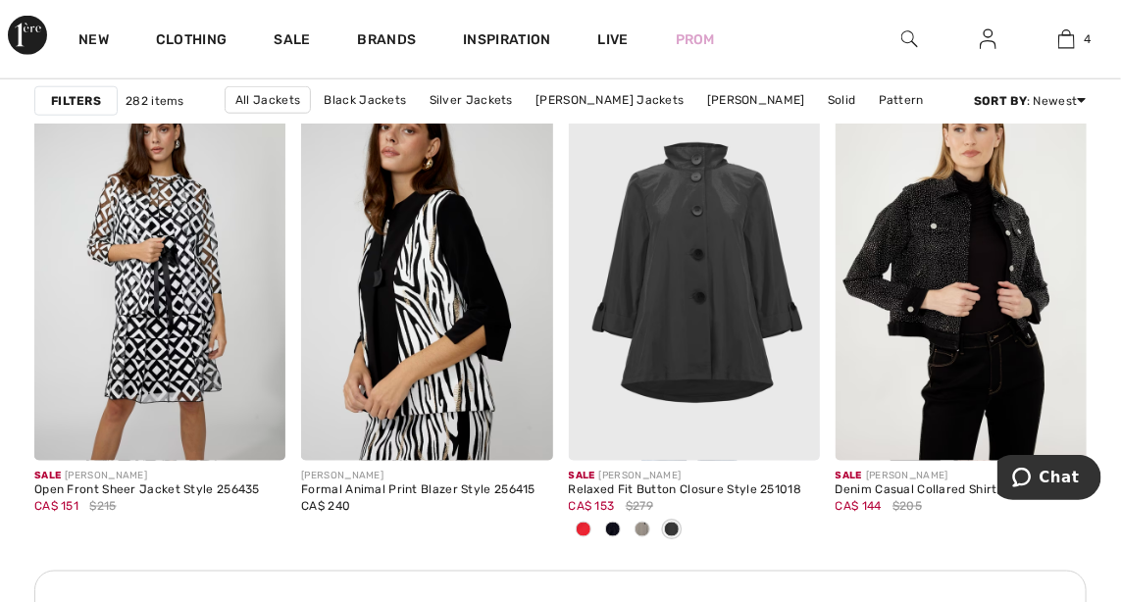
scroll to position [3313, 0]
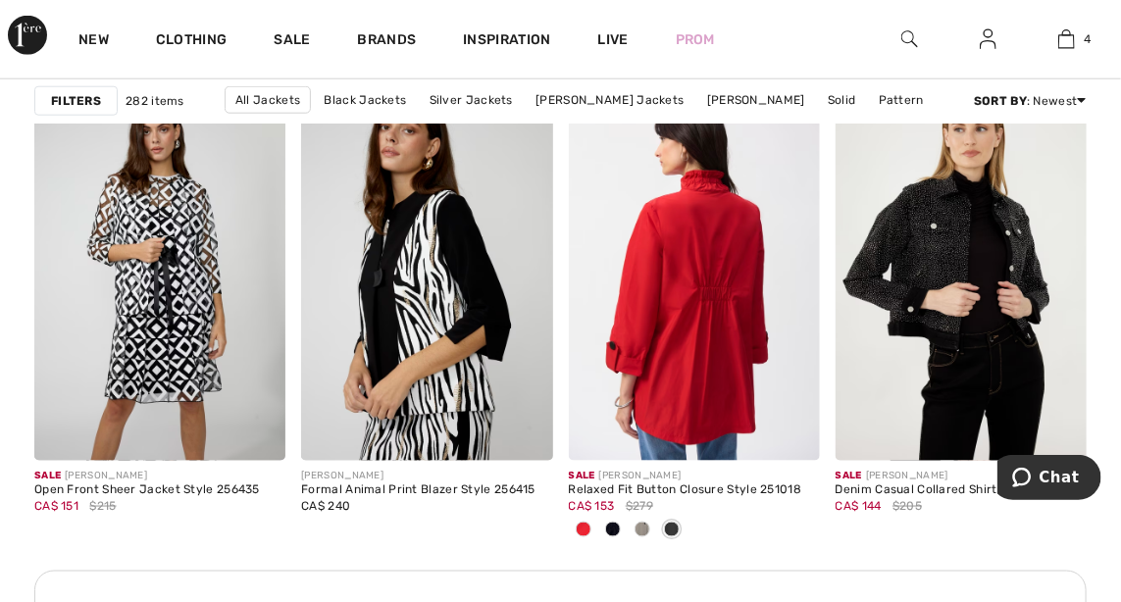
click at [727, 377] on img at bounding box center [694, 272] width 251 height 377
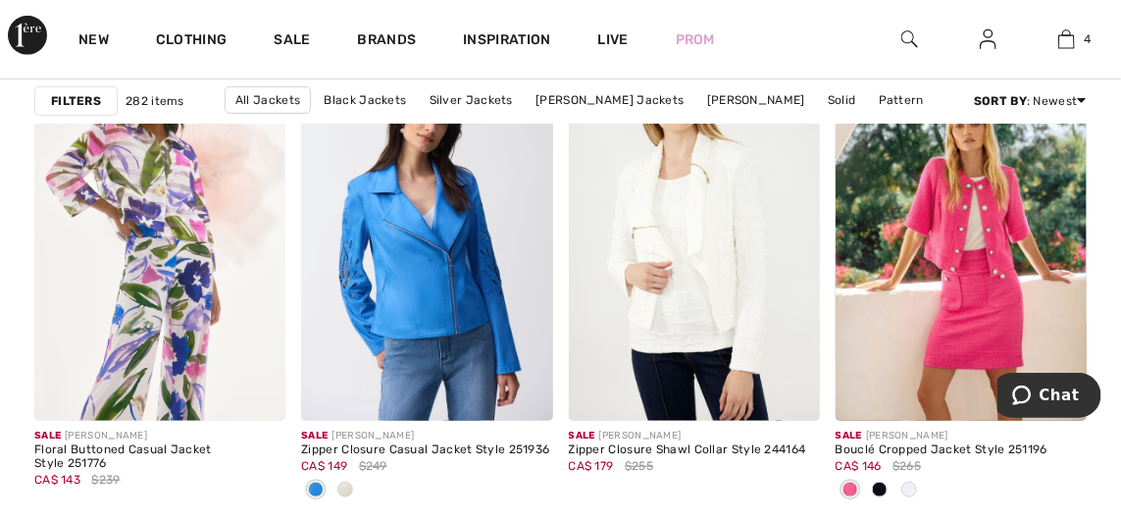
scroll to position [5538, 0]
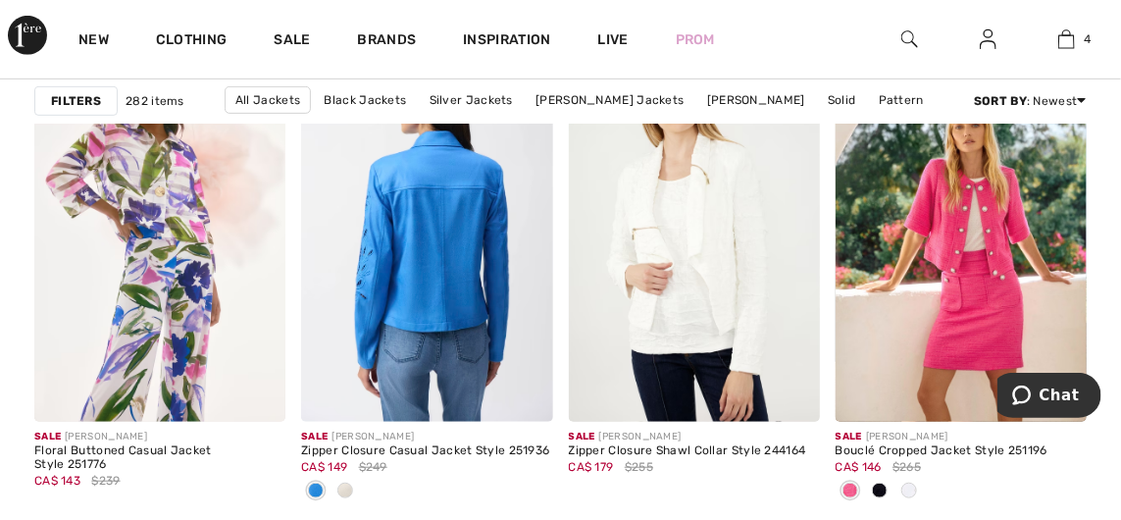
click at [464, 323] on img at bounding box center [426, 233] width 251 height 377
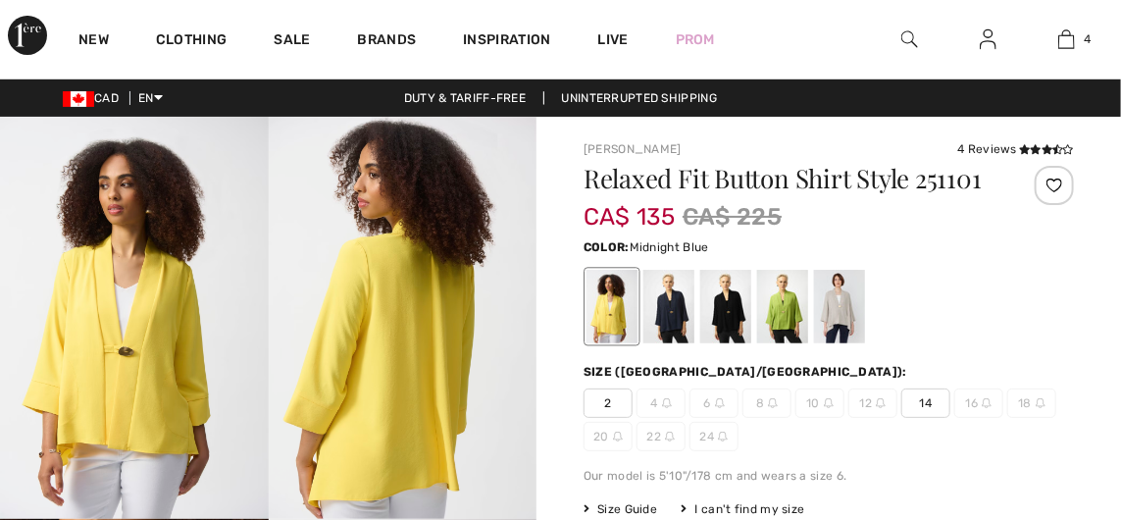
click at [675, 319] on div at bounding box center [669, 307] width 51 height 74
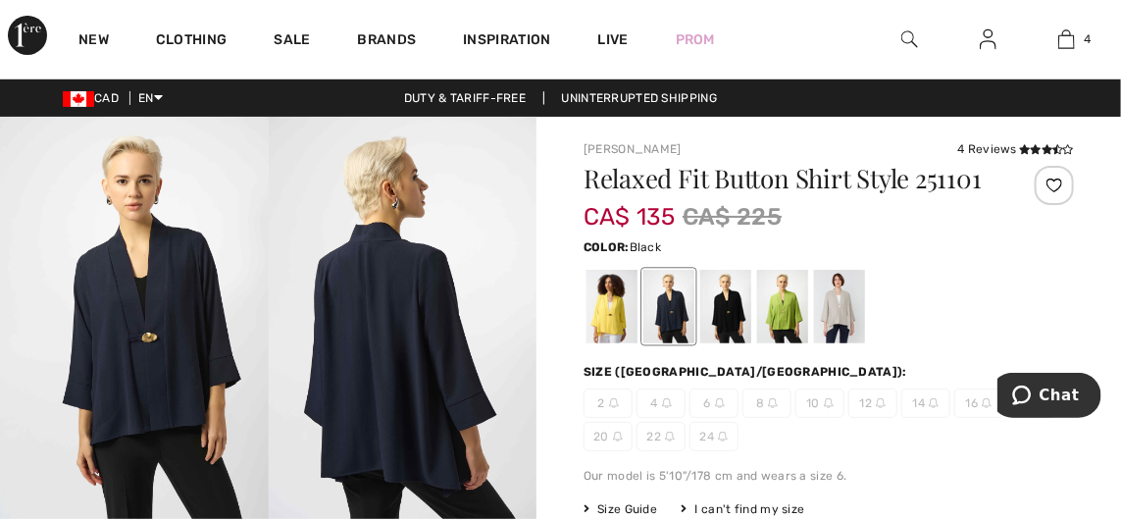
click at [729, 322] on div at bounding box center [725, 307] width 51 height 74
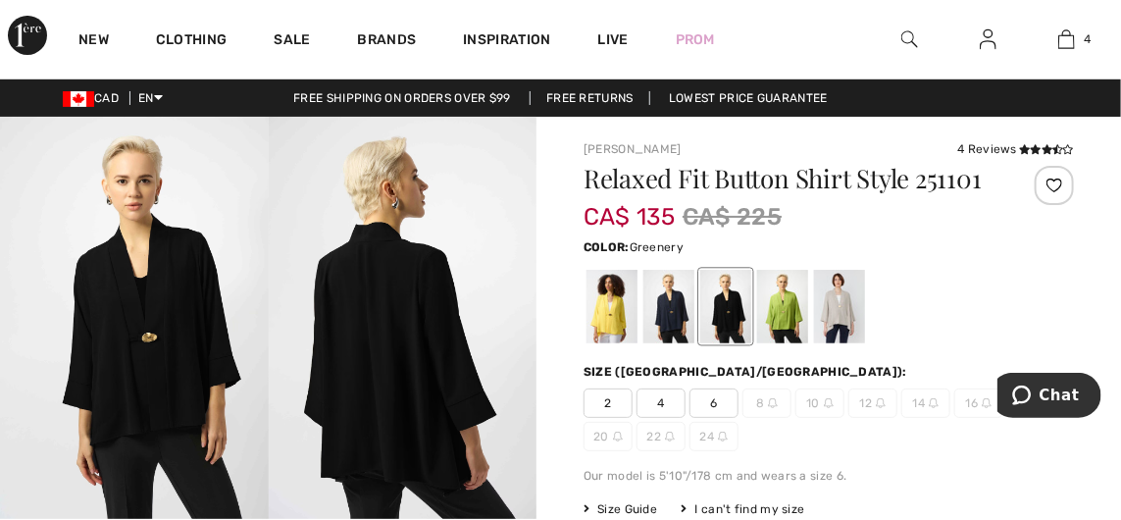
click at [784, 321] on div at bounding box center [782, 307] width 51 height 74
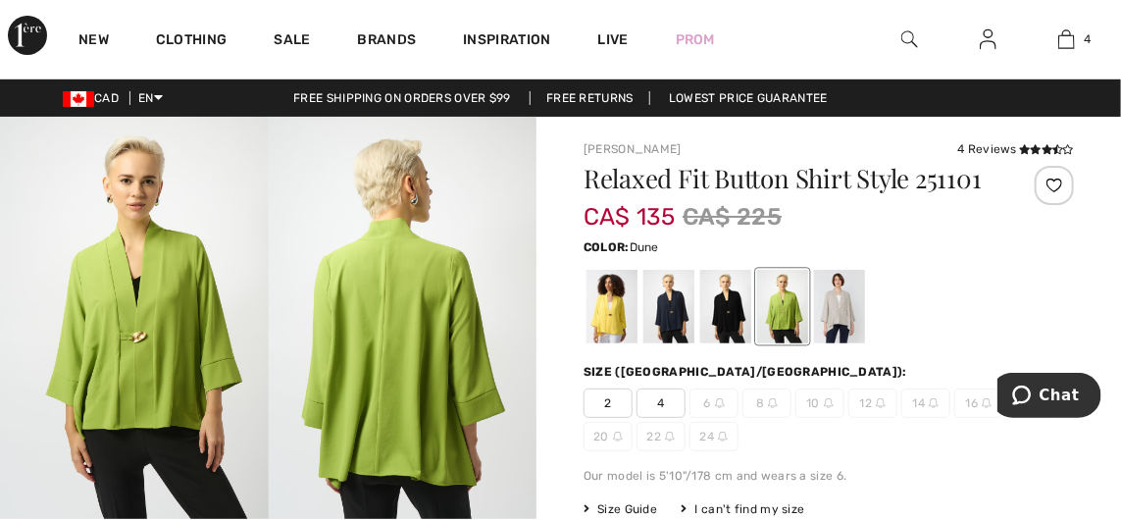
click at [845, 310] on div at bounding box center [839, 307] width 51 height 74
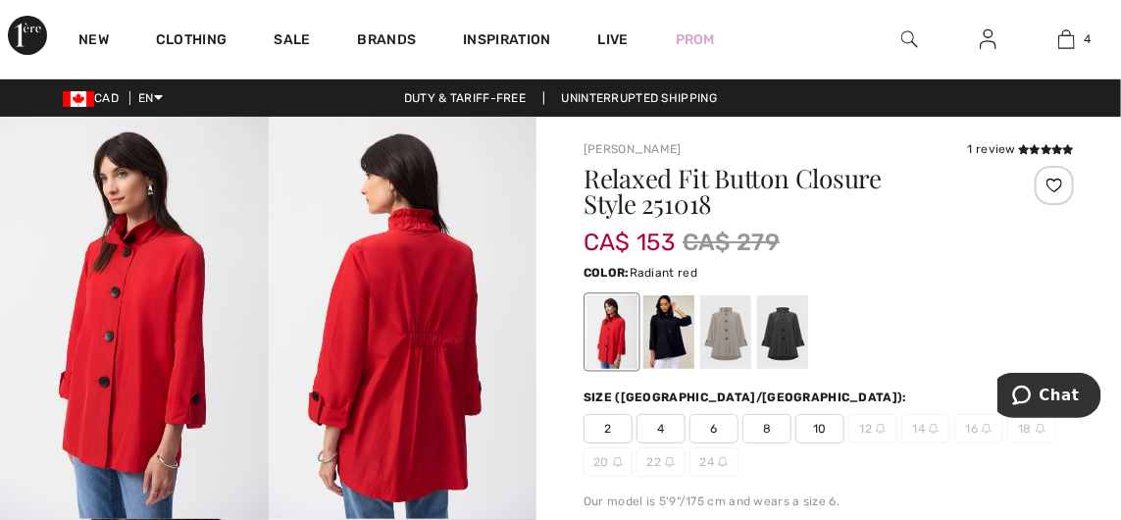
checkbox input "true"
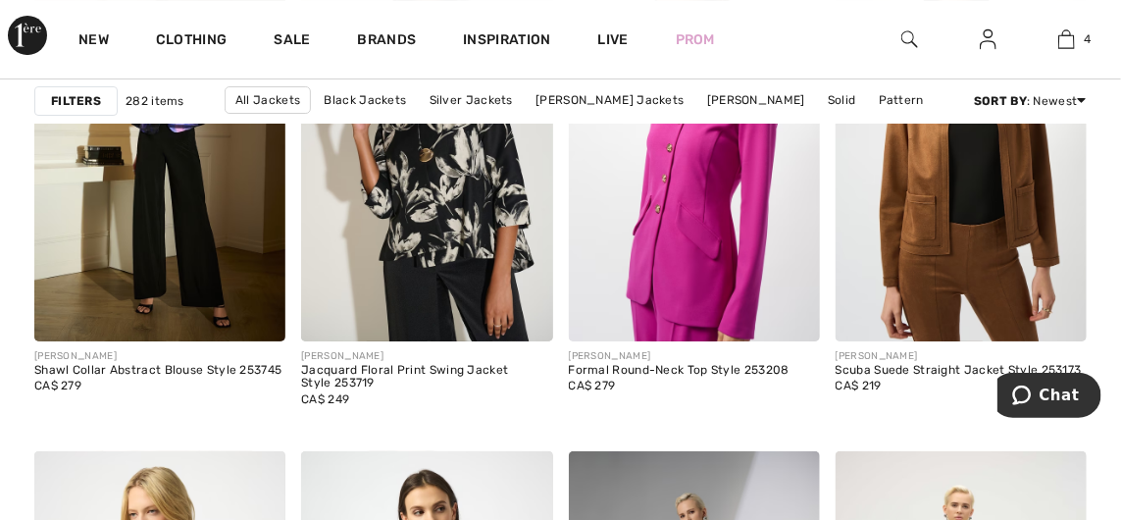
scroll to position [5089, 0]
